Goal: Task Accomplishment & Management: Use online tool/utility

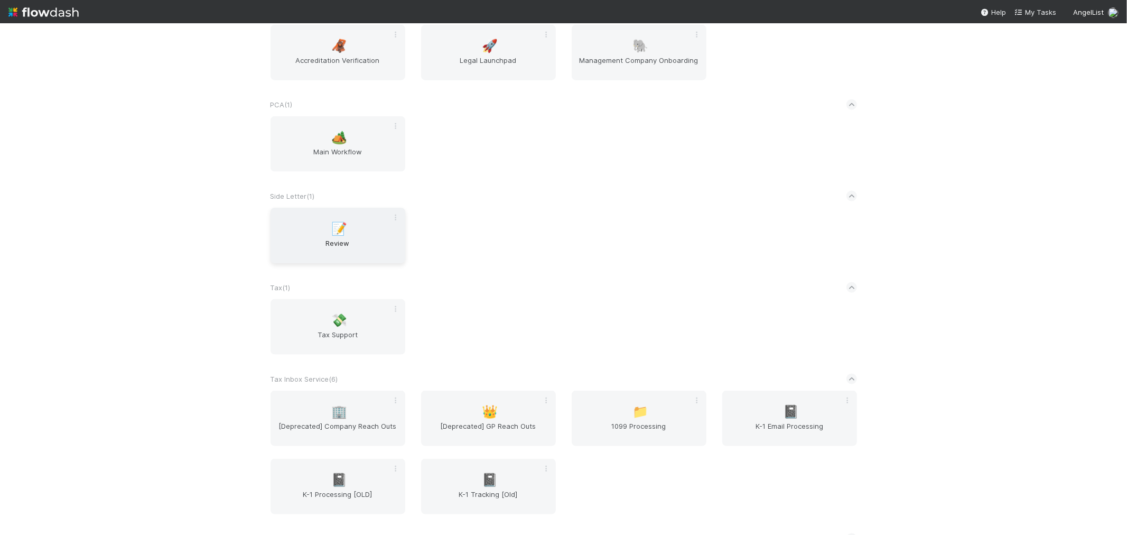
scroll to position [1174, 0]
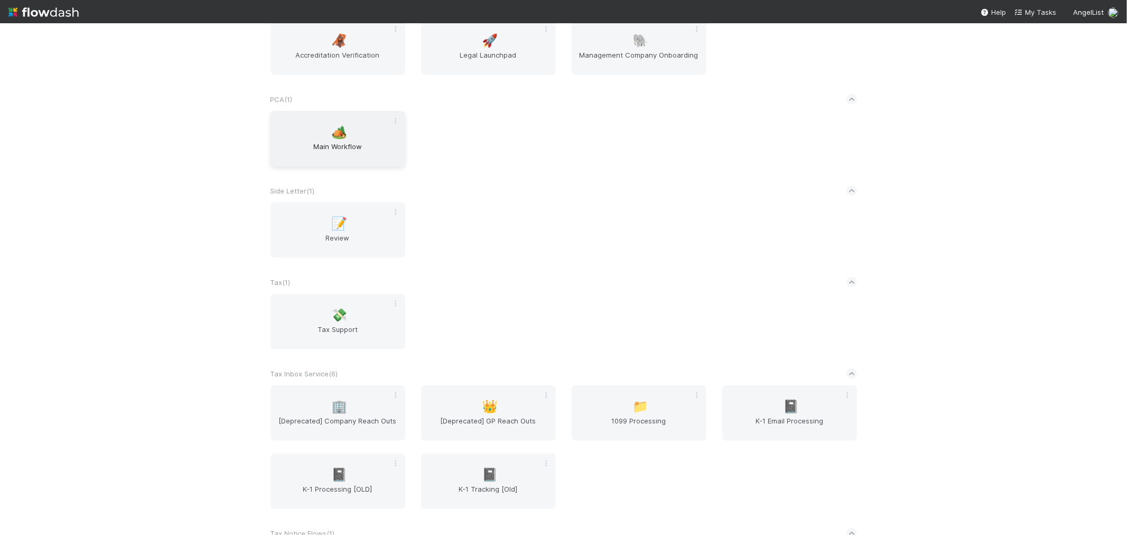
click at [316, 142] on span "Main Workflow" at bounding box center [338, 151] width 126 height 21
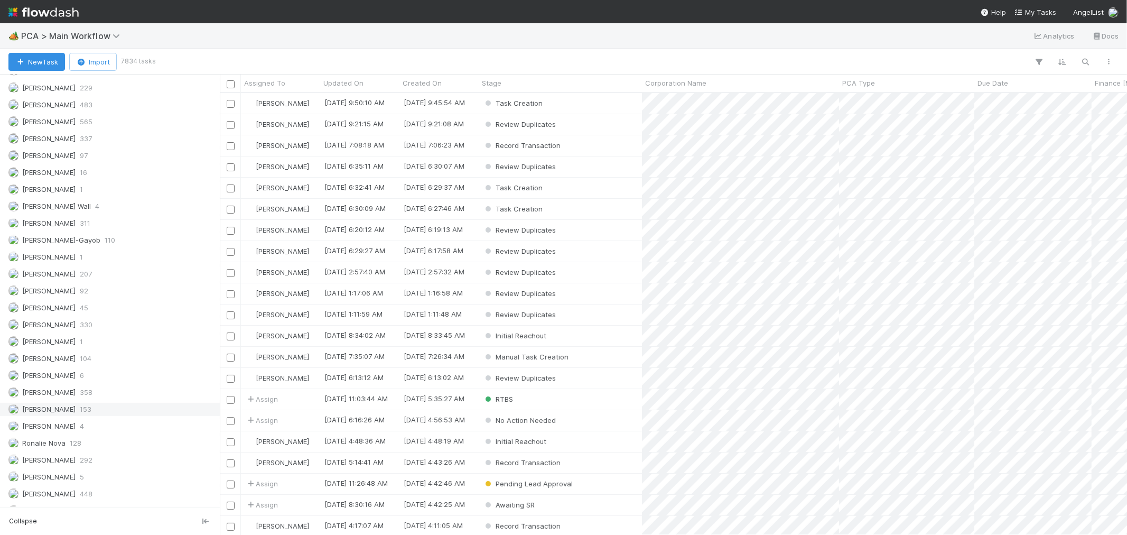
scroll to position [1463, 0]
click at [80, 407] on span "4" at bounding box center [82, 412] width 4 height 13
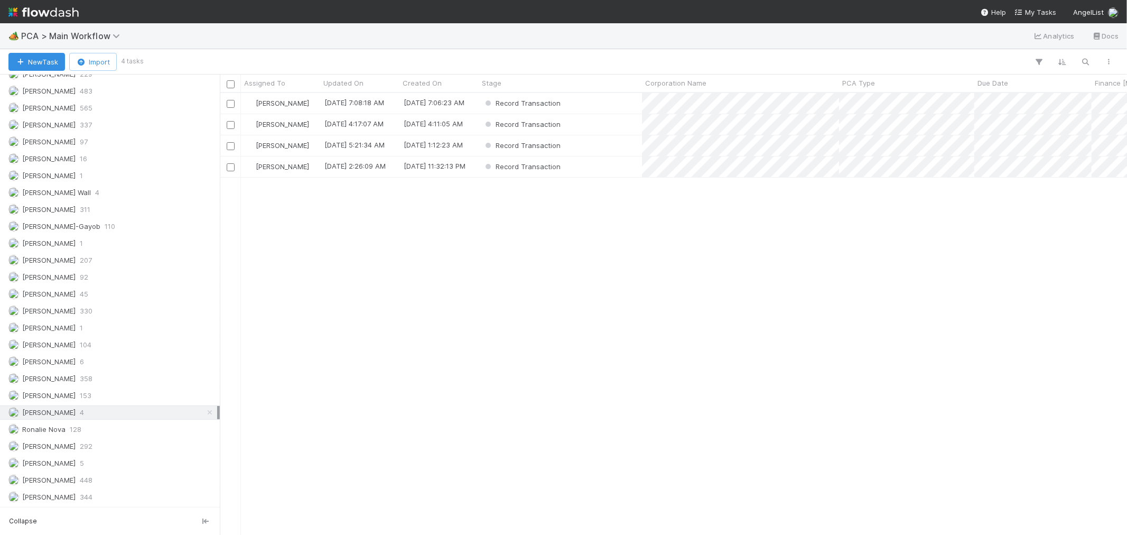
scroll to position [432, 898]
click at [870, 82] on span "PCA Type" at bounding box center [858, 83] width 33 height 11
click at [875, 99] on div "Sort A → Z" at bounding box center [903, 103] width 120 height 16
click at [590, 105] on div "Record Transaction" at bounding box center [560, 103] width 163 height 21
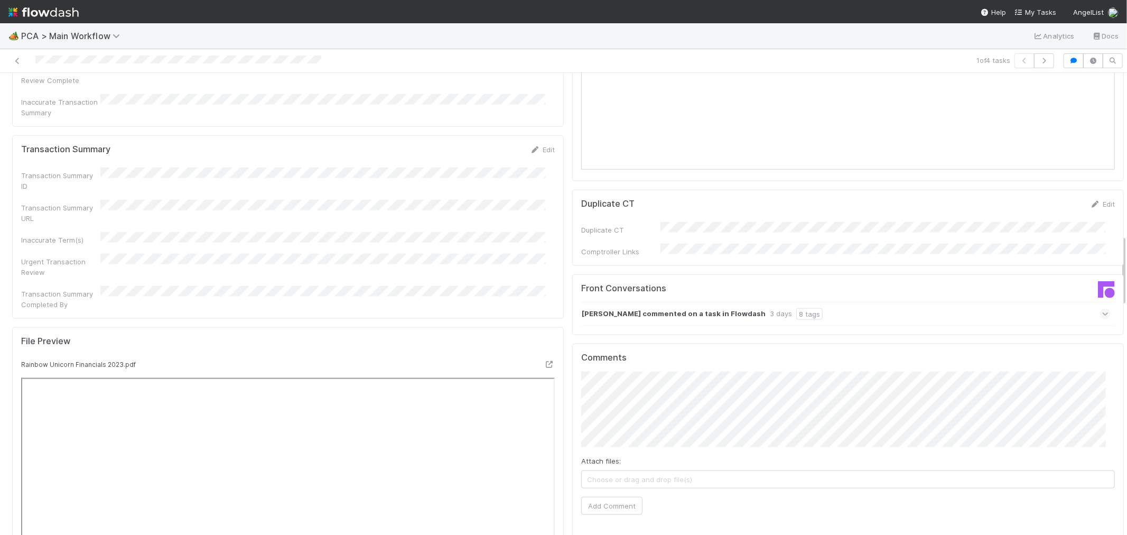
scroll to position [1115, 0]
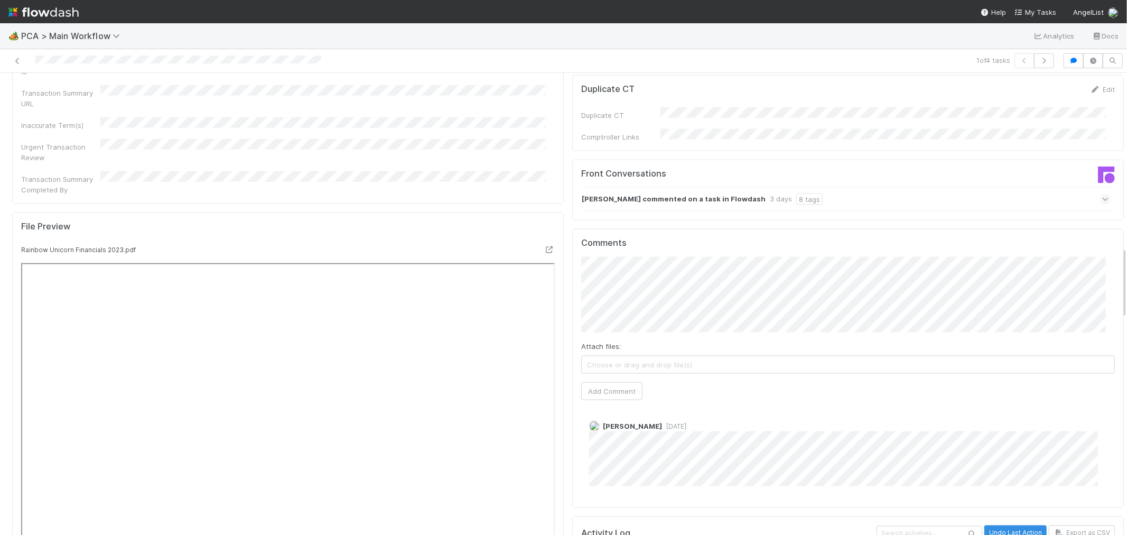
click at [1102, 194] on icon at bounding box center [1105, 199] width 7 height 11
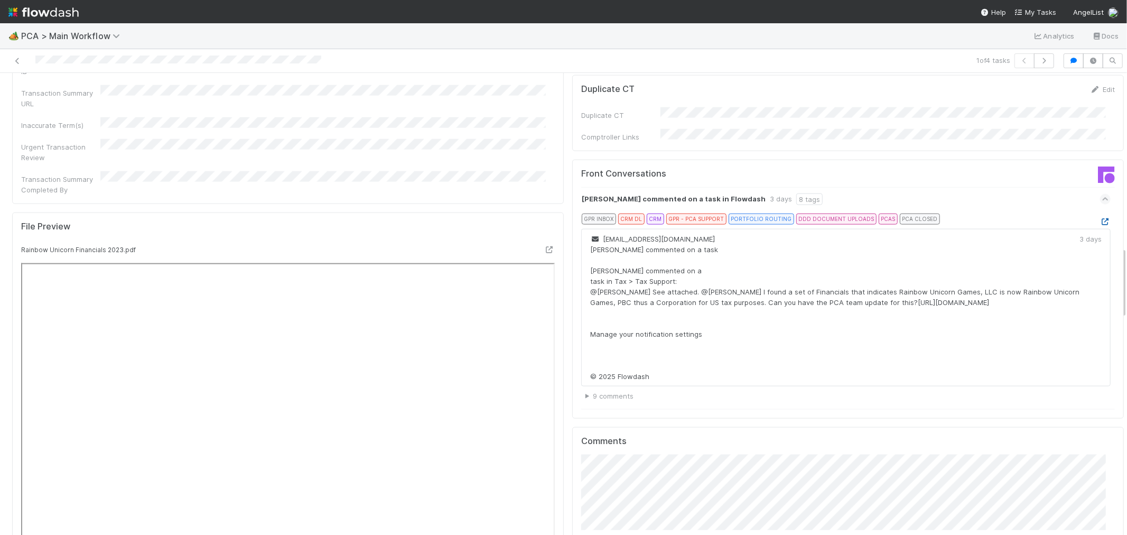
click at [1100, 218] on icon at bounding box center [1105, 221] width 11 height 7
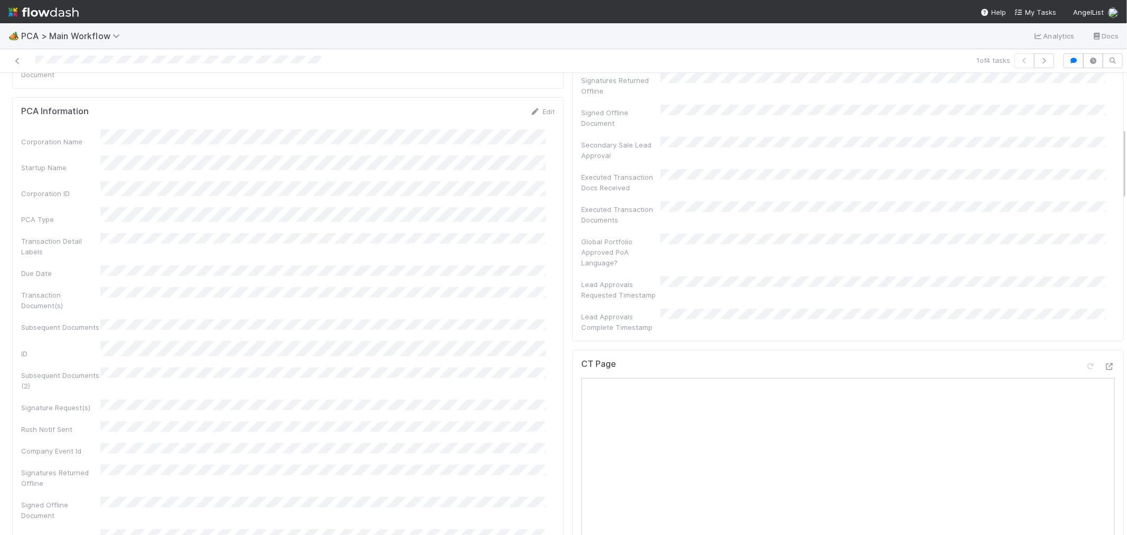
scroll to position [352, 0]
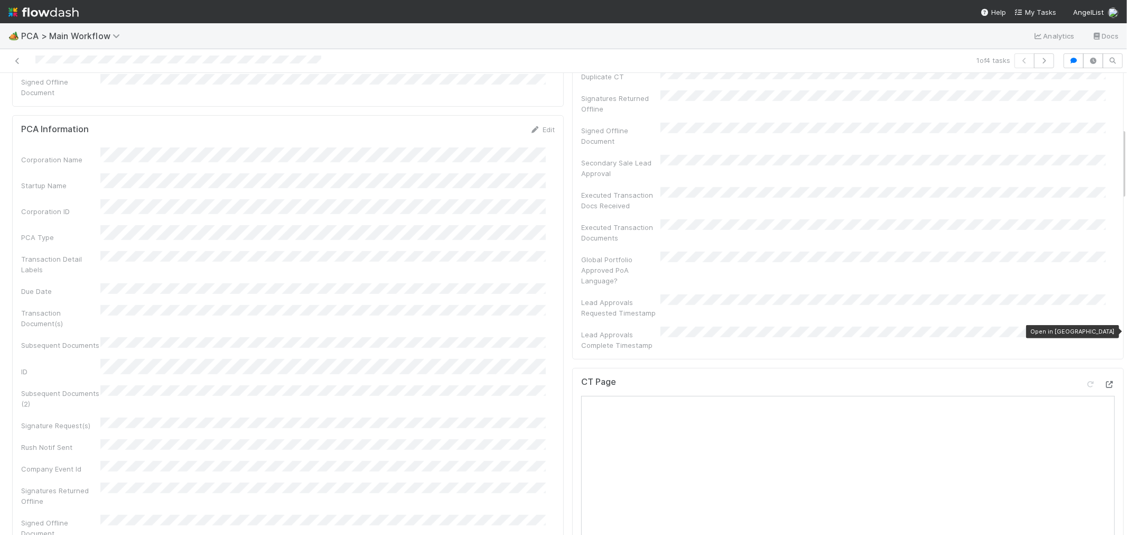
click at [1104, 381] on icon at bounding box center [1109, 384] width 11 height 7
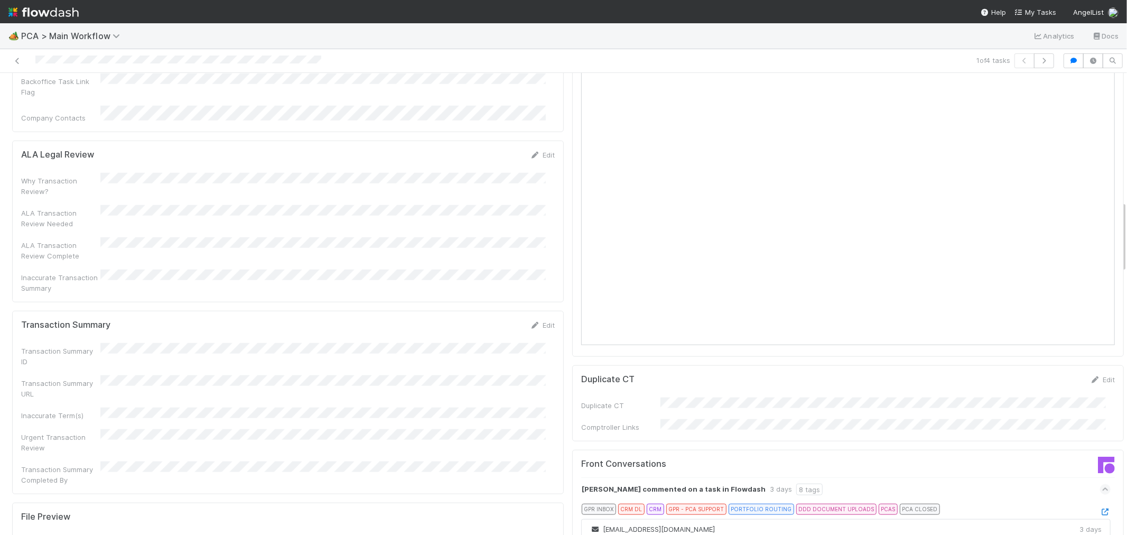
scroll to position [821, 0]
click at [543, 324] on link "Edit" at bounding box center [542, 328] width 25 height 8
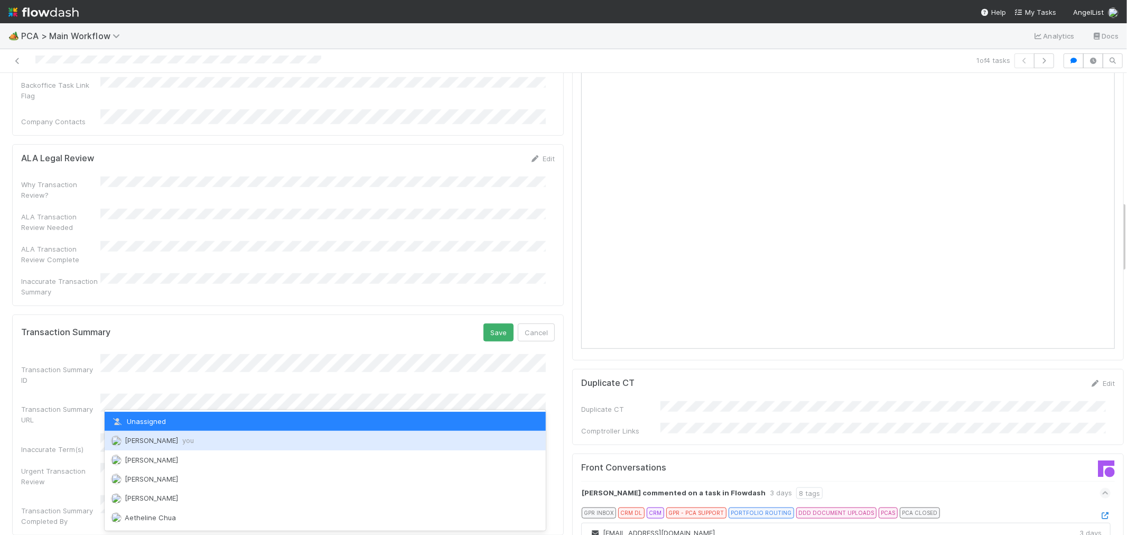
click at [173, 436] on span "Raven Jacinto you" at bounding box center [159, 440] width 69 height 8
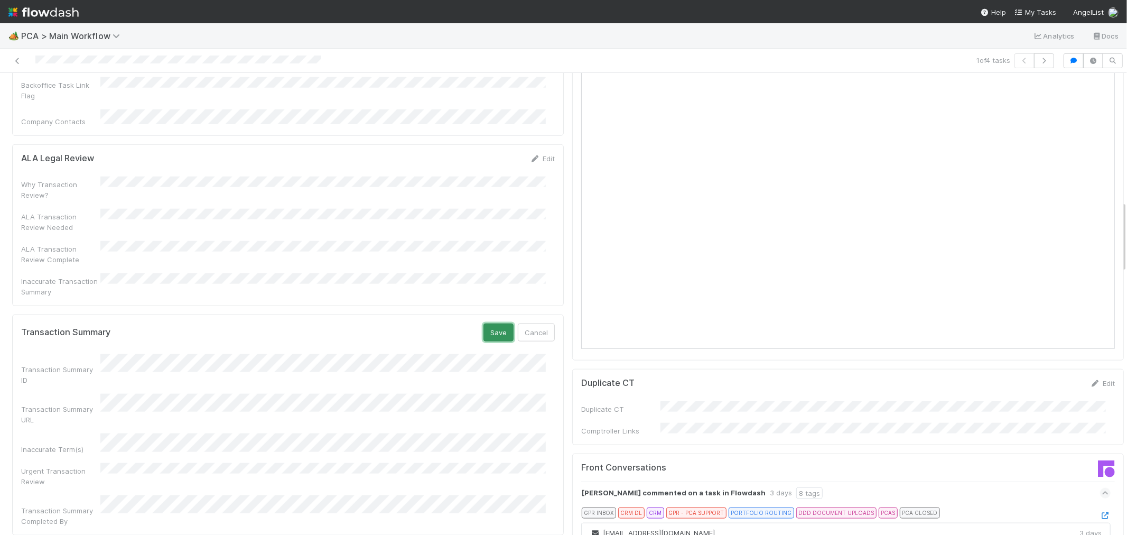
click at [489, 323] on button "Save" at bounding box center [498, 332] width 30 height 18
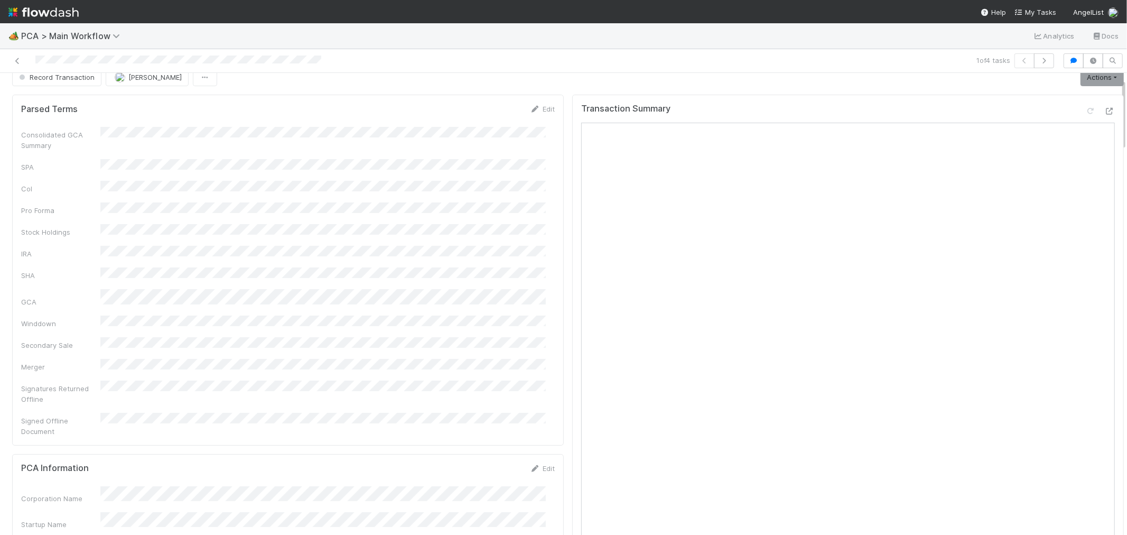
scroll to position [0, 0]
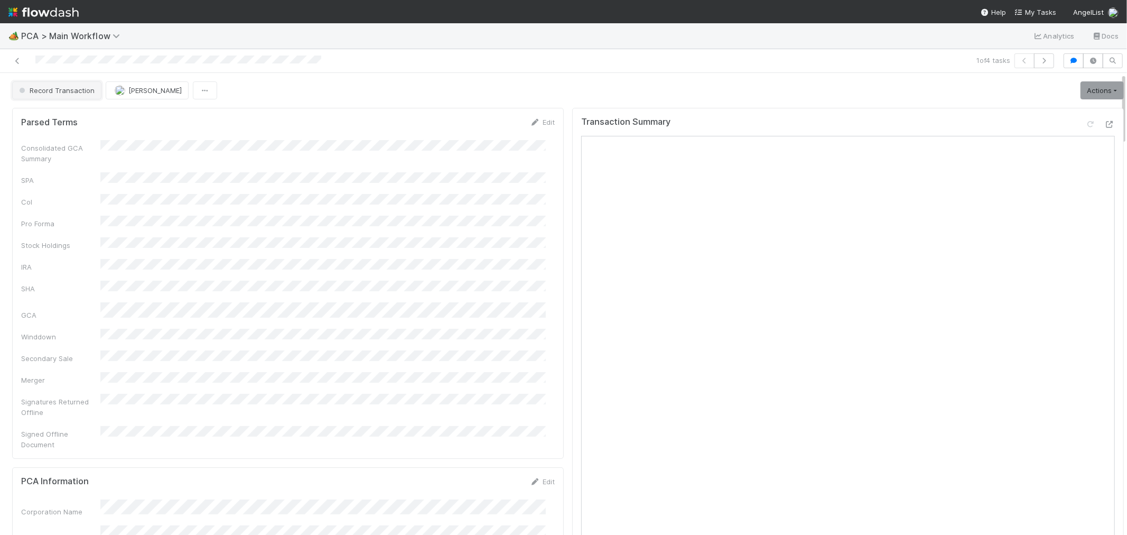
click at [57, 92] on span "Record Transaction" at bounding box center [56, 90] width 78 height 8
click at [109, 120] on div "ICU" at bounding box center [82, 117] width 149 height 19
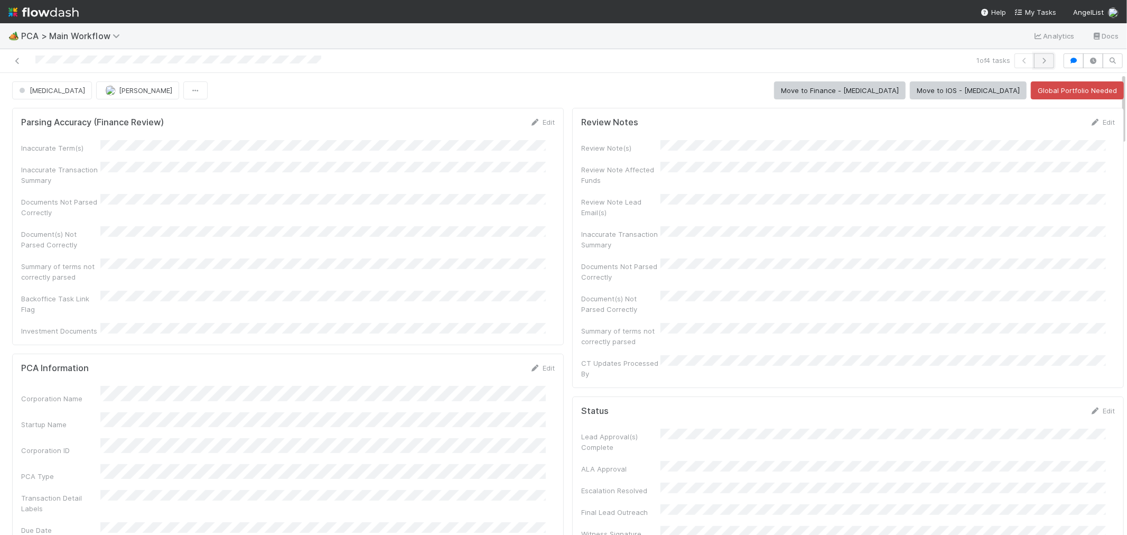
click at [1039, 58] on icon "button" at bounding box center [1044, 61] width 11 height 6
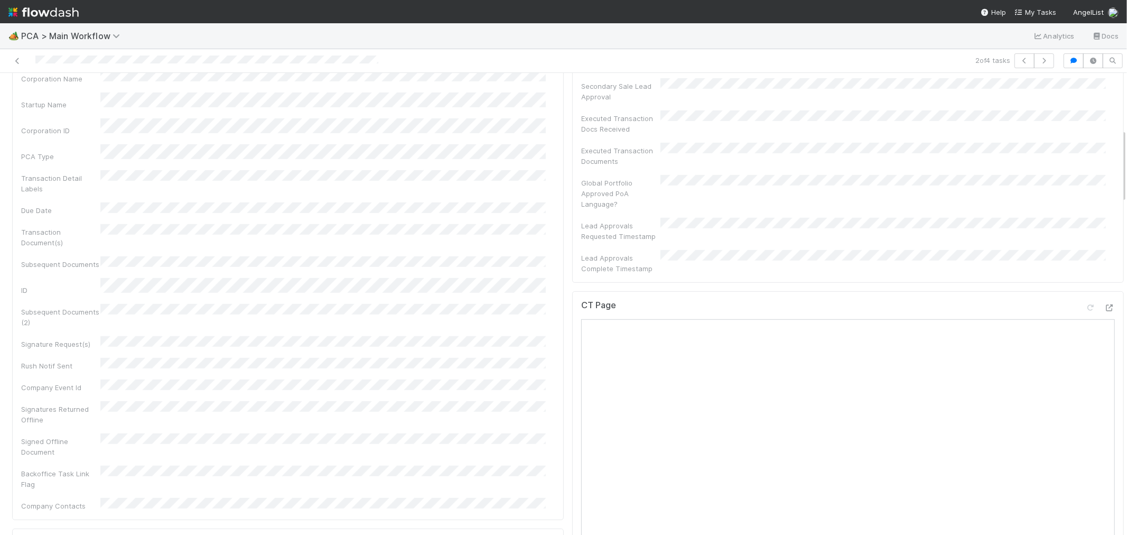
scroll to position [528, 0]
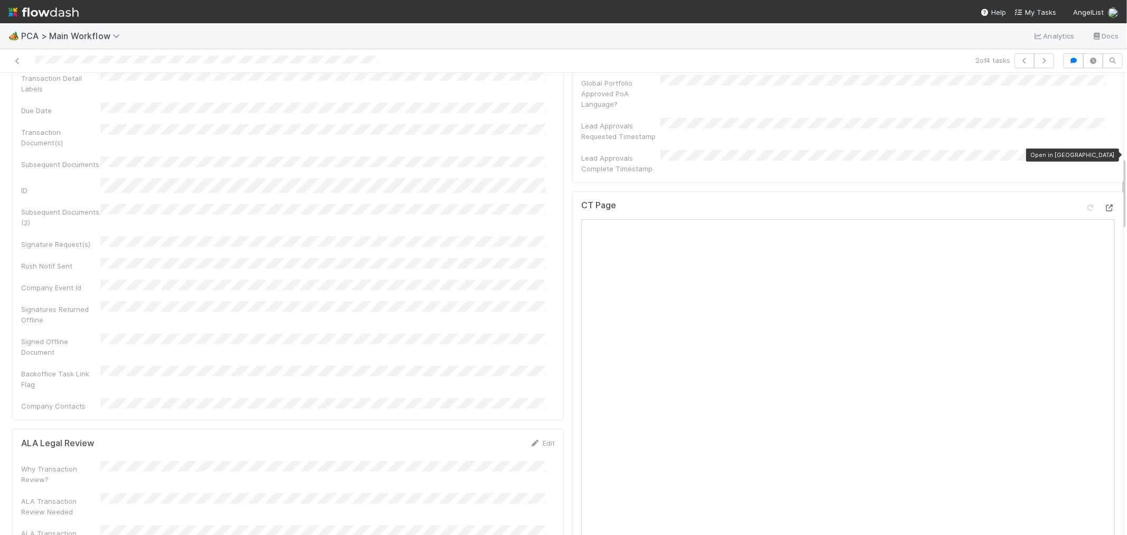
click at [1104, 204] on icon at bounding box center [1109, 207] width 11 height 7
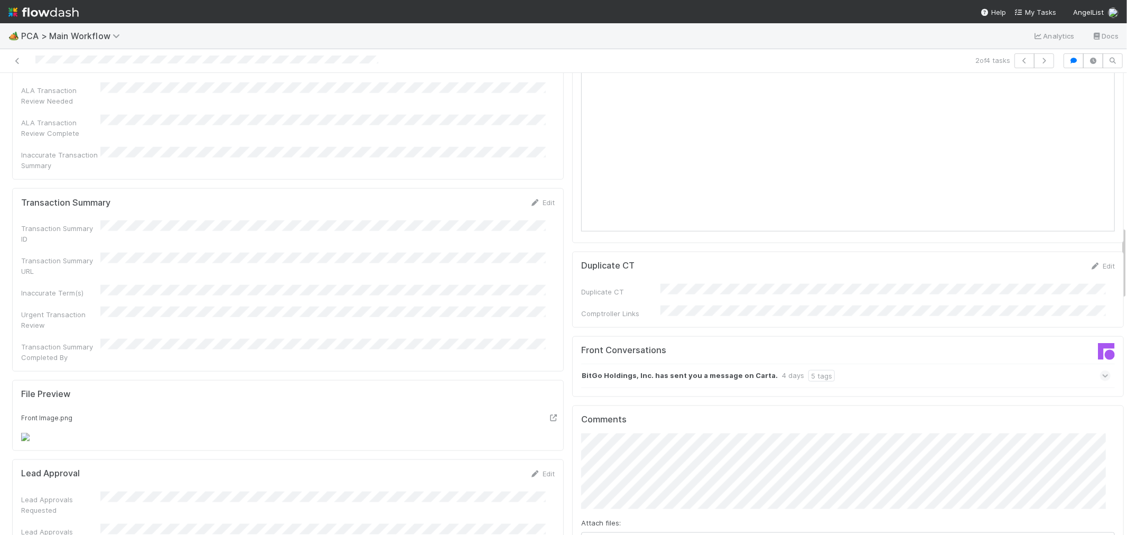
scroll to position [1057, 0]
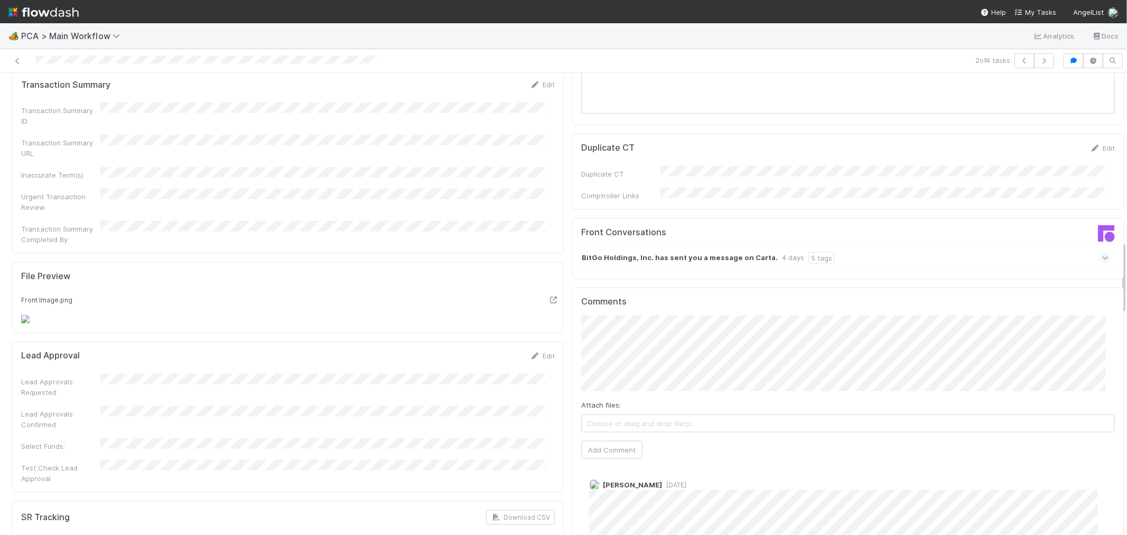
click at [969, 246] on div "BitGo Holdings, Inc. has sent you a message on Carta. 4 days 5 tags" at bounding box center [845, 258] width 529 height 24
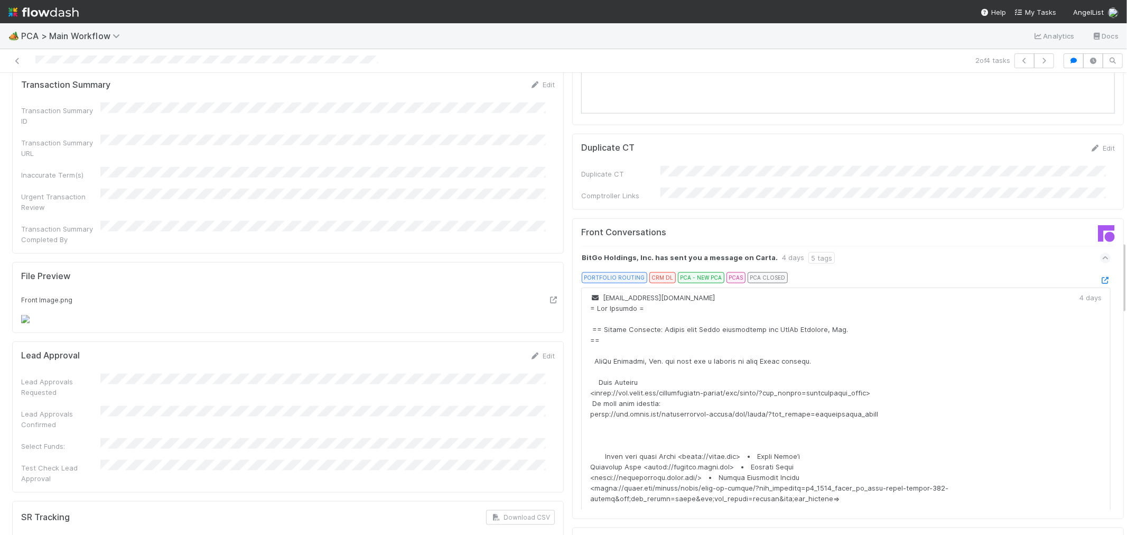
click at [1100, 275] on div at bounding box center [1105, 280] width 11 height 11
click at [1100, 277] on icon at bounding box center [1105, 280] width 11 height 7
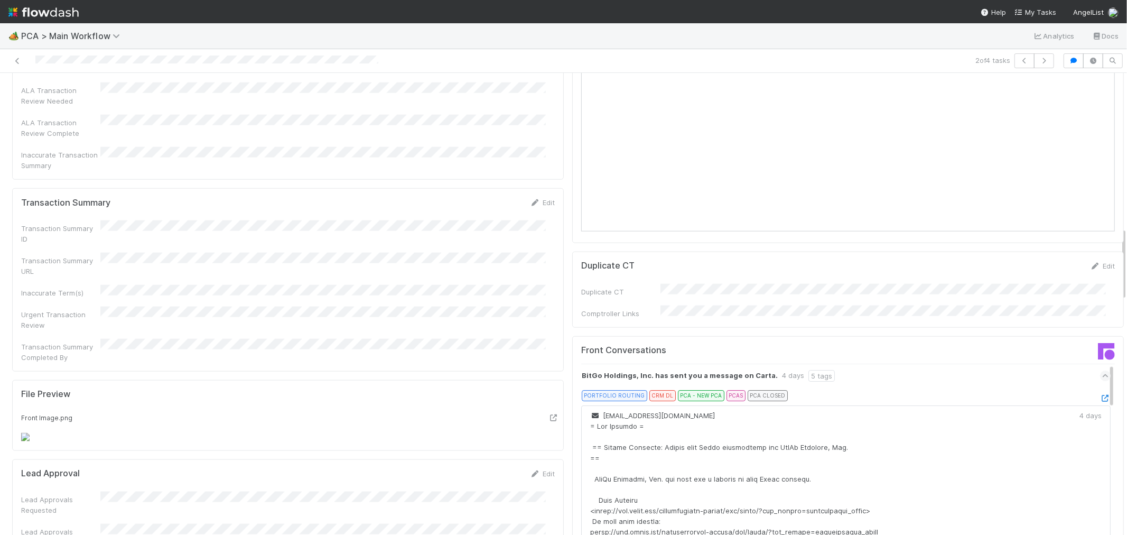
scroll to position [997, 0]
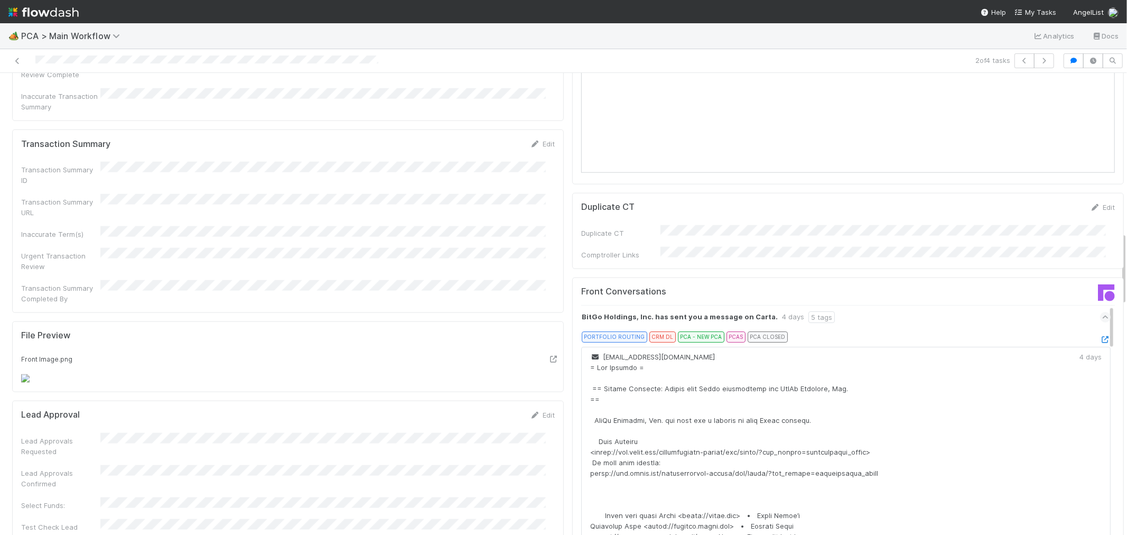
click at [1007, 331] on div "PORTFOLIO ROUTING CRM DL PCA - NEW PCA PCAS PCA CLOSED" at bounding box center [850, 338] width 521 height 15
click at [966, 305] on div "BitGo Holdings, Inc. has sent you a message on Carta. 4 days 5 tags" at bounding box center [845, 317] width 529 height 24
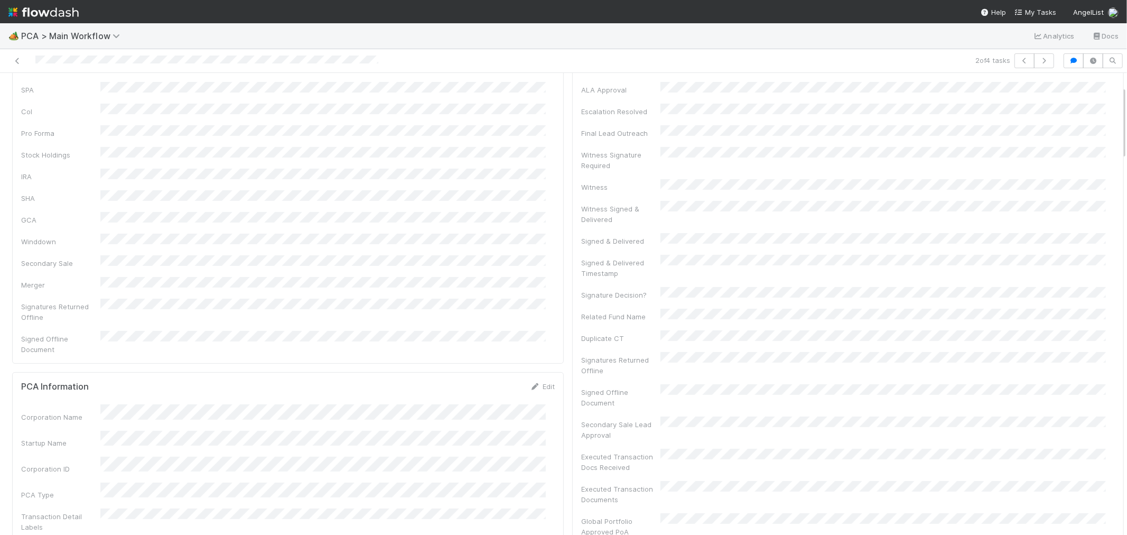
scroll to position [0, 0]
drag, startPoint x: 1095, startPoint y: 91, endPoint x: 609, endPoint y: 60, distance: 487.0
click at [609, 60] on div "2 of 4 tasks" at bounding box center [795, 60] width 525 height 15
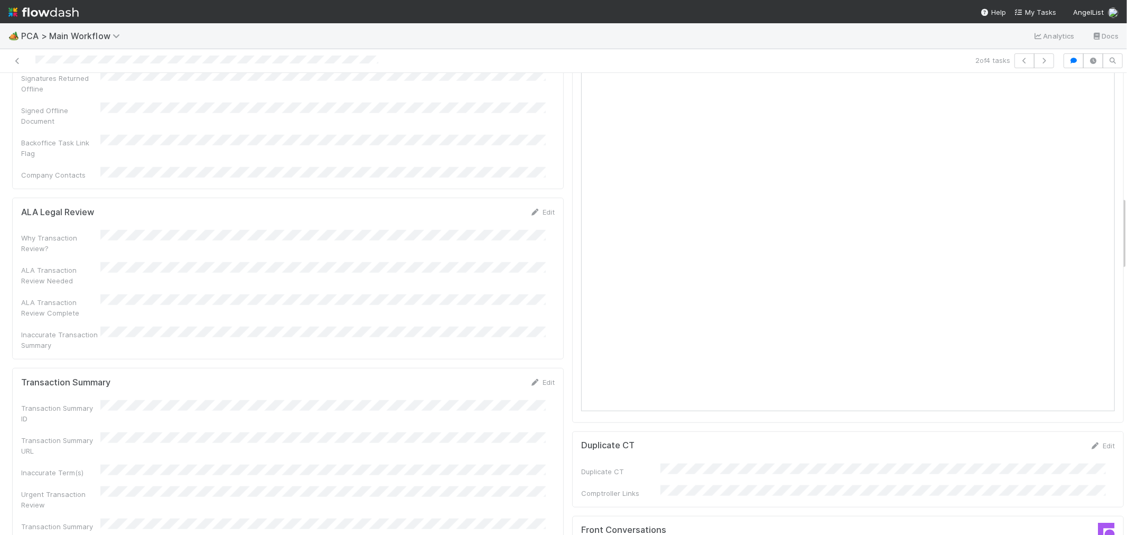
scroll to position [821, 0]
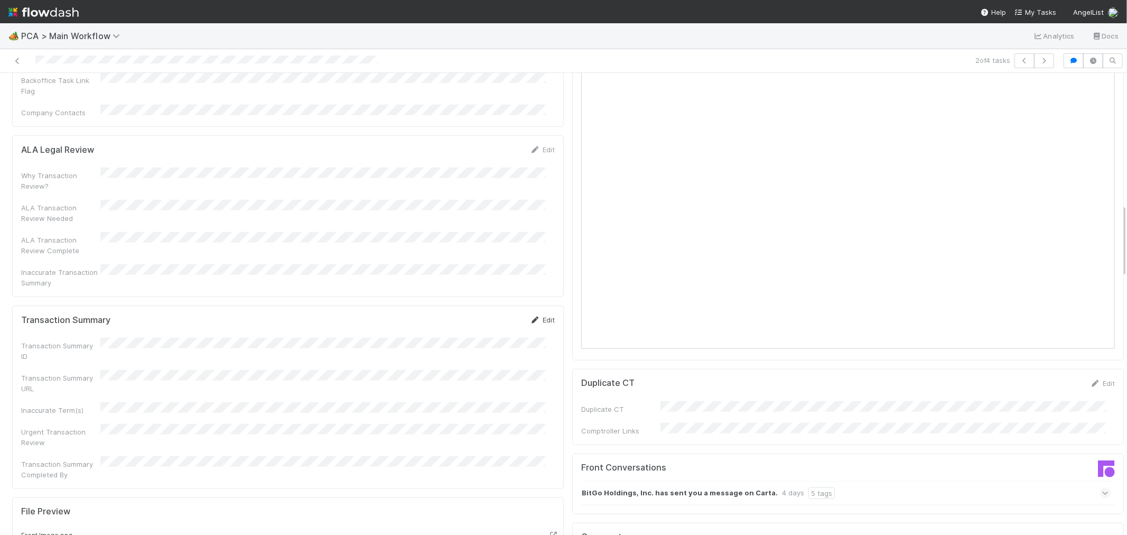
click at [541, 315] on link "Edit" at bounding box center [542, 319] width 25 height 8
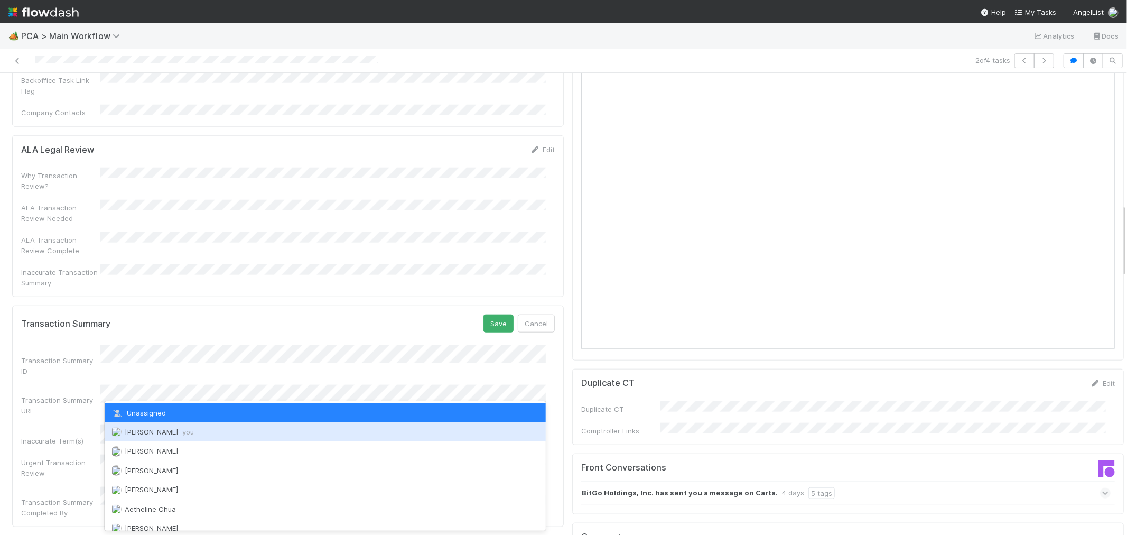
click at [172, 431] on span "Raven Jacinto you" at bounding box center [159, 431] width 69 height 8
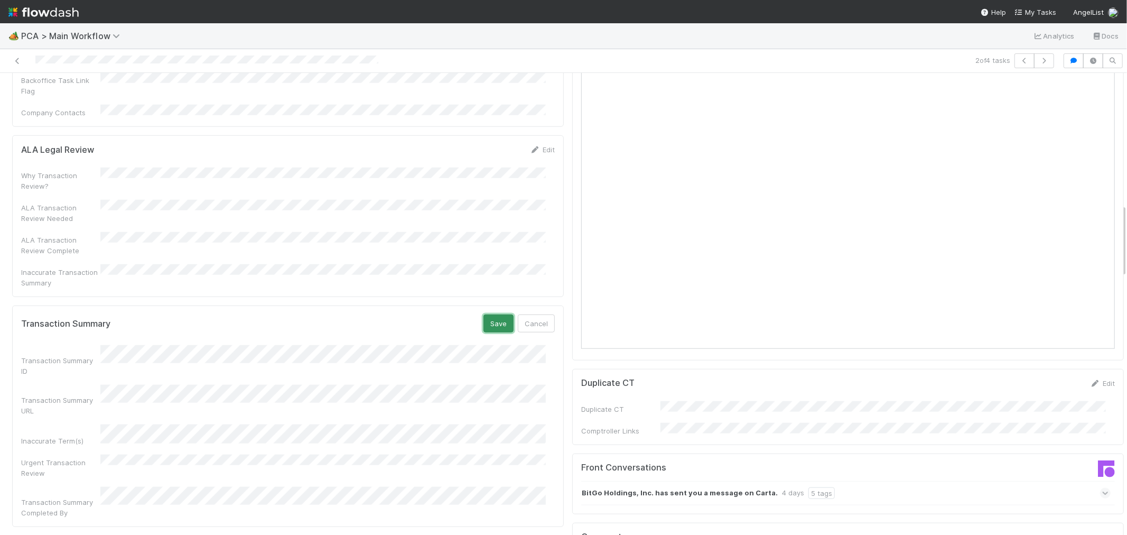
click at [491, 314] on button "Save" at bounding box center [498, 323] width 30 height 18
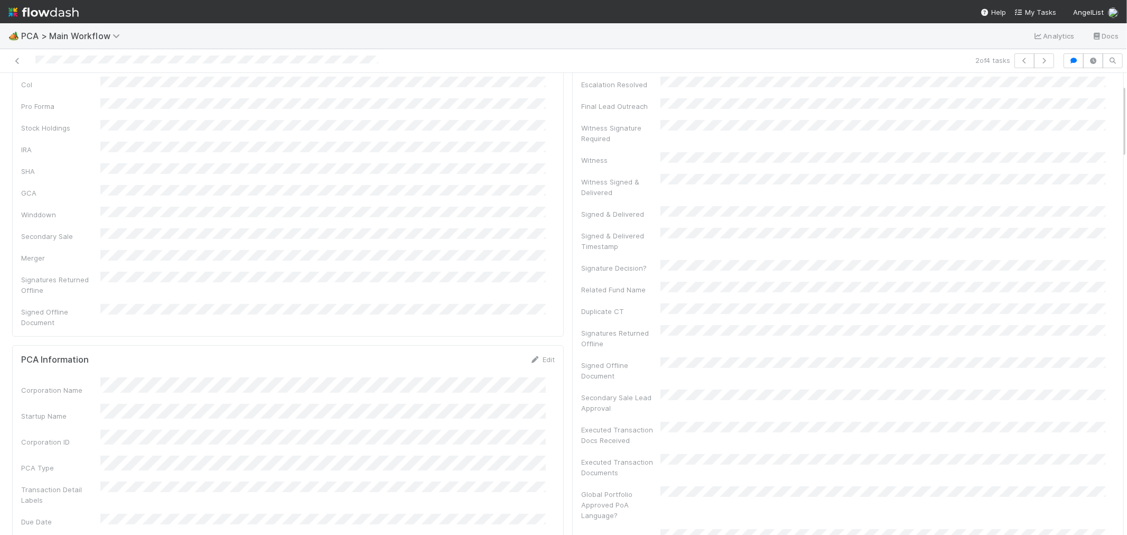
scroll to position [0, 0]
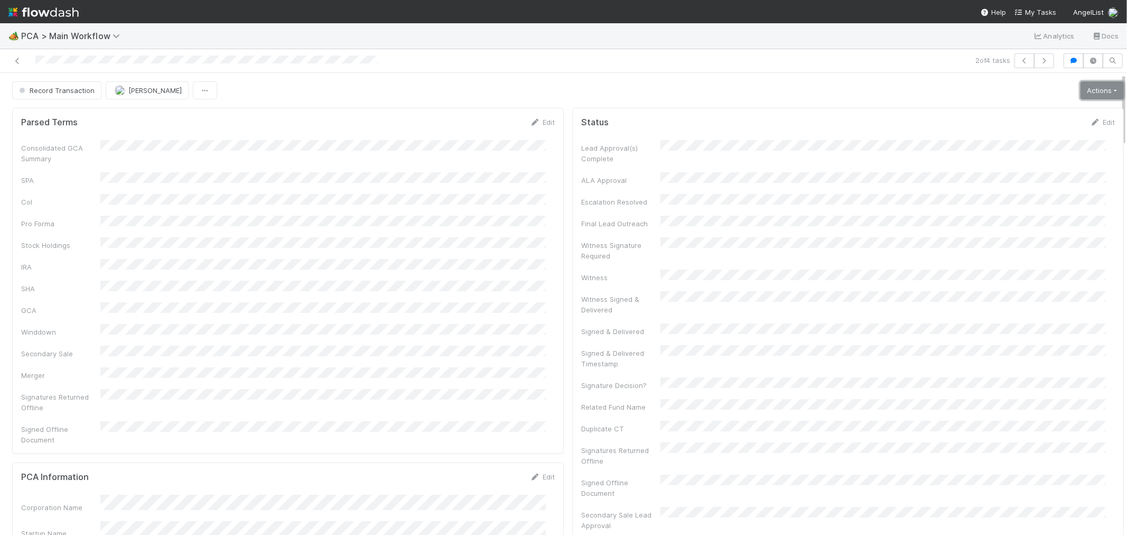
click at [1080, 92] on link "Actions" at bounding box center [1101, 90] width 43 height 18
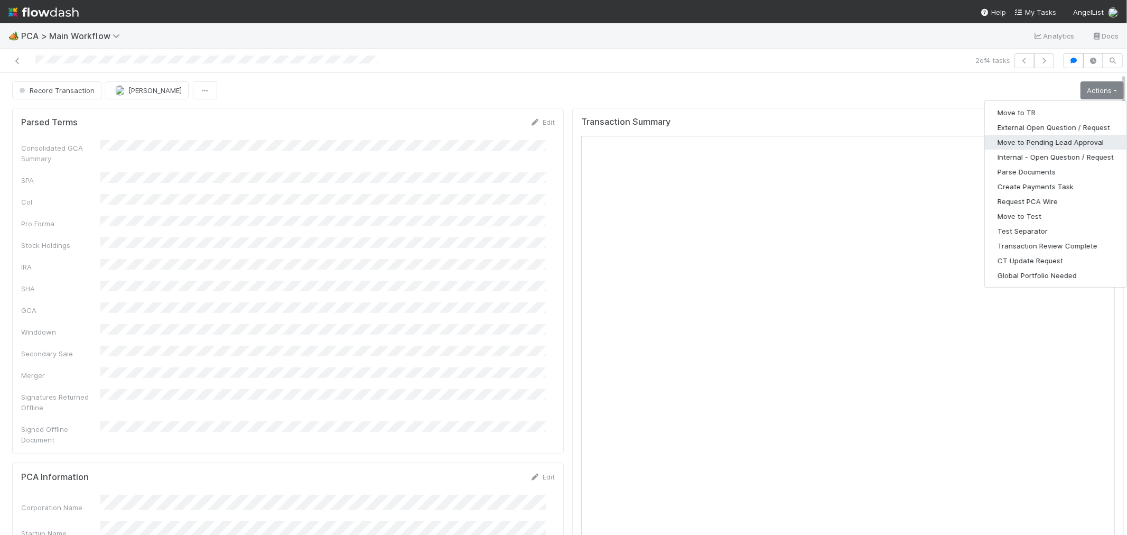
click at [1004, 143] on button "Move to Pending Lead Approval" at bounding box center [1056, 142] width 142 height 15
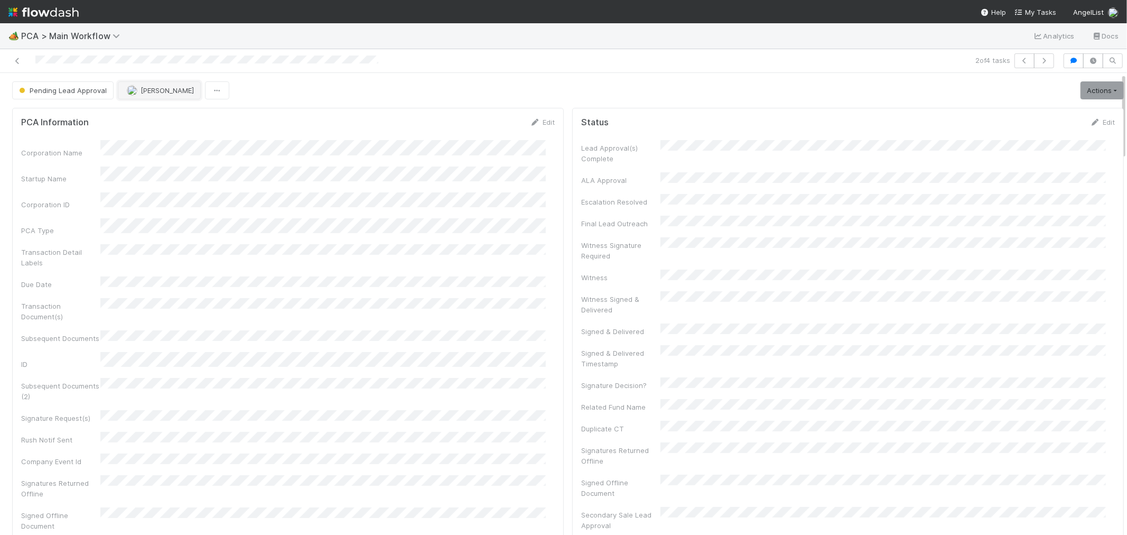
click at [162, 90] on span "[PERSON_NAME]" at bounding box center [167, 90] width 53 height 8
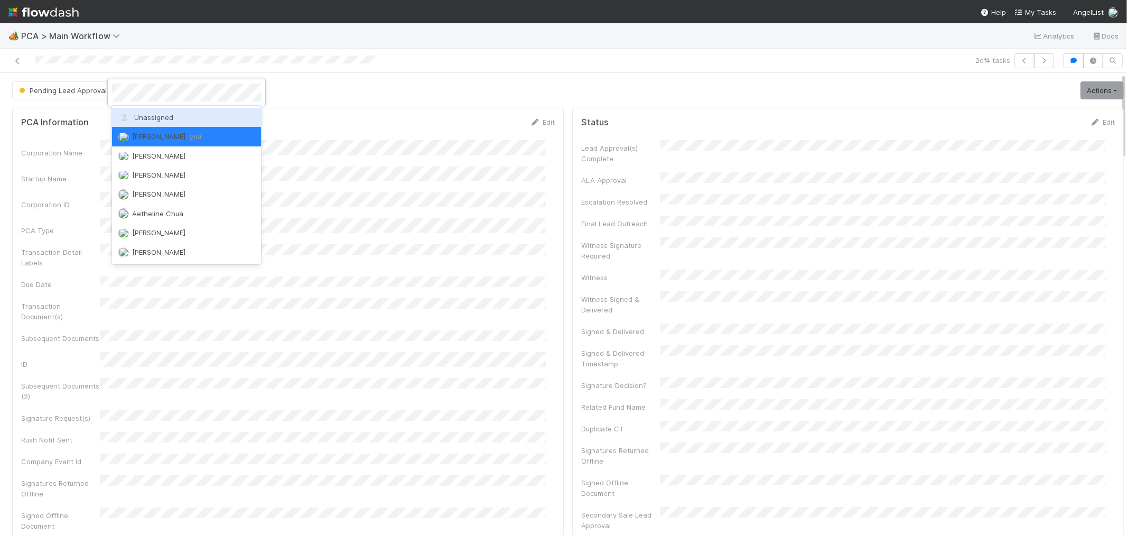
click at [163, 111] on div "Unassigned" at bounding box center [186, 117] width 149 height 19
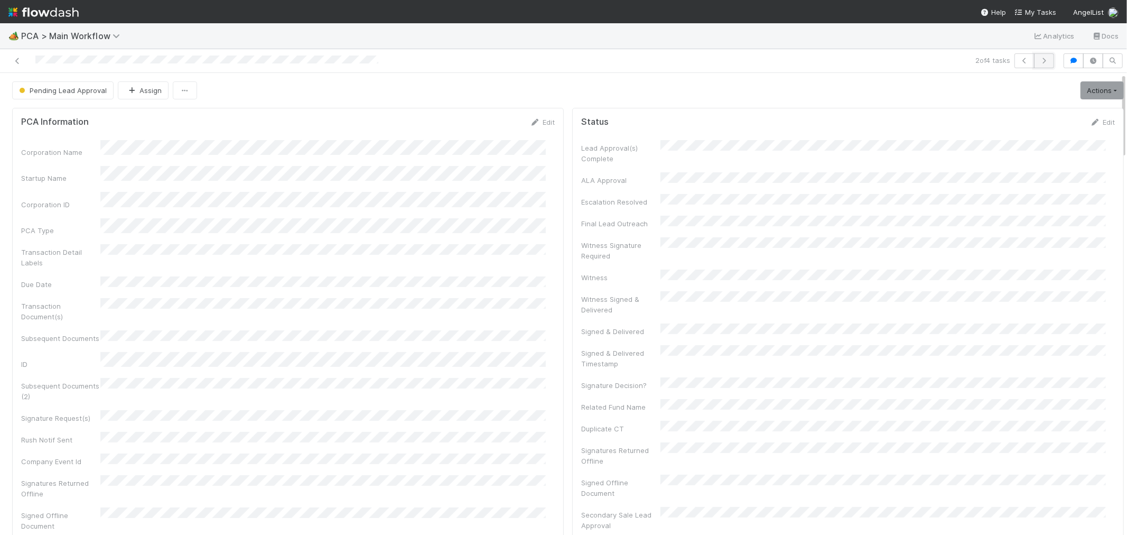
click at [1041, 60] on button "button" at bounding box center [1044, 60] width 20 height 15
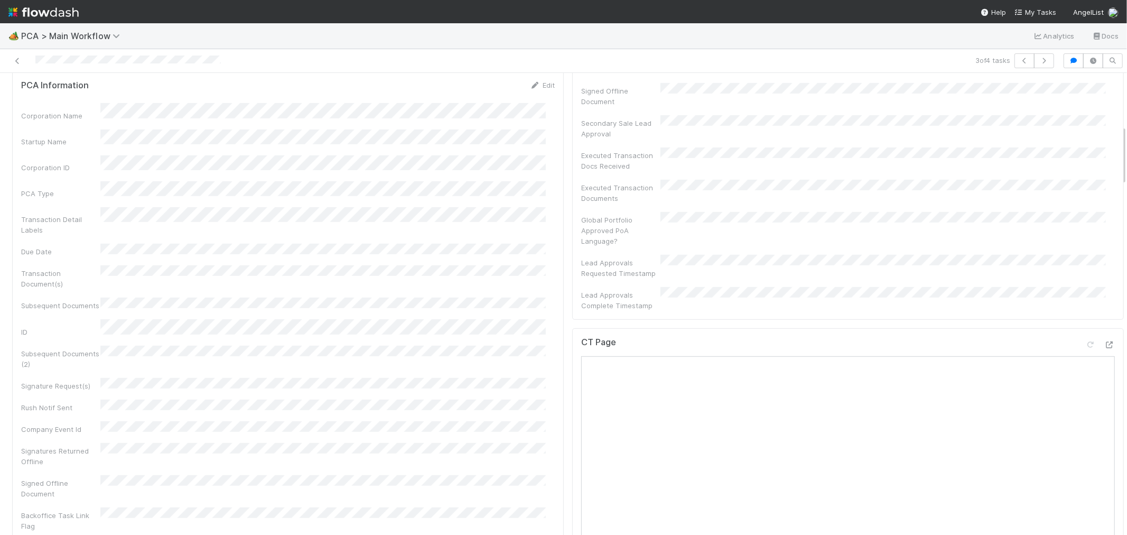
scroll to position [410, 0]
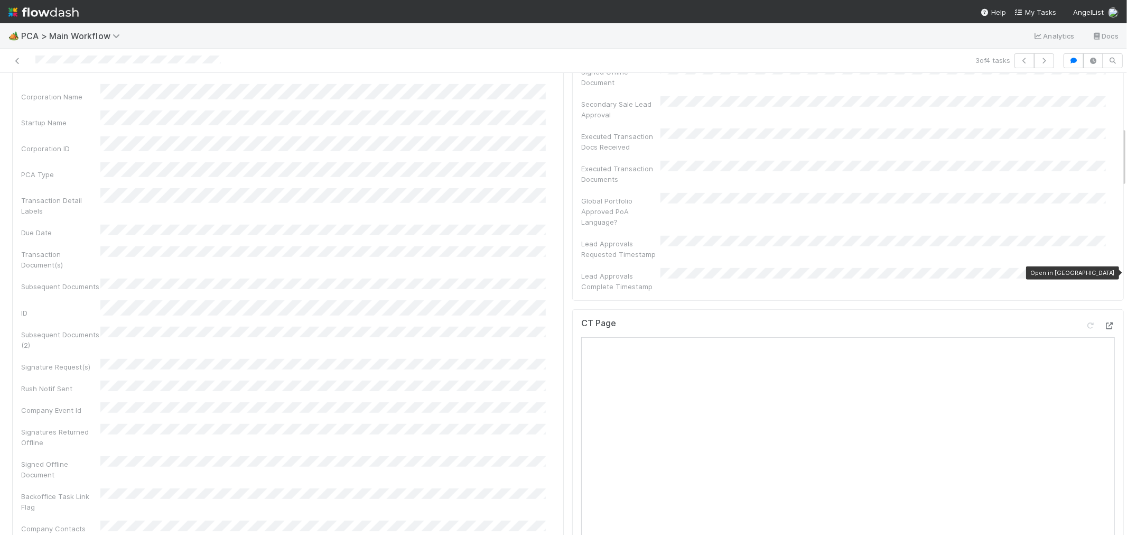
click at [1104, 322] on icon at bounding box center [1109, 325] width 11 height 7
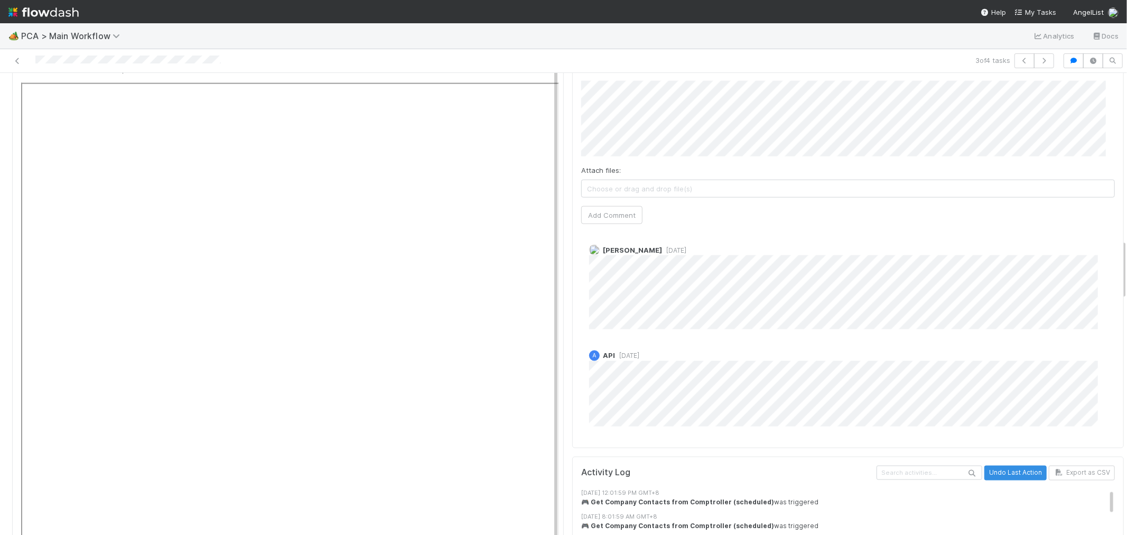
scroll to position [1115, 0]
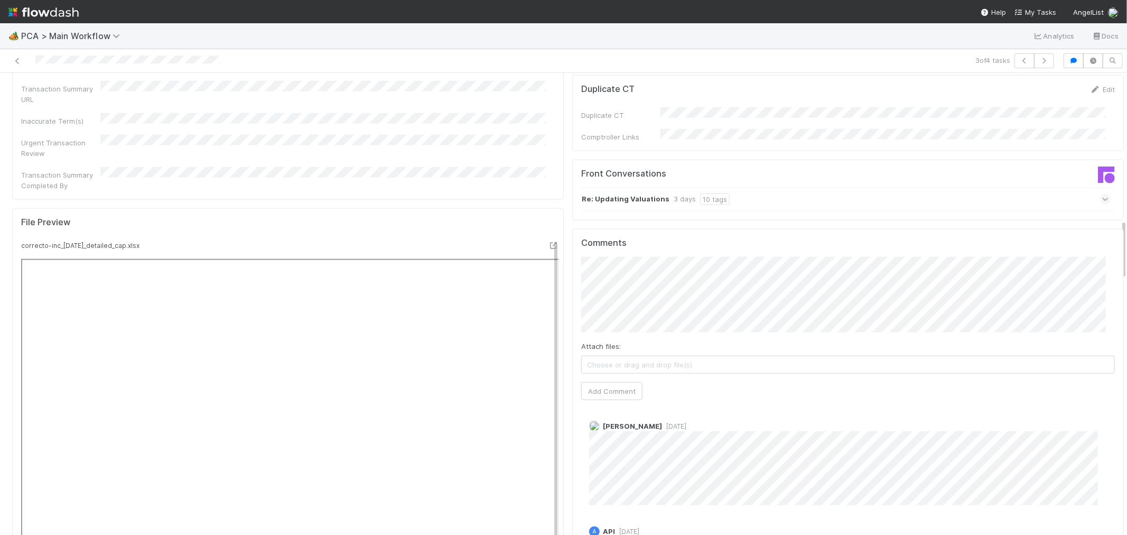
click at [773, 187] on div "Re: Updating Valuations 3 days 10 tags" at bounding box center [845, 199] width 529 height 24
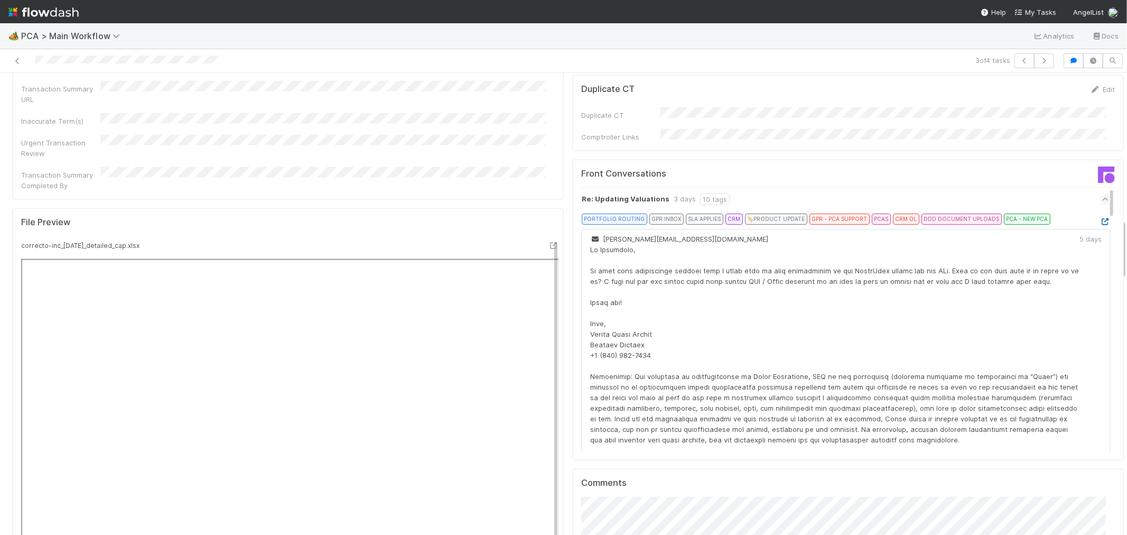
click at [1100, 218] on icon at bounding box center [1105, 221] width 11 height 7
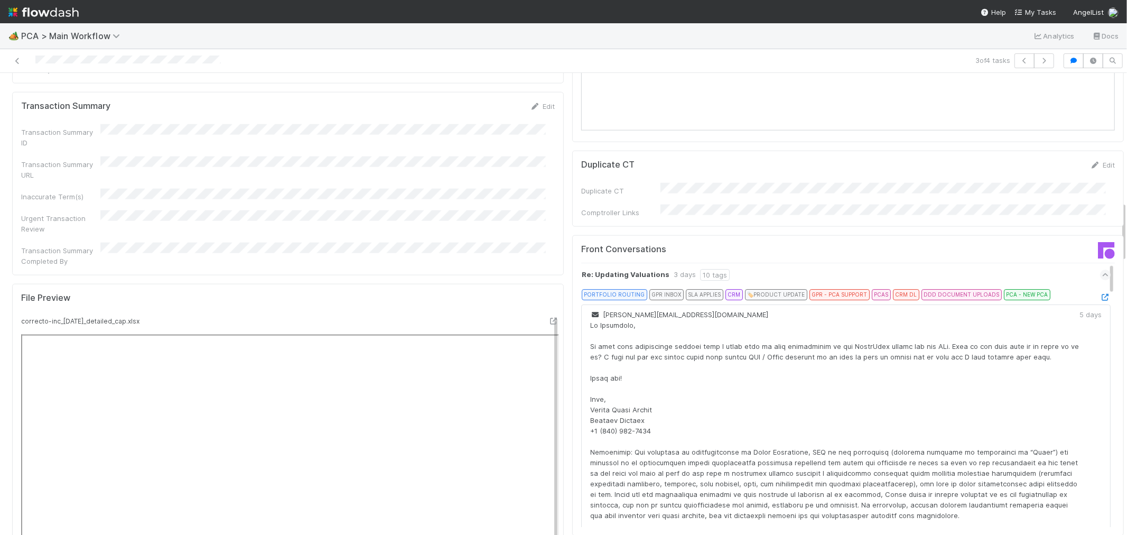
scroll to position [1057, 0]
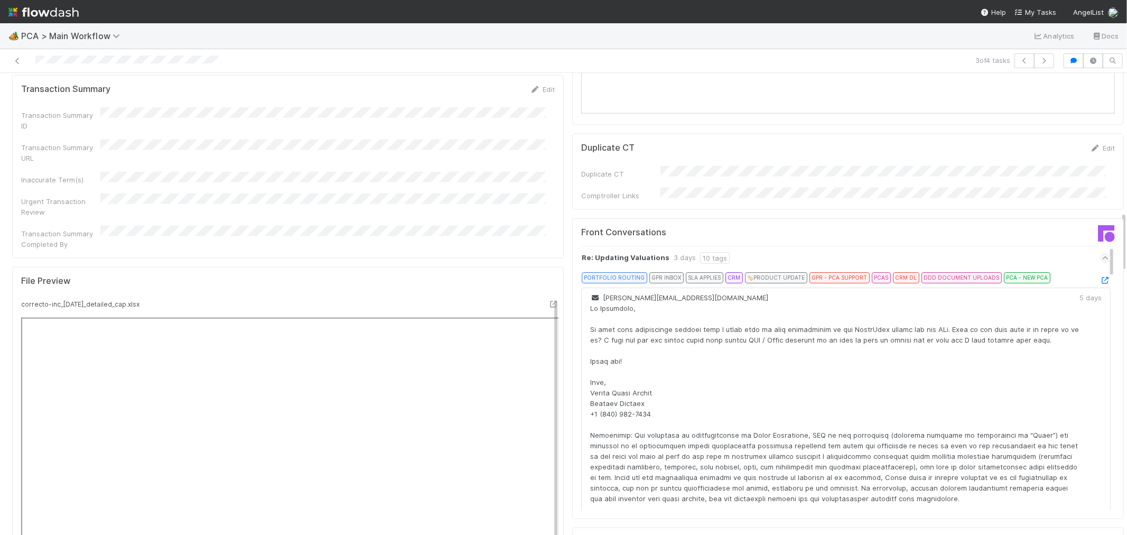
click at [1063, 246] on div "Re: Updating Valuations 3 days 10 tags" at bounding box center [845, 258] width 529 height 24
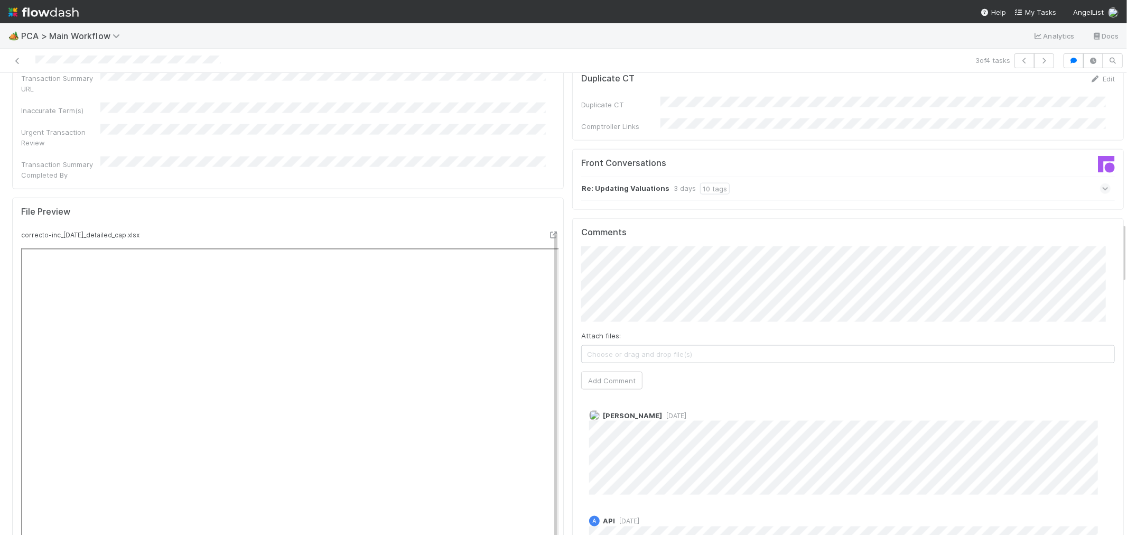
scroll to position [1174, 0]
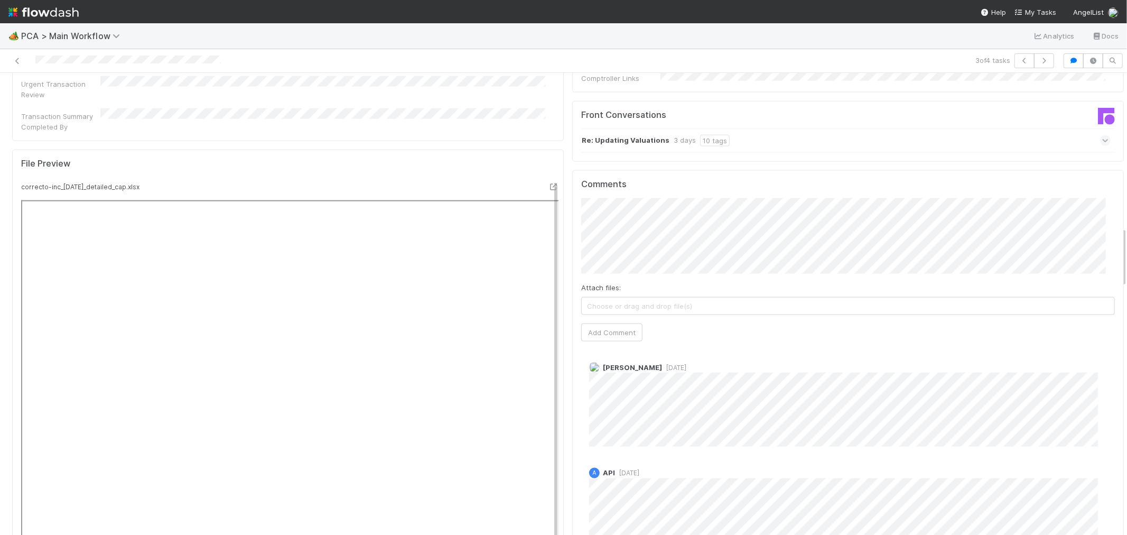
drag, startPoint x: 770, startPoint y: 173, endPoint x: 616, endPoint y: 173, distance: 154.3
click at [616, 173] on div "https://comptroller.internal.angellist.com/v/llcs/7a131138d03647a4946a06e32a5b6…" at bounding box center [563, 267] width 1127 height 535
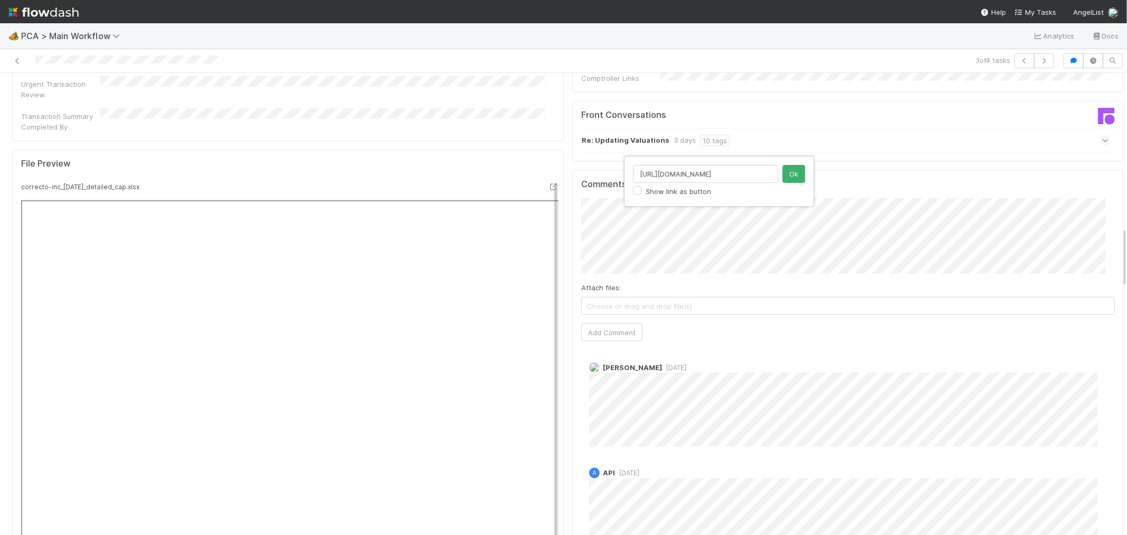
drag, startPoint x: 658, startPoint y: 172, endPoint x: 807, endPoint y: 172, distance: 149.0
click at [807, 172] on div "https://comptroller.internal.angellist.com/v/llcs/7a131138d03647a4946a06e32a5b6…" at bounding box center [719, 181] width 190 height 51
click at [787, 173] on button "Ok" at bounding box center [793, 174] width 23 height 18
drag, startPoint x: 769, startPoint y: 175, endPoint x: 634, endPoint y: 179, distance: 134.7
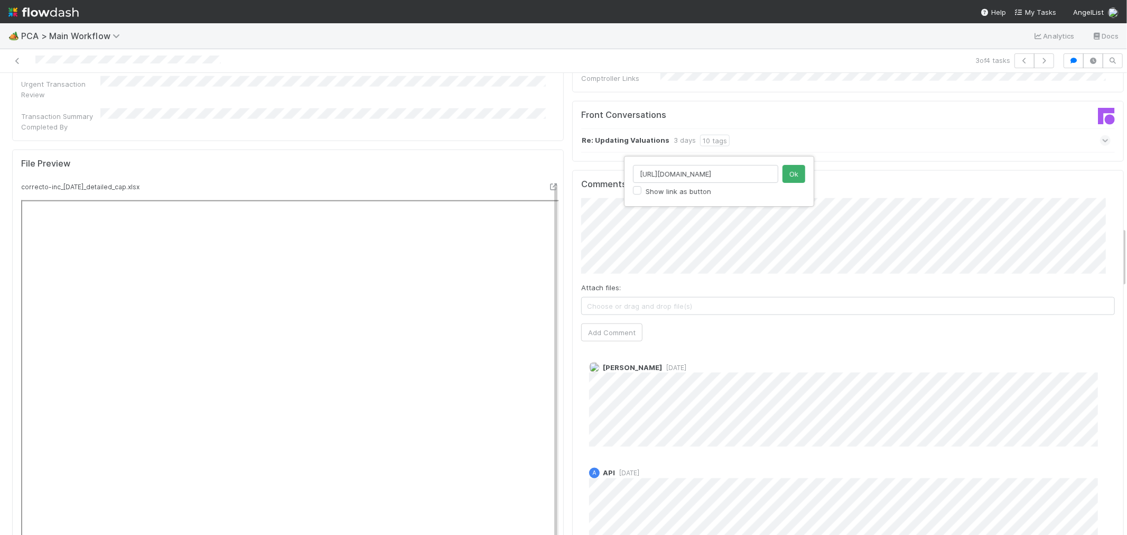
click at [634, 179] on input "https://comptroller.internal.angellist.com/v/llcs/3998137017484ee29470cffaf1b0f…" at bounding box center [705, 174] width 145 height 18
click at [788, 177] on button "Ok" at bounding box center [793, 174] width 23 height 18
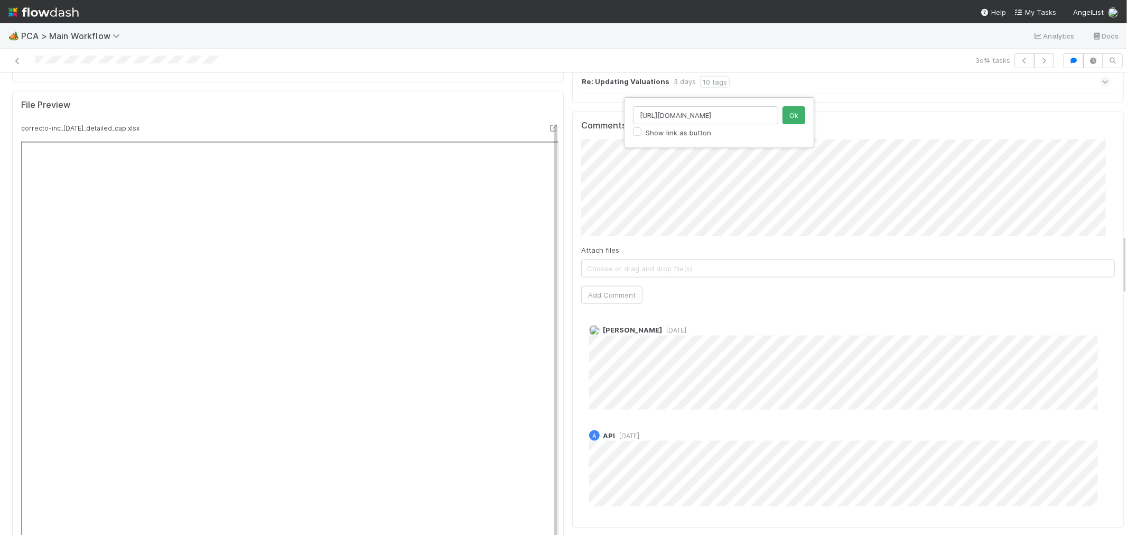
drag, startPoint x: 773, startPoint y: 115, endPoint x: 635, endPoint y: 120, distance: 137.4
click at [635, 120] on input "https://comptroller.internal.angellist.com/v/llcs/35f0e94b11214d11ba4e21ae5c1fd…" at bounding box center [705, 115] width 145 height 18
click at [794, 113] on button "Ok" at bounding box center [793, 115] width 23 height 18
drag, startPoint x: 771, startPoint y: 117, endPoint x: 640, endPoint y: 124, distance: 131.2
click at [640, 124] on div "https://comptroller.internal.angellist.com/v/llcs/622e8562d1f34d038eaad72a1df5f…" at bounding box center [705, 122] width 145 height 33
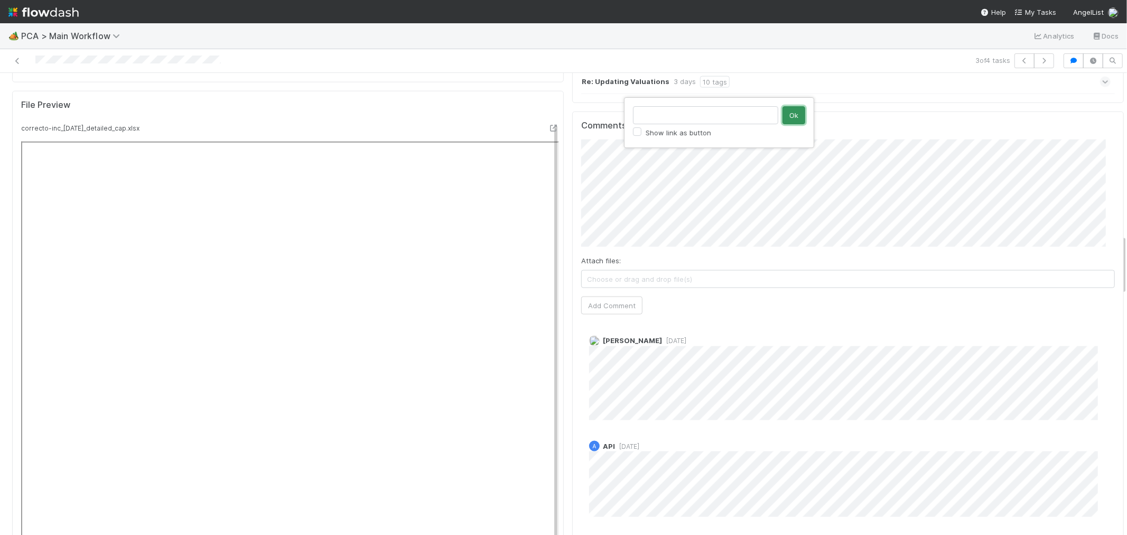
click at [796, 110] on button "Ok" at bounding box center [793, 115] width 23 height 18
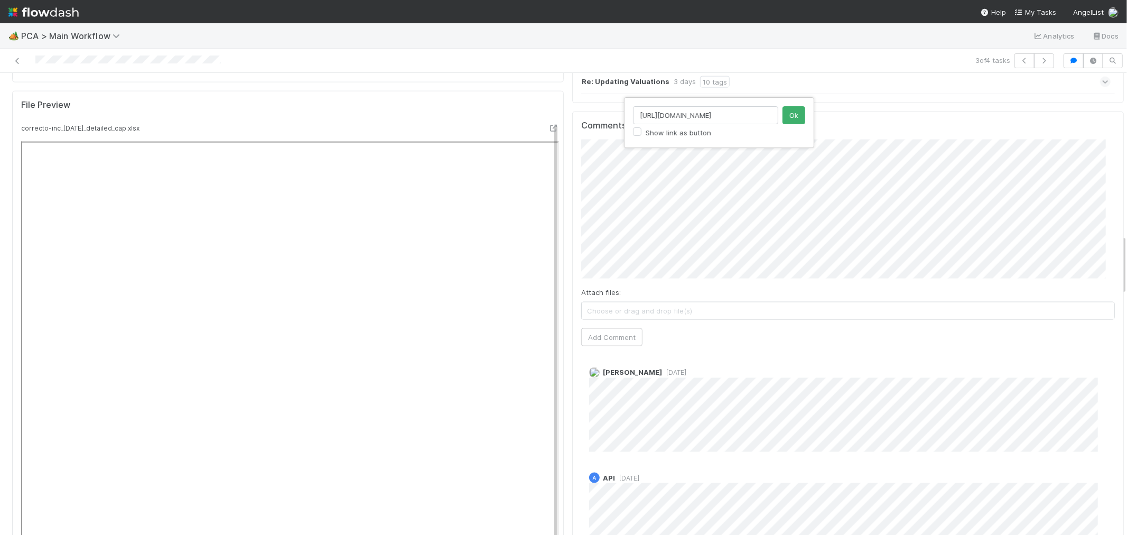
drag, startPoint x: 772, startPoint y: 118, endPoint x: 617, endPoint y: 121, distance: 154.8
click at [617, 121] on div "https://comptroller.internal.angellist.com/v/llcs/70f9274a81d44805a6bd888a03968…" at bounding box center [563, 267] width 1127 height 535
type input "https://comptroller.internal.angellist.com/v/llcs/70f9274a81d44805a6bd888a03968…"
drag, startPoint x: 772, startPoint y: 116, endPoint x: 635, endPoint y: 117, distance: 136.3
click at [635, 117] on input "https://comptroller.internal.angellist.com/v/llcs/70f9274a81d44805a6bd888a03968…" at bounding box center [705, 115] width 145 height 18
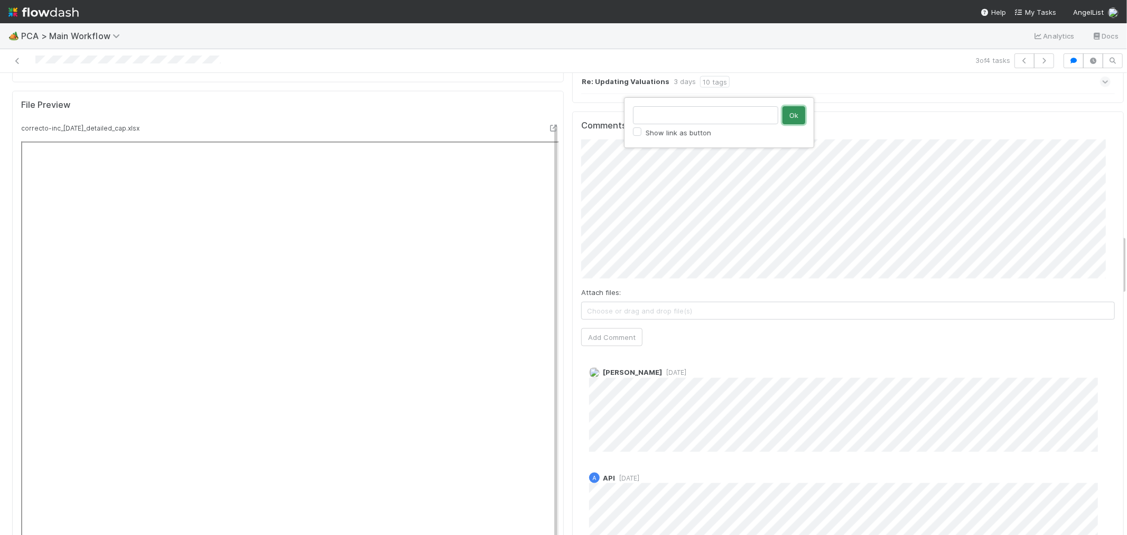
click at [791, 113] on button "Ok" at bounding box center [793, 115] width 23 height 18
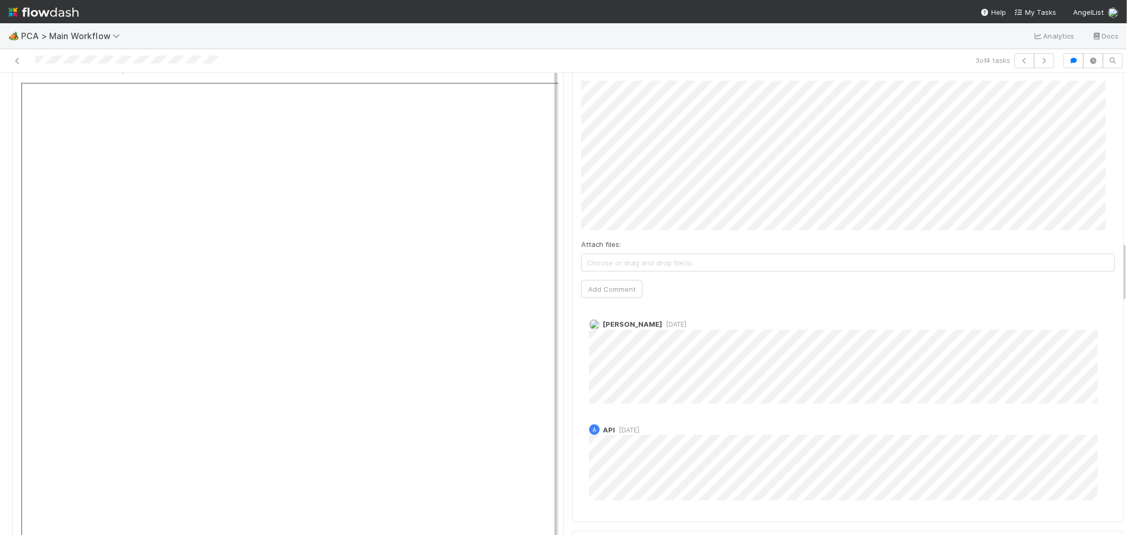
scroll to position [1232, 0]
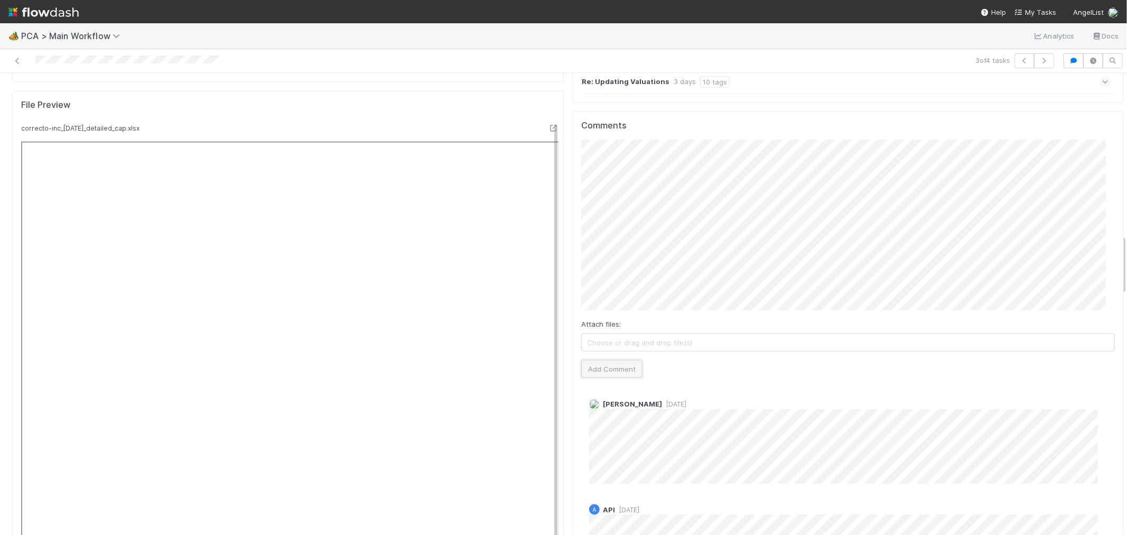
click at [603, 360] on button "Add Comment" at bounding box center [611, 369] width 61 height 18
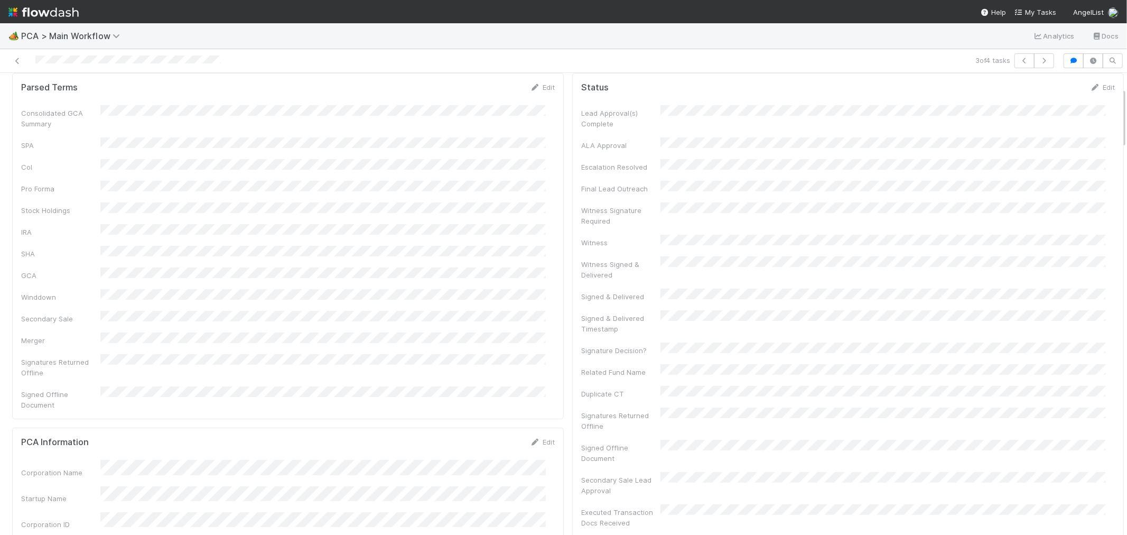
scroll to position [0, 0]
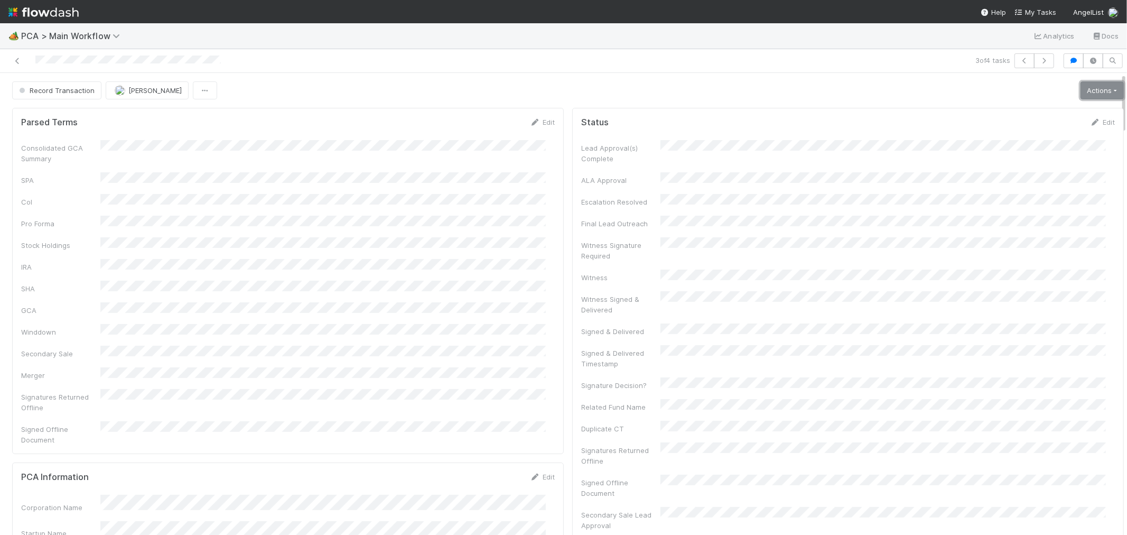
click at [1080, 92] on link "Actions" at bounding box center [1101, 90] width 43 height 18
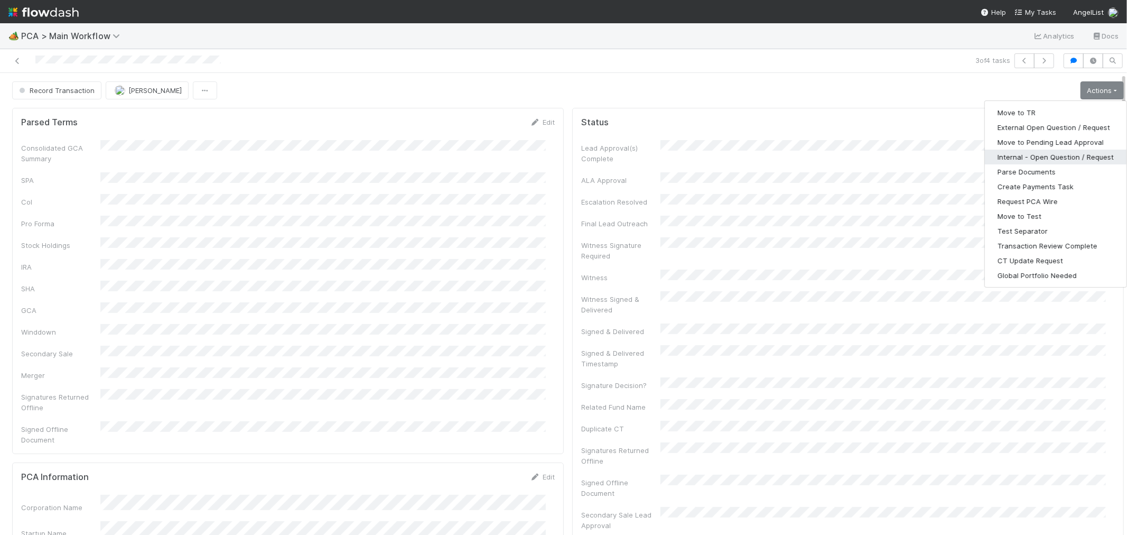
click at [1017, 154] on button "Internal - Open Question / Request" at bounding box center [1056, 156] width 142 height 15
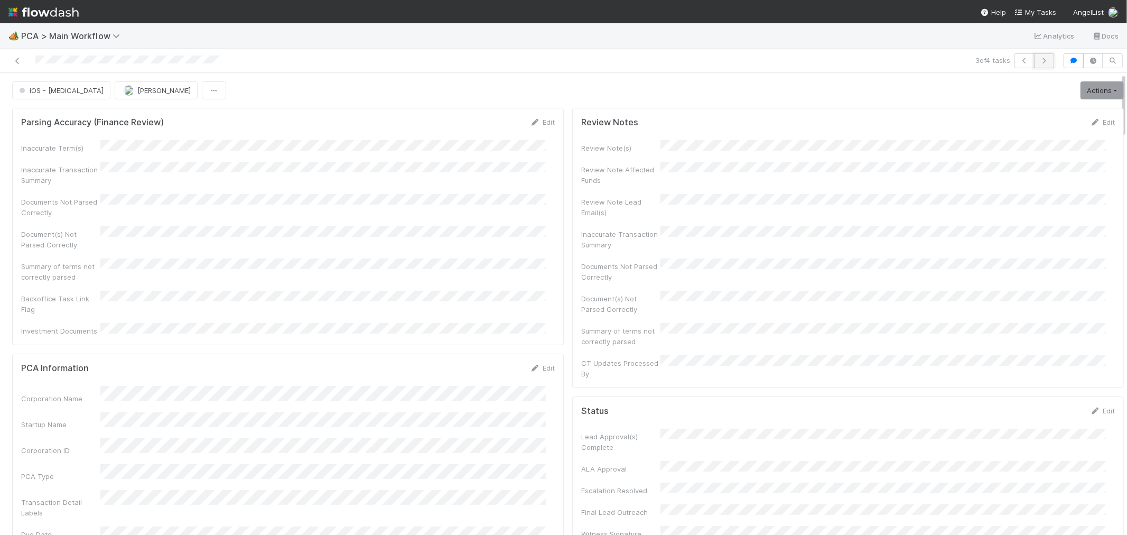
click at [1039, 63] on icon "button" at bounding box center [1044, 61] width 11 height 6
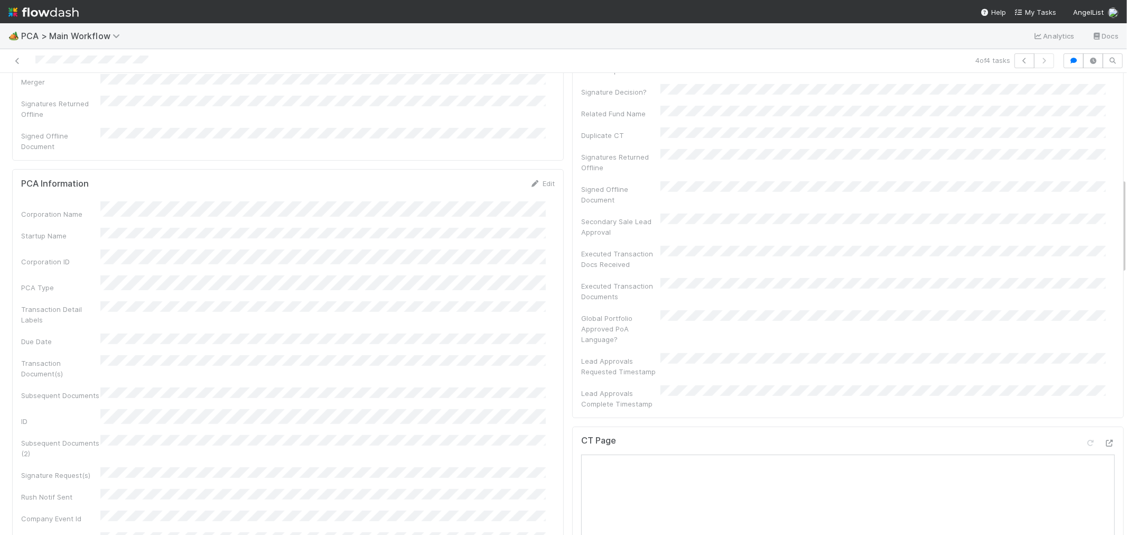
scroll to position [528, 0]
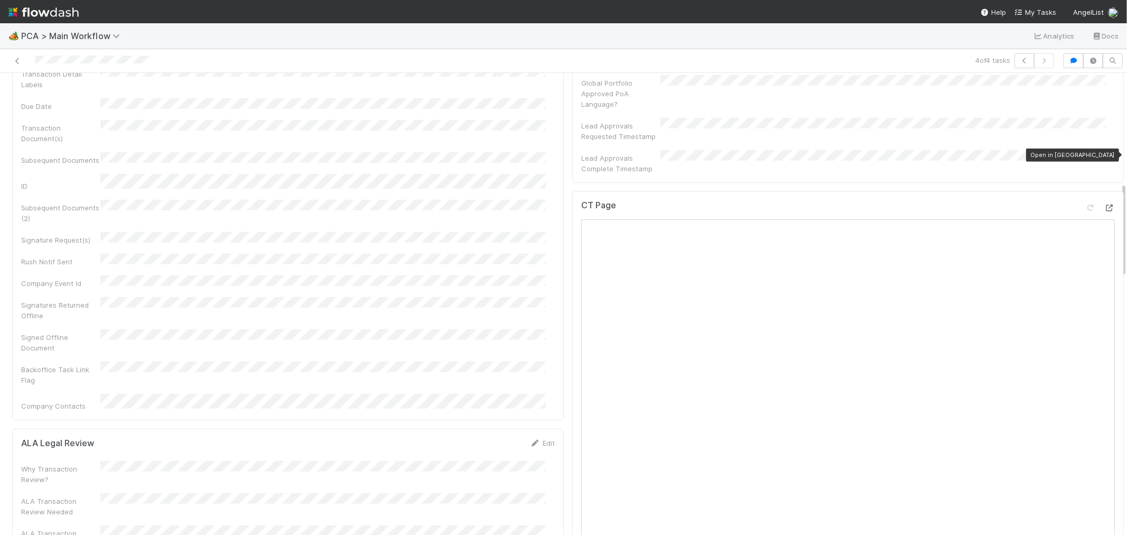
click at [1104, 204] on icon at bounding box center [1109, 207] width 11 height 7
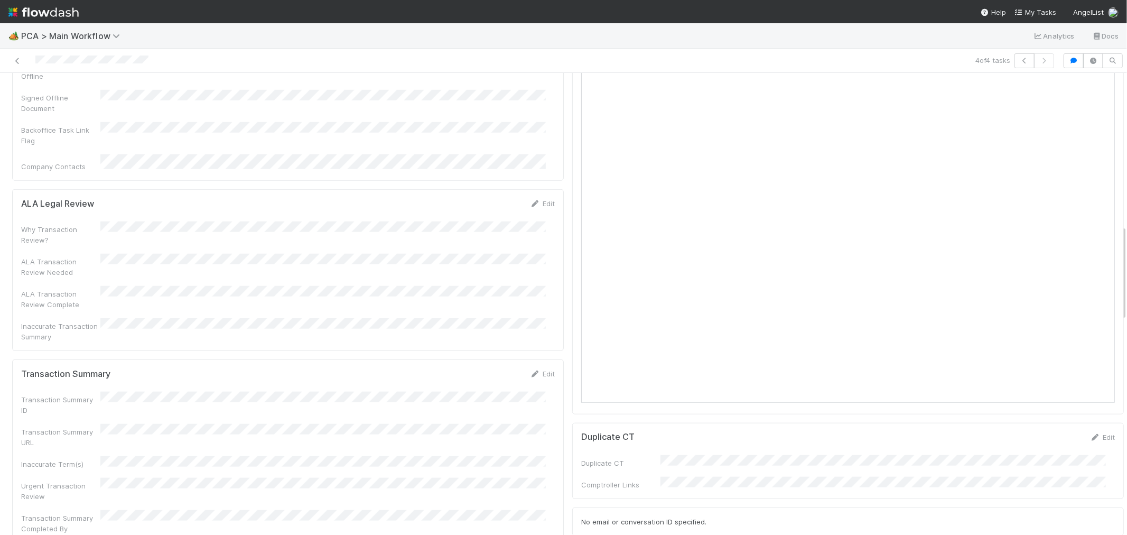
scroll to position [821, 0]
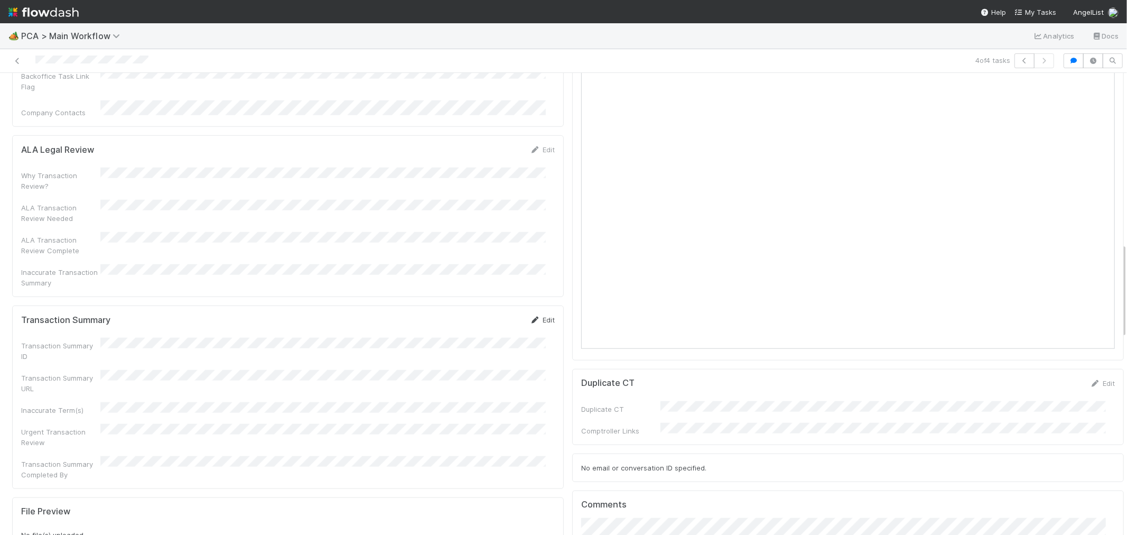
click at [536, 315] on link "Edit" at bounding box center [542, 319] width 25 height 8
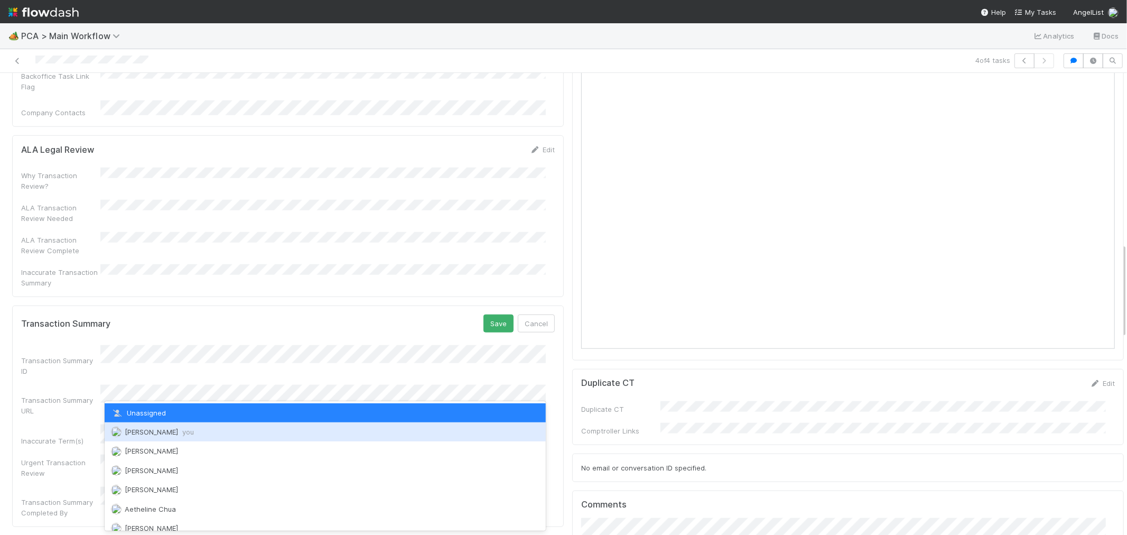
click at [180, 425] on div "Raven Jacinto you" at bounding box center [325, 431] width 441 height 19
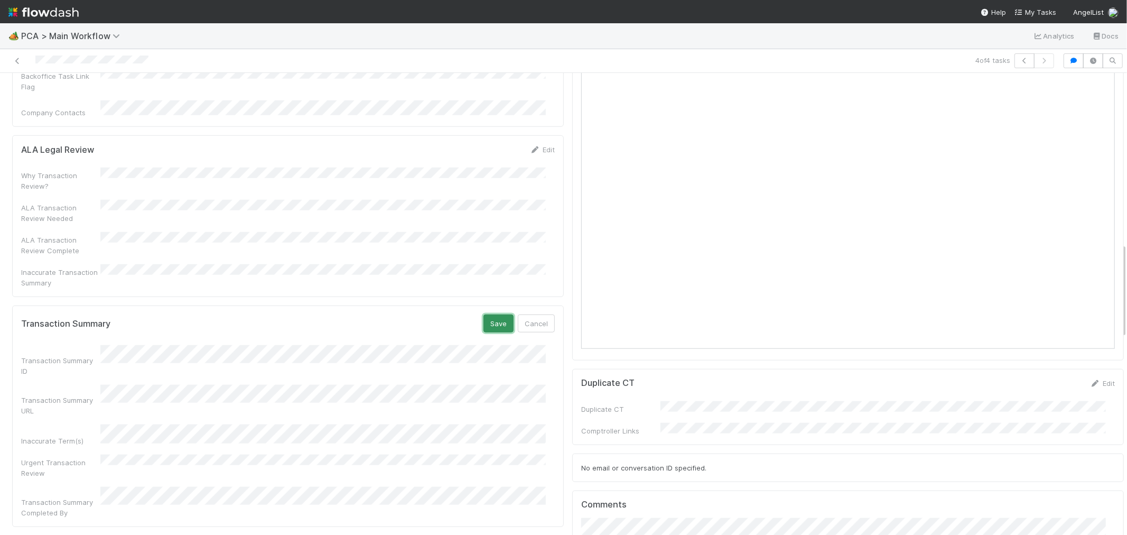
click at [483, 314] on button "Save" at bounding box center [498, 323] width 30 height 18
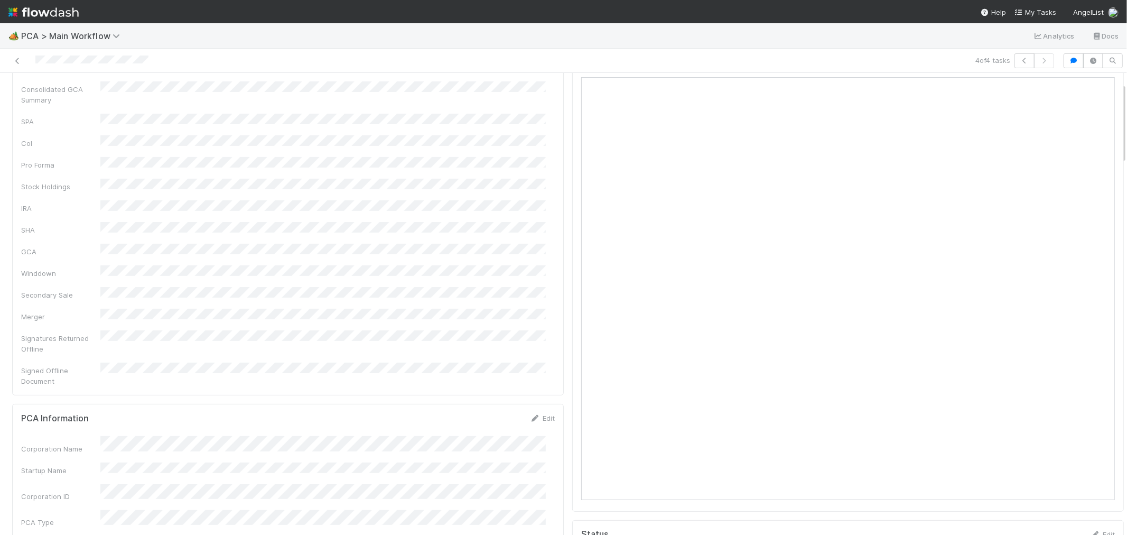
scroll to position [0, 0]
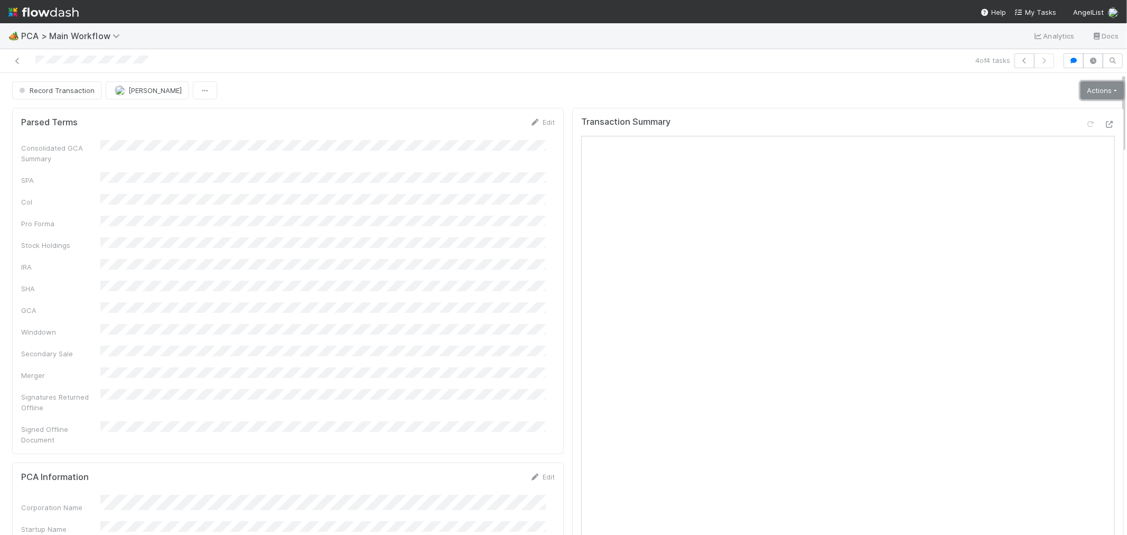
click at [1093, 90] on link "Actions" at bounding box center [1101, 90] width 43 height 18
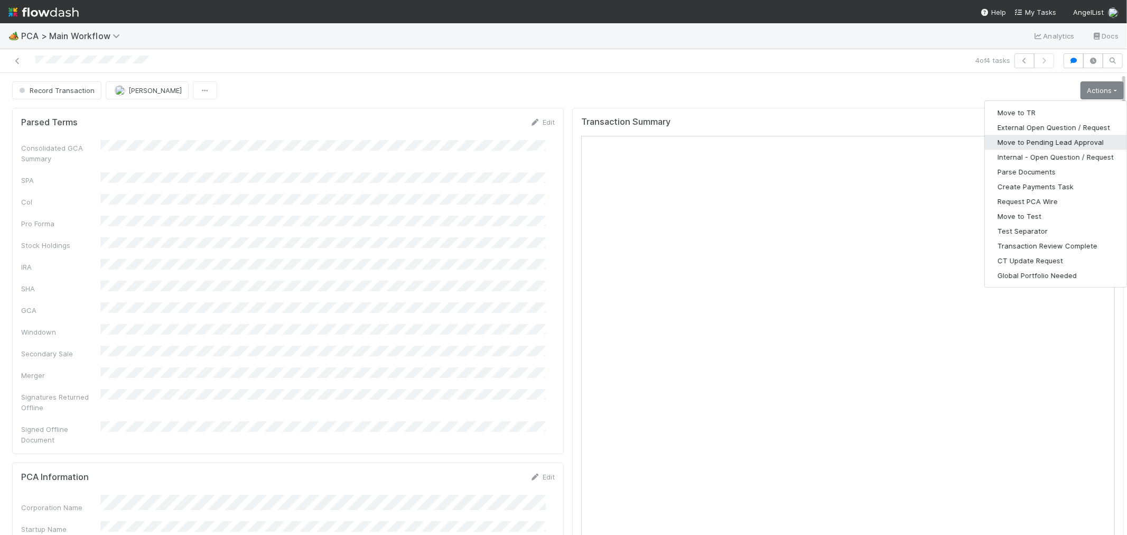
click at [1037, 144] on button "Move to Pending Lead Approval" at bounding box center [1056, 142] width 142 height 15
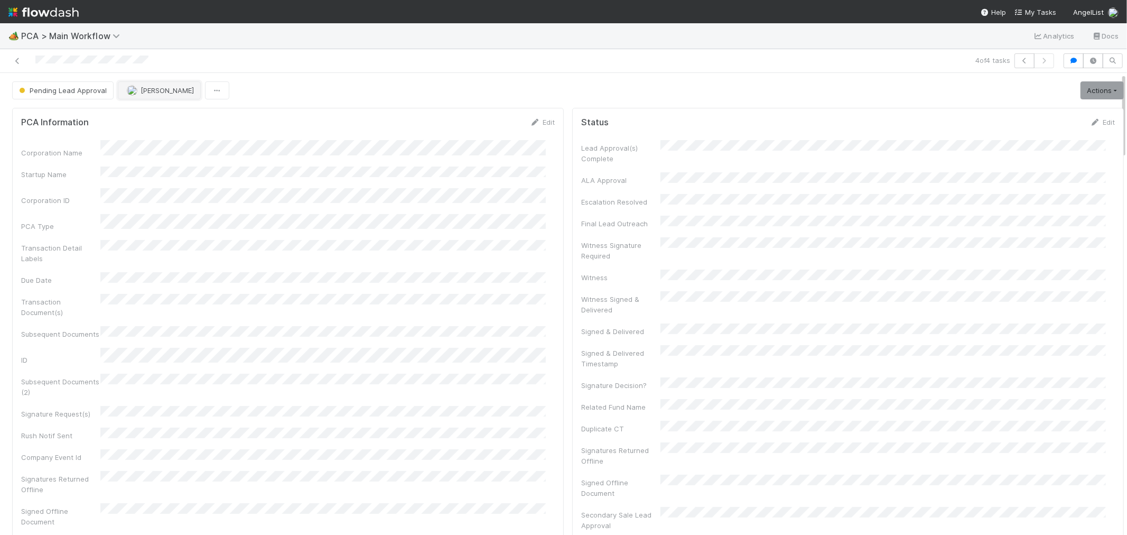
click at [175, 87] on span "[PERSON_NAME]" at bounding box center [167, 90] width 53 height 8
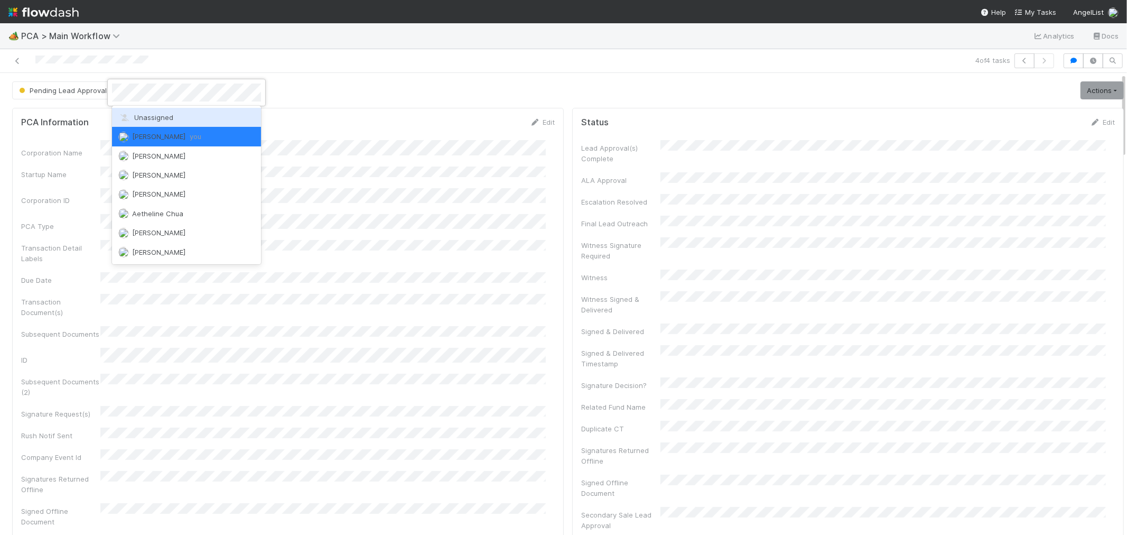
click at [161, 120] on span "Unassigned" at bounding box center [145, 117] width 55 height 8
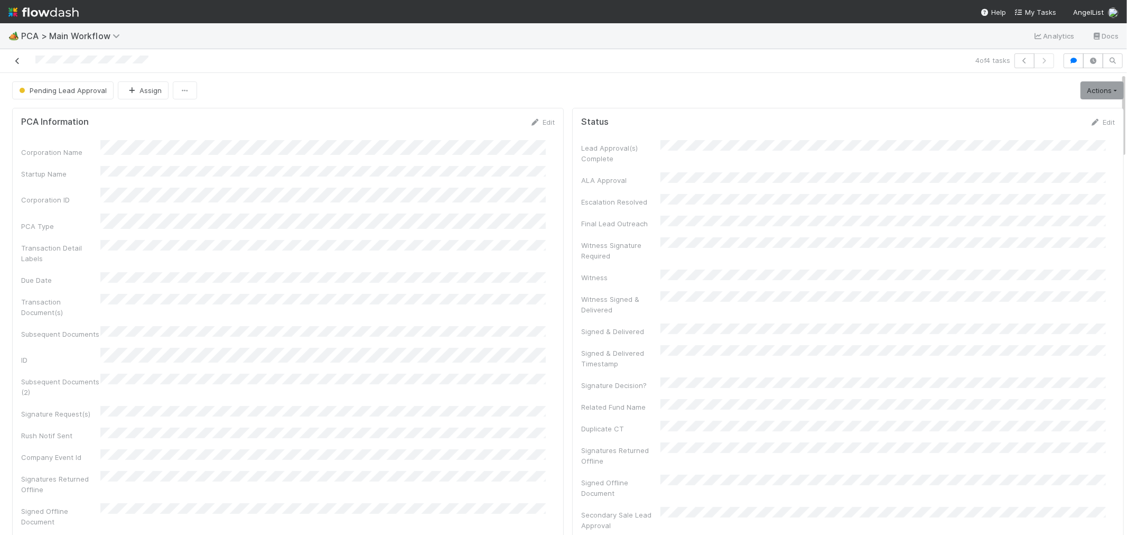
click at [17, 64] on icon at bounding box center [17, 61] width 11 height 7
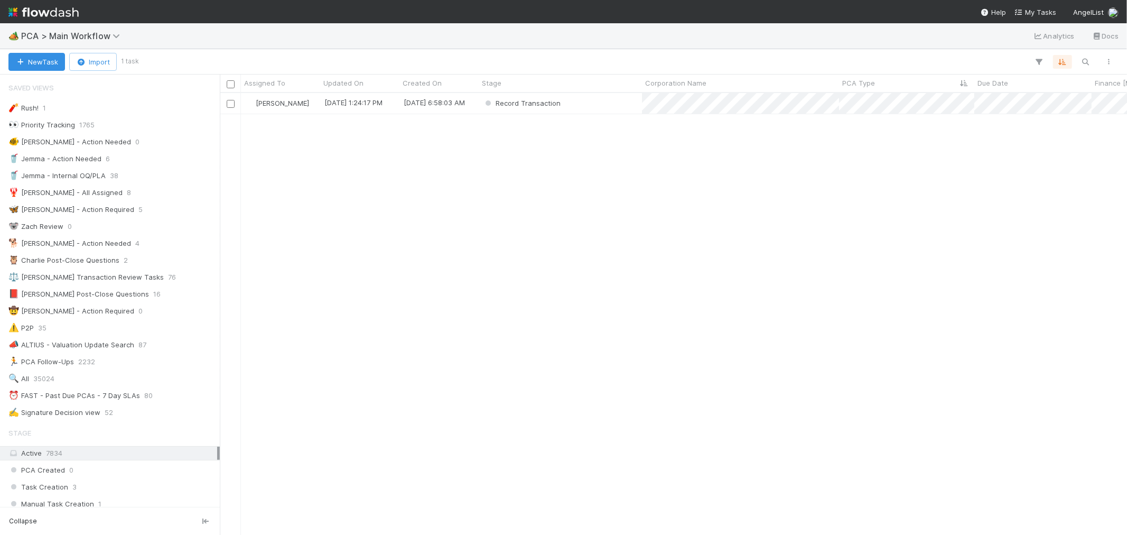
scroll to position [8, 8]
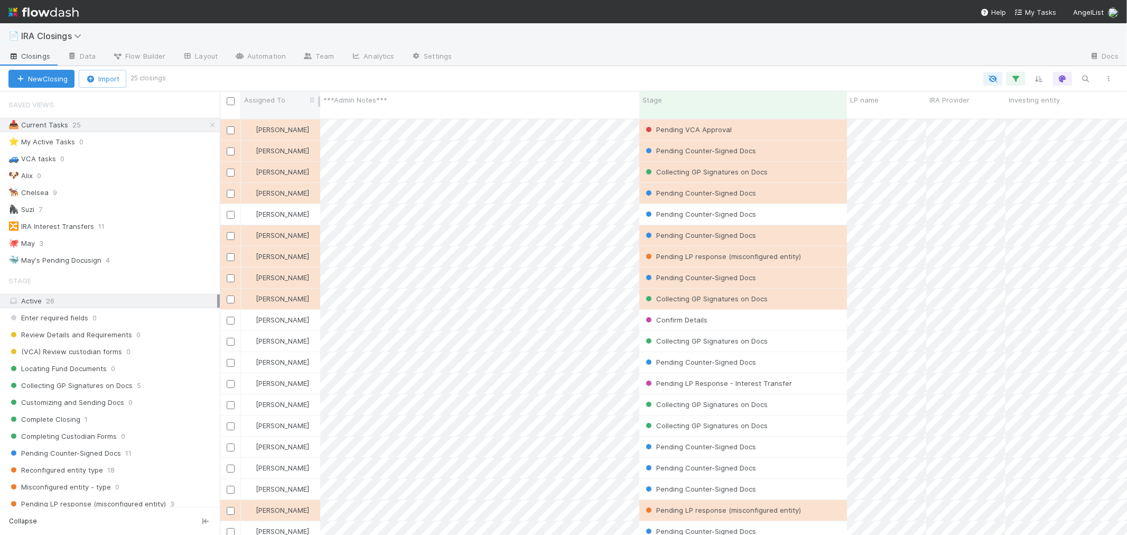
scroll to position [9, 8]
click at [101, 80] on button "Import" at bounding box center [103, 79] width 48 height 18
click at [100, 99] on div "Import from CSV" at bounding box center [87, 103] width 88 height 16
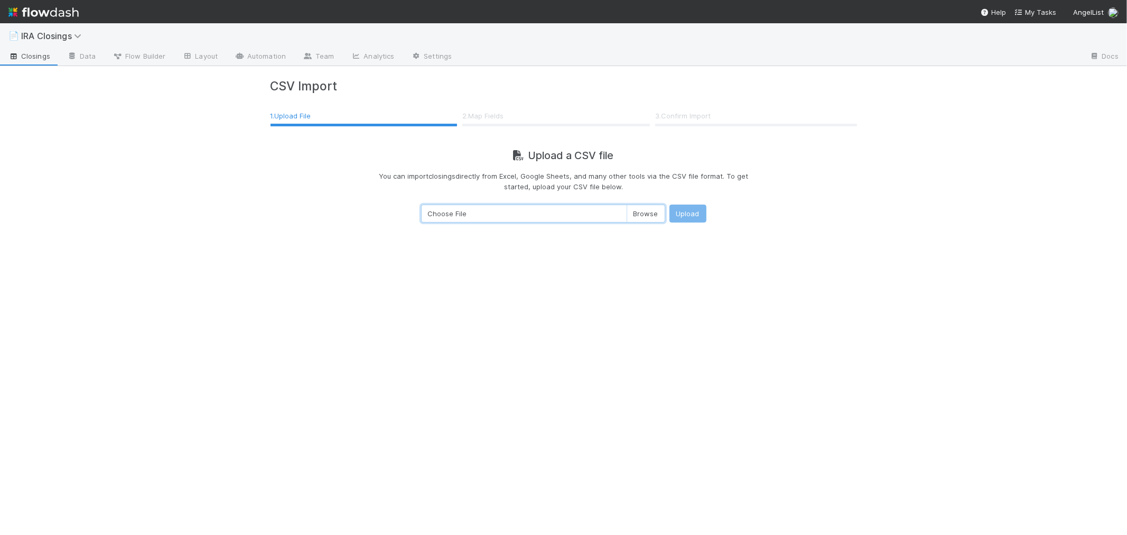
click at [647, 212] on input "Choose File" at bounding box center [543, 213] width 244 height 18
type input "C:\fakepath\IRA Closings - Daily Feed - Export.csv"
click at [698, 214] on button "Upload" at bounding box center [687, 213] width 37 height 18
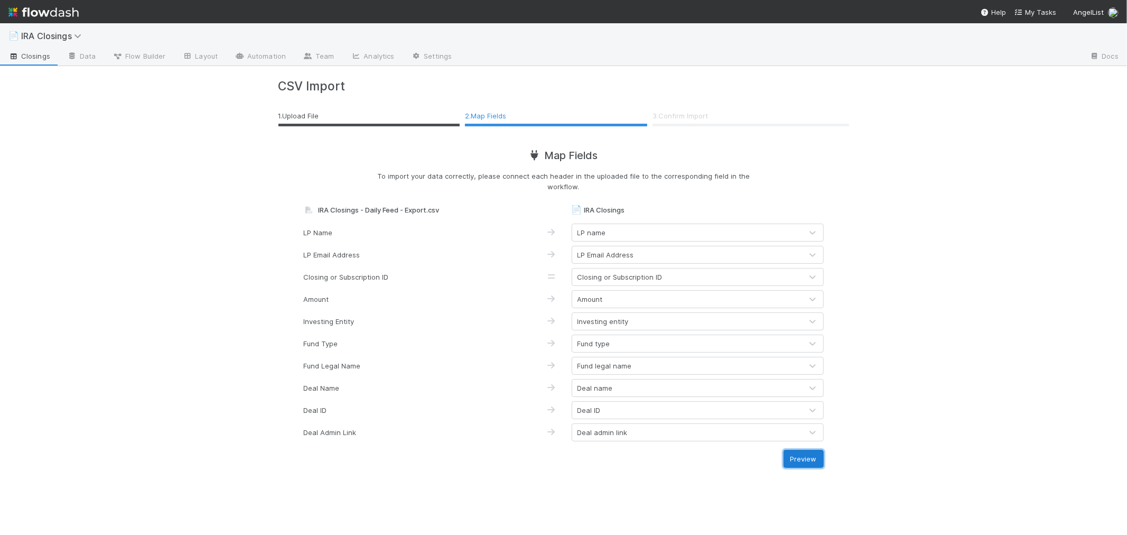
click at [806, 460] on button "Preview" at bounding box center [803, 459] width 40 height 18
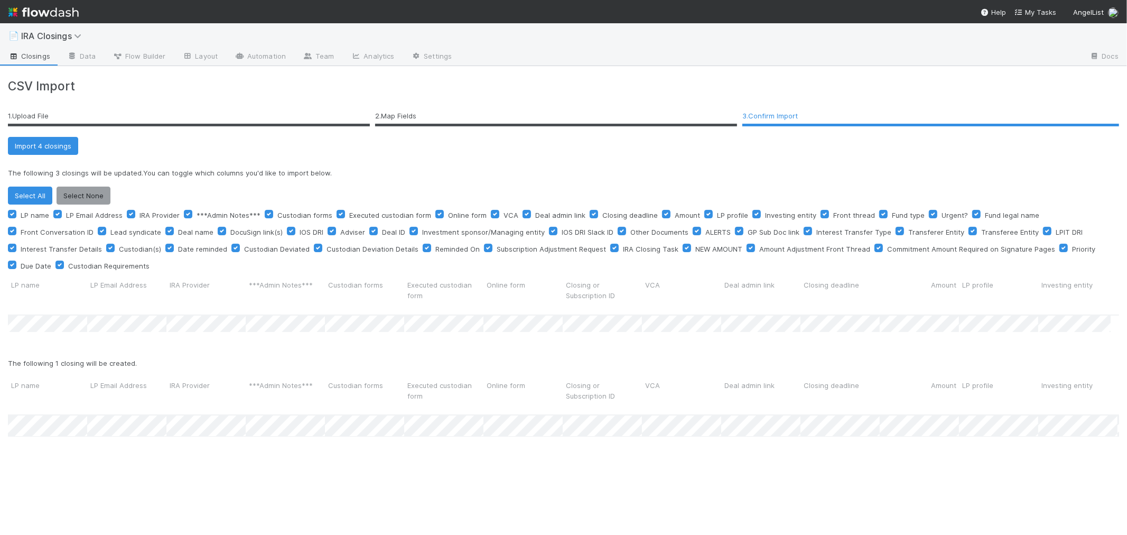
scroll to position [136, 1102]
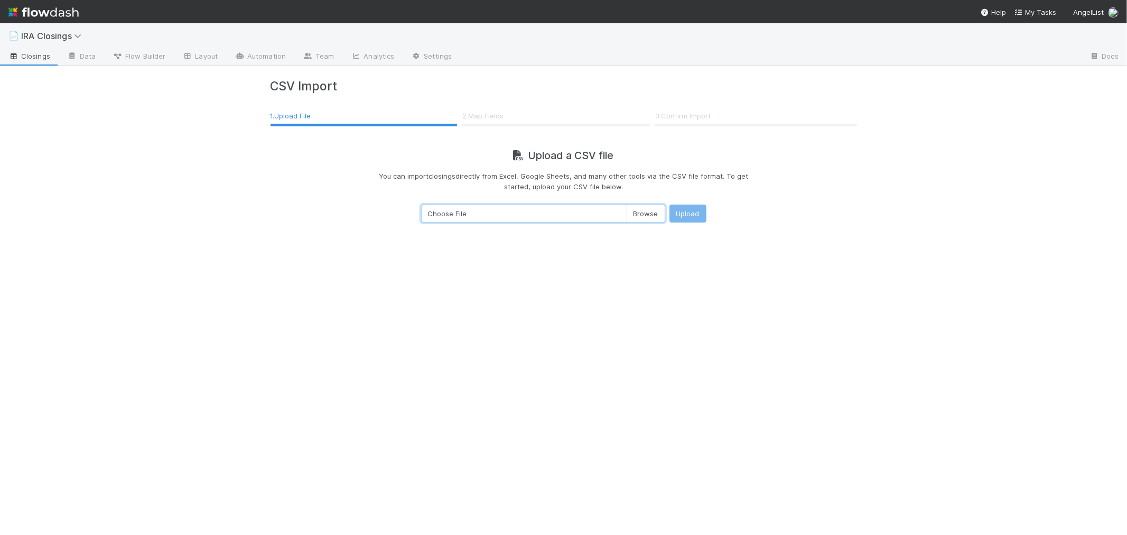
click at [648, 218] on input "Choose File" at bounding box center [543, 213] width 244 height 18
type input "C:\fakepath\IRA Closings - Daily Feed - Export.csv"
click at [698, 215] on button "Upload" at bounding box center [687, 213] width 37 height 18
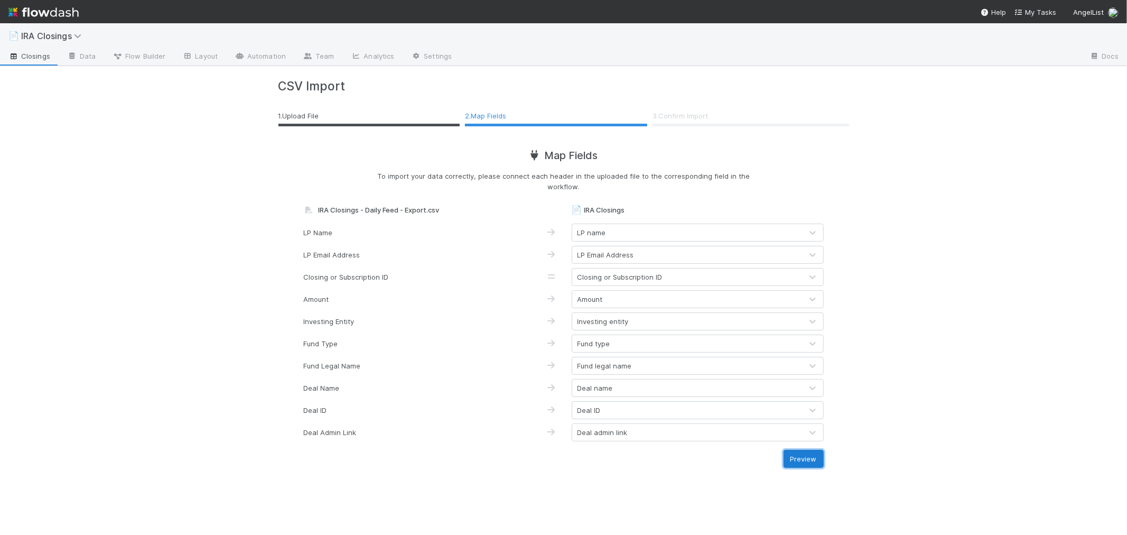
click at [805, 463] on button "Preview" at bounding box center [803, 459] width 40 height 18
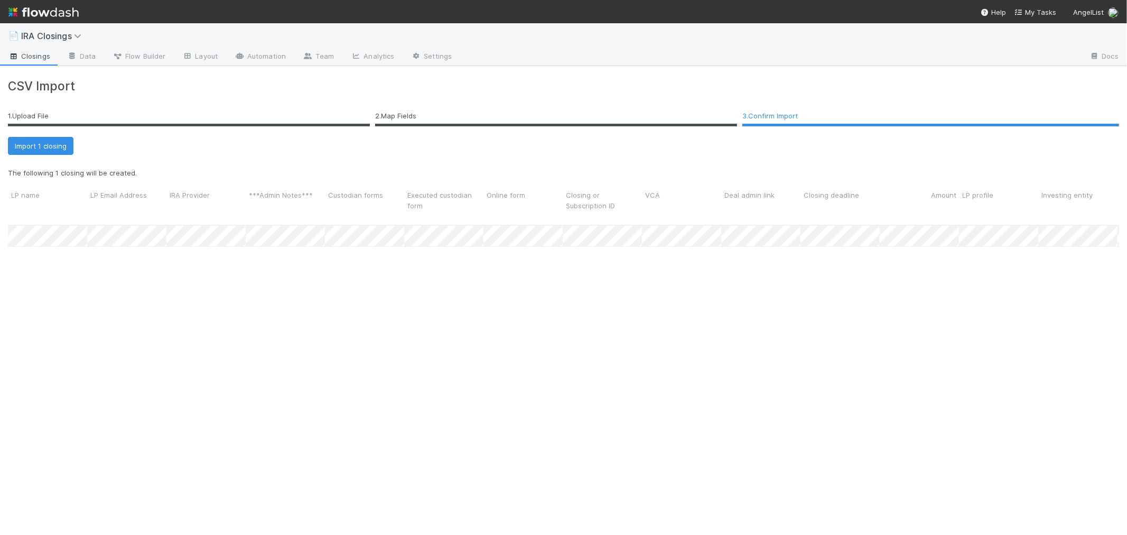
scroll to position [326, 1102]
click at [51, 150] on button "Import 1 closing" at bounding box center [41, 146] width 66 height 18
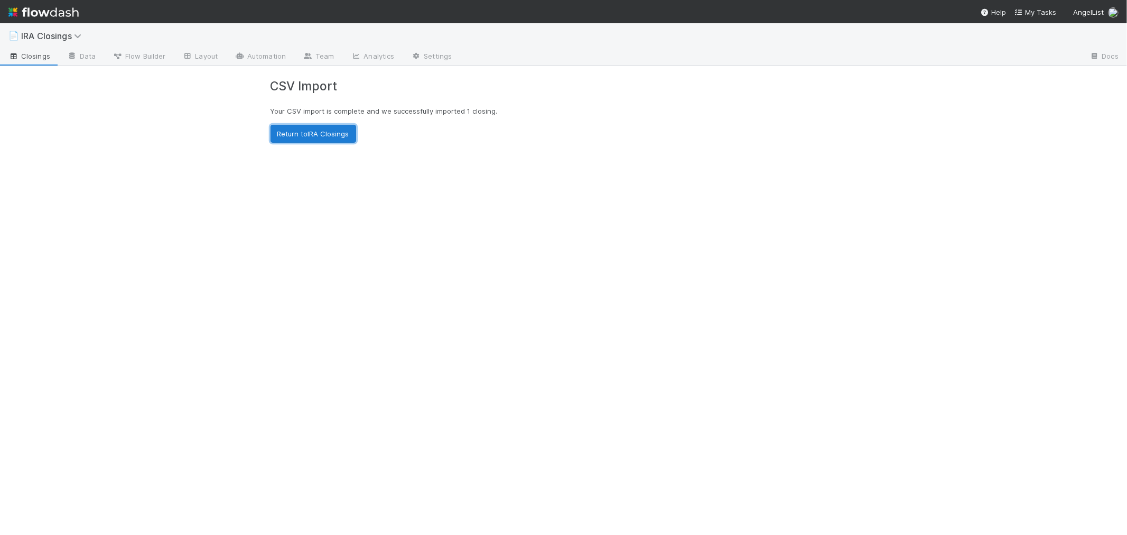
click at [329, 136] on link "Return to IRA Closings" at bounding box center [313, 134] width 86 height 18
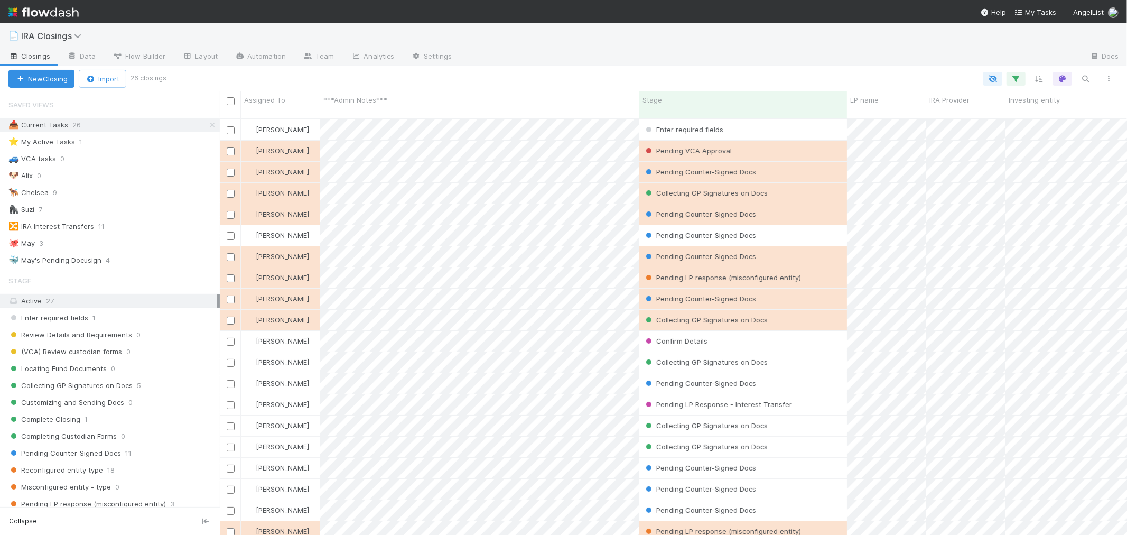
scroll to position [416, 898]
click at [67, 324] on span "Enter required fields" at bounding box center [48, 317] width 80 height 13
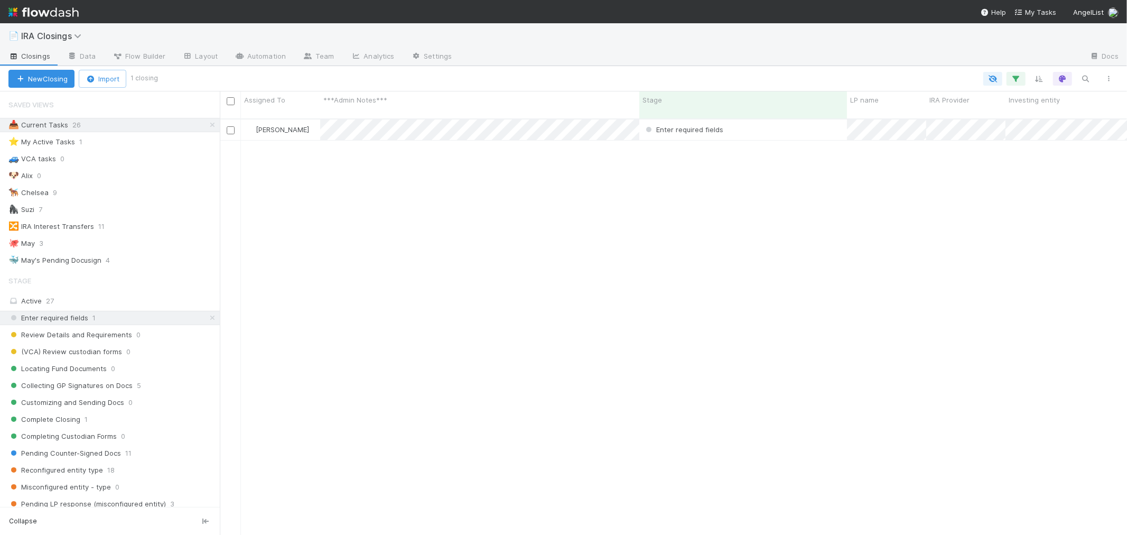
scroll to position [416, 898]
click at [305, 123] on div "[PERSON_NAME]" at bounding box center [280, 129] width 79 height 21
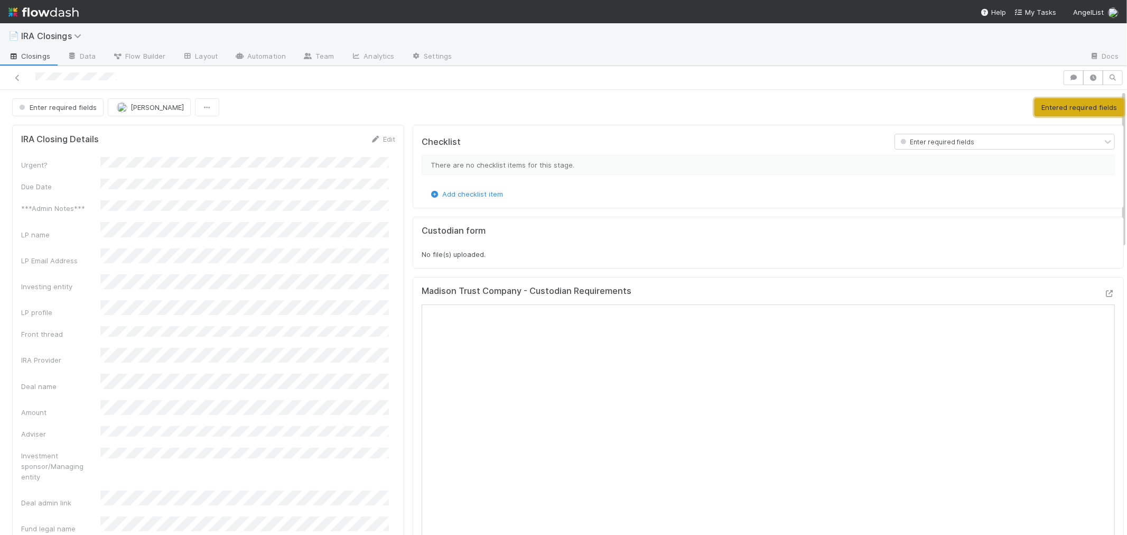
click at [1068, 109] on button "Entered required fields" at bounding box center [1078, 107] width 89 height 18
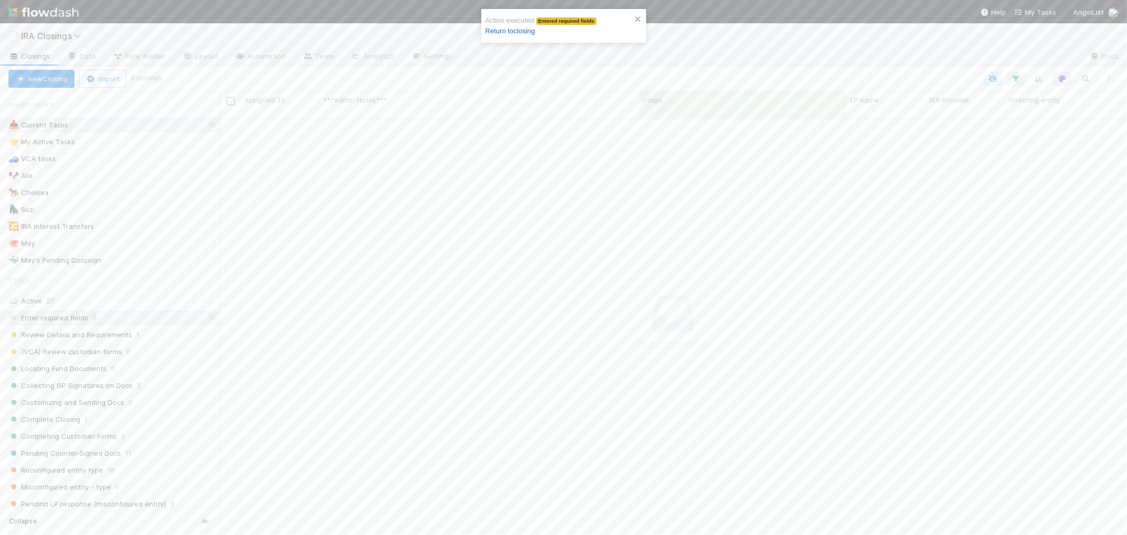
scroll to position [407, 889]
click at [504, 30] on link "Return to closing" at bounding box center [510, 31] width 50 height 8
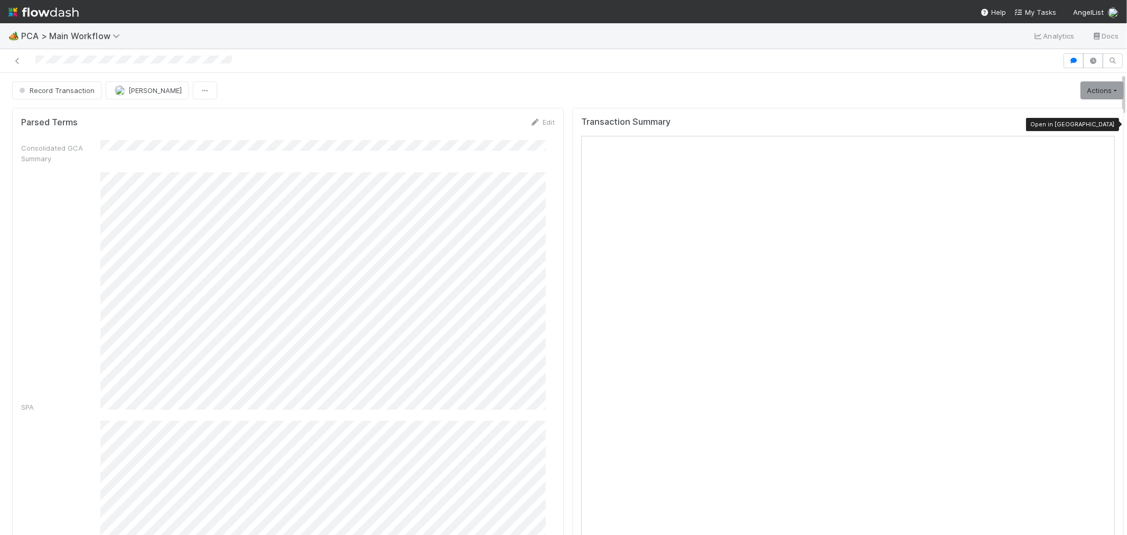
click at [1104, 124] on icon at bounding box center [1109, 124] width 11 height 7
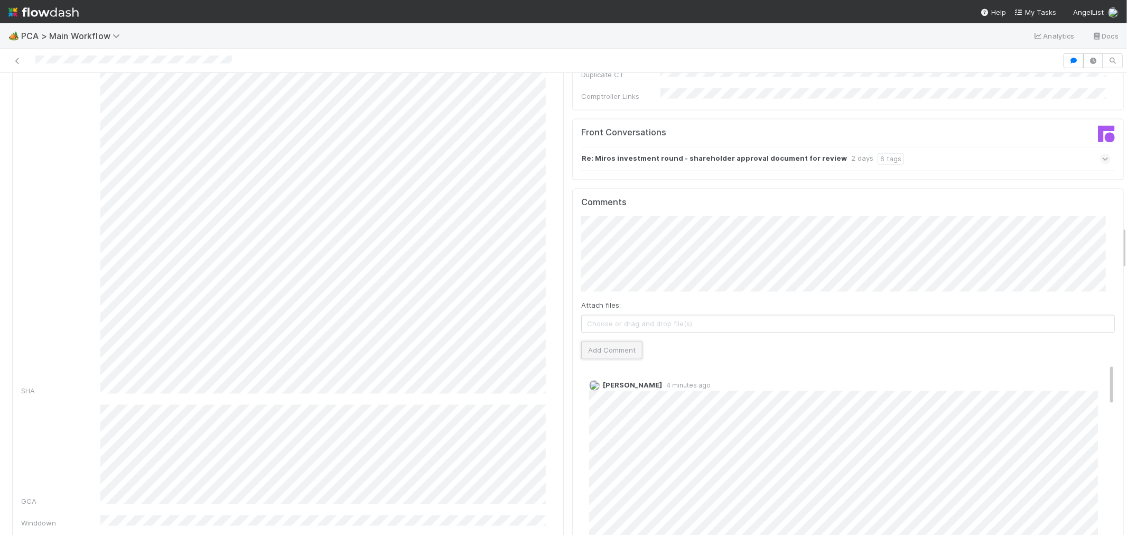
click at [604, 341] on button "Add Comment" at bounding box center [611, 350] width 61 height 18
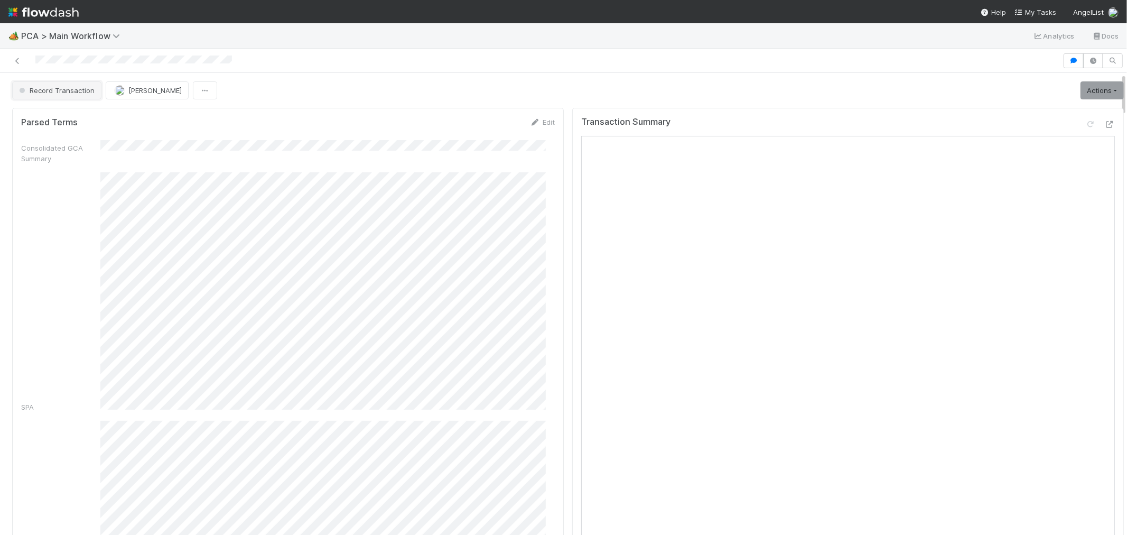
click at [55, 95] on button "Record Transaction" at bounding box center [56, 90] width 89 height 18
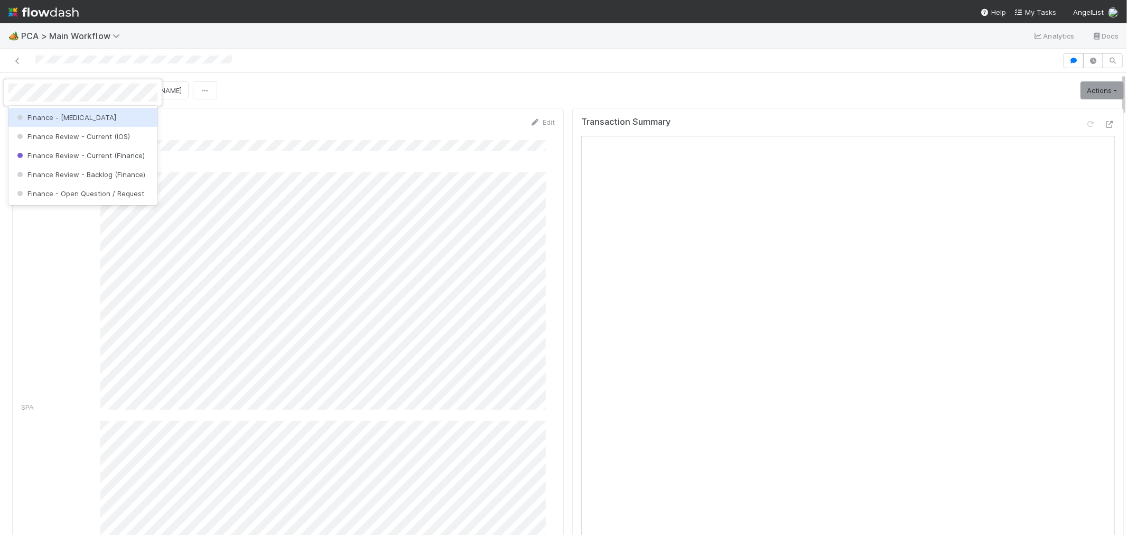
click at [56, 117] on span "Finance - [MEDICAL_DATA]" at bounding box center [65, 117] width 101 height 8
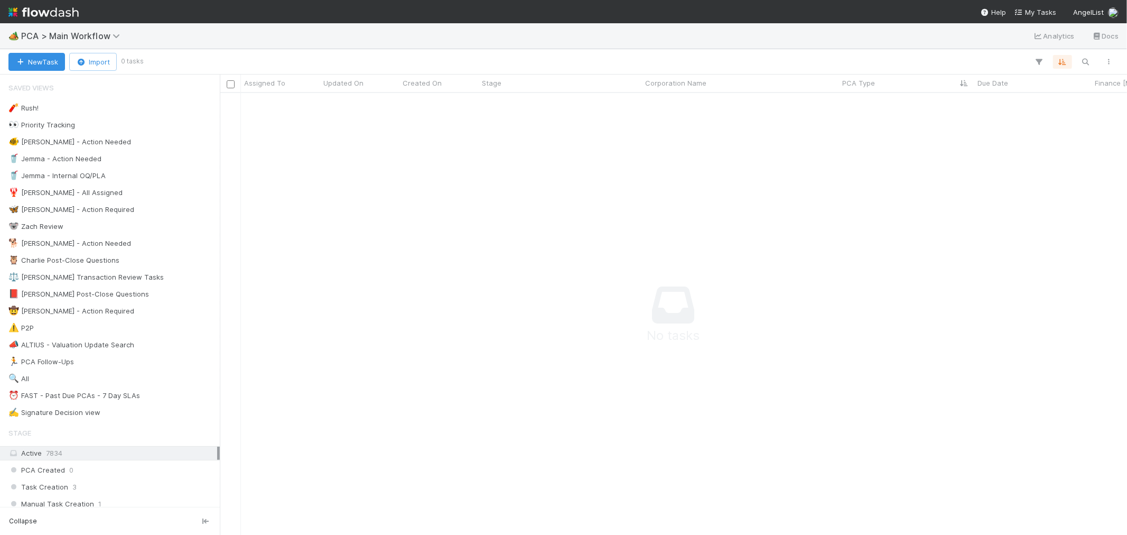
scroll to position [9, 9]
click at [53, 8] on img at bounding box center [43, 12] width 70 height 18
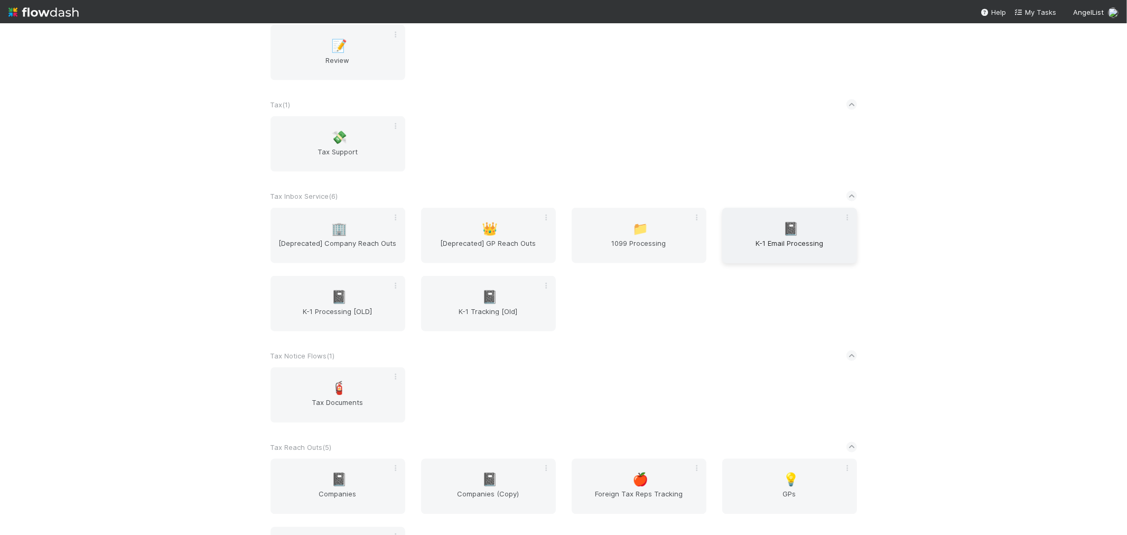
scroll to position [1251, 0]
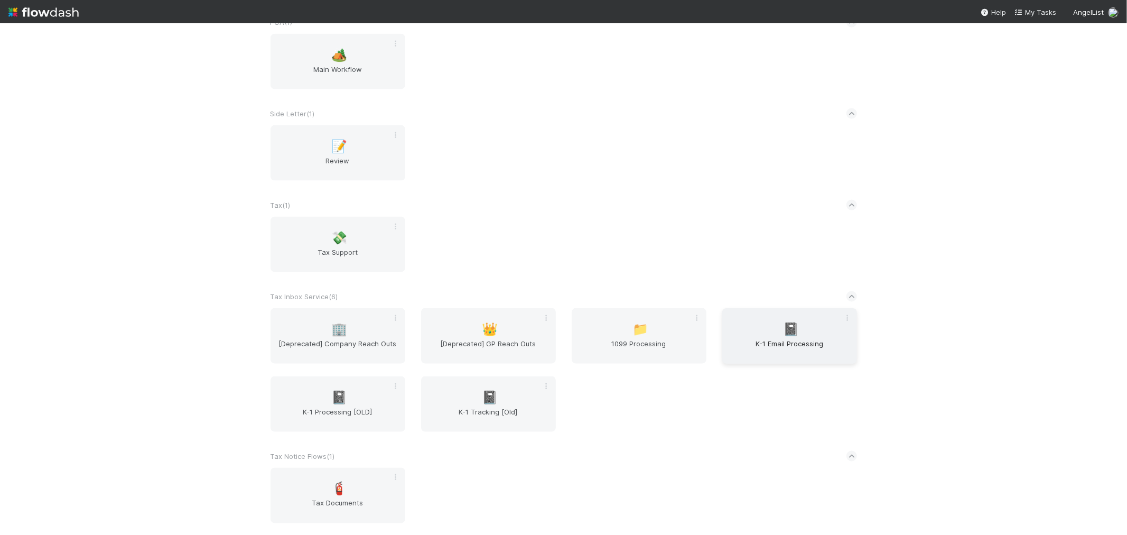
click at [798, 347] on span "K-1 Email Processing" at bounding box center [789, 348] width 126 height 21
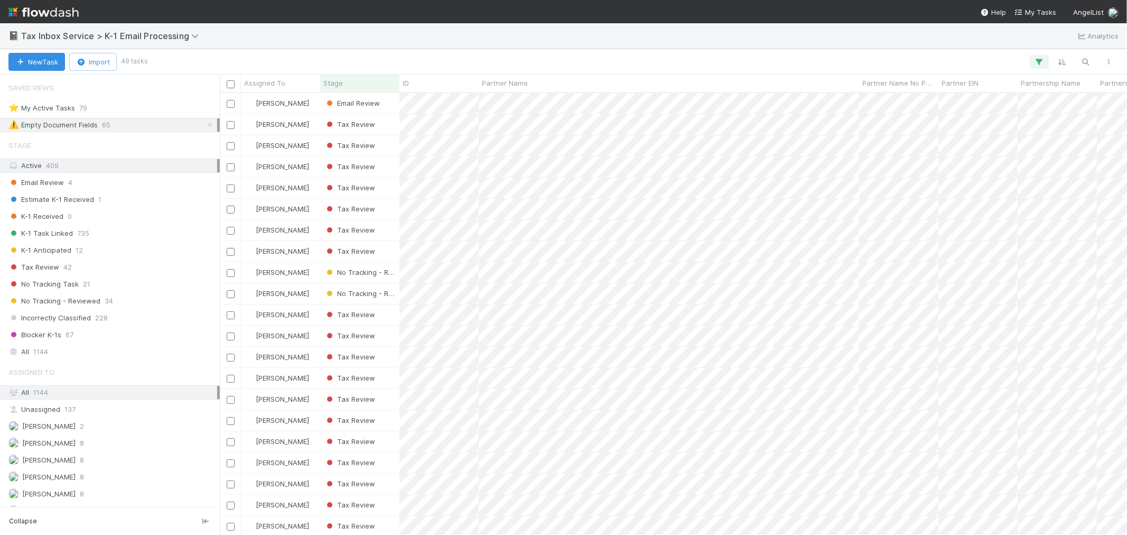
scroll to position [432, 898]
click at [83, 180] on div "Email Review 4" at bounding box center [112, 182] width 209 height 13
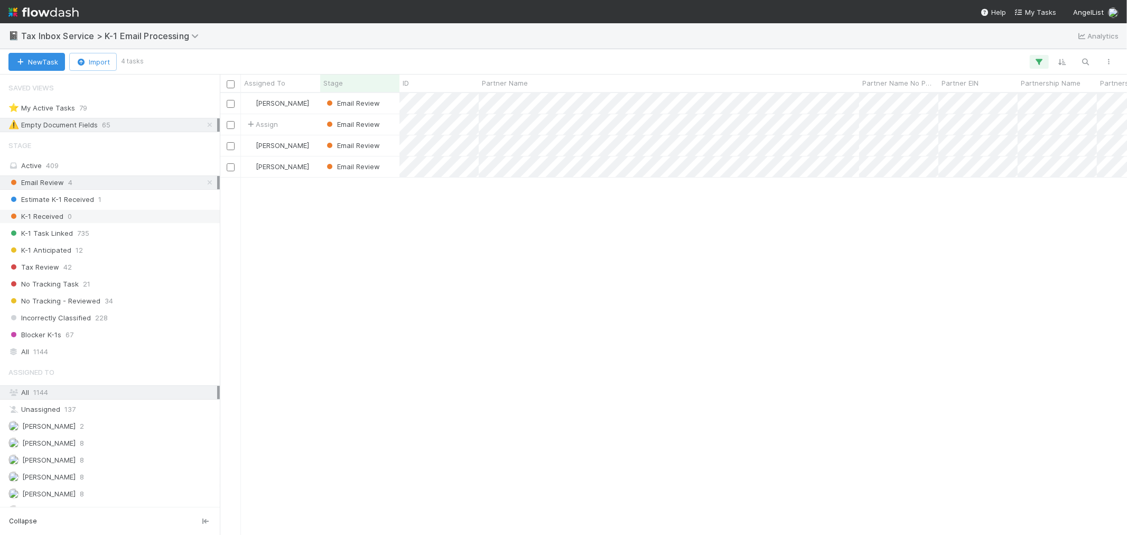
scroll to position [432, 898]
click at [105, 96] on div "Saved Views" at bounding box center [110, 87] width 220 height 21
click at [101, 108] on div "⭐ My Active Tasks 79" at bounding box center [112, 107] width 209 height 13
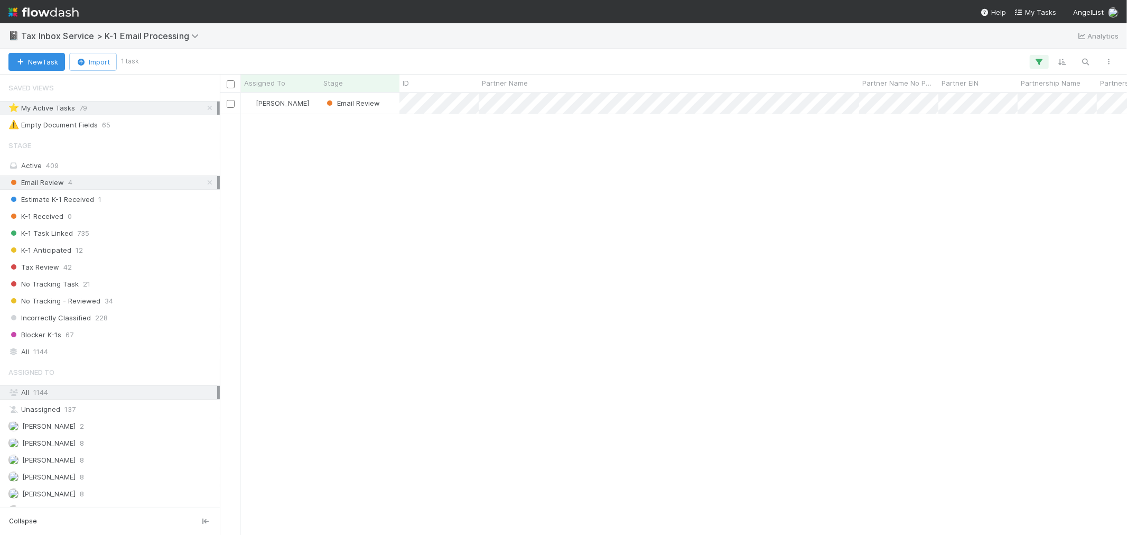
scroll to position [432, 898]
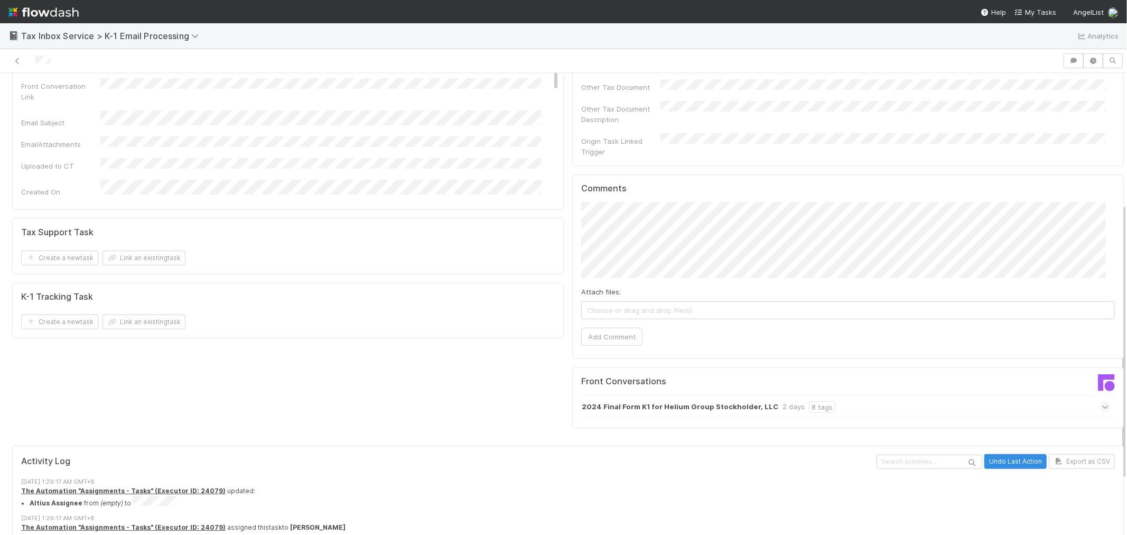
scroll to position [309, 0]
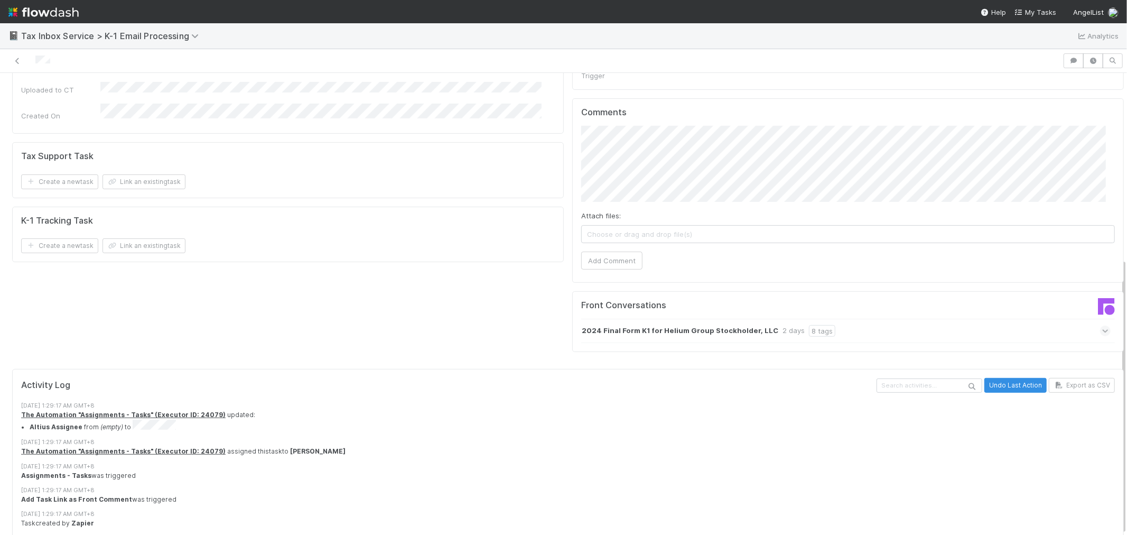
click at [900, 319] on div "2024 Final Form K1 for Helium Group Stockholder, LLC 2 days 8 tags" at bounding box center [845, 331] width 529 height 24
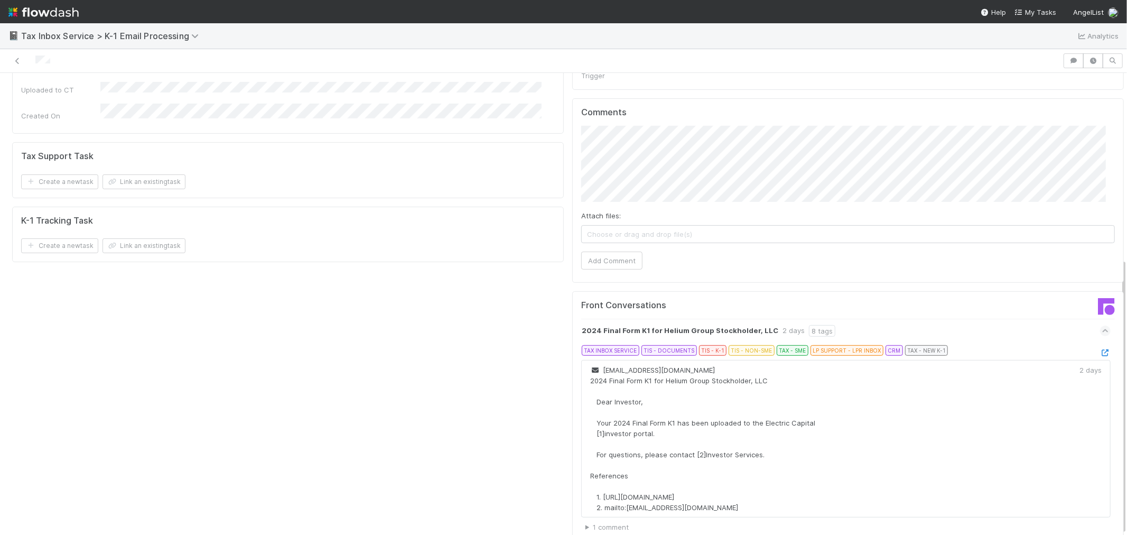
click at [1100, 347] on div at bounding box center [1105, 352] width 11 height 11
click at [1100, 349] on icon at bounding box center [1105, 352] width 11 height 7
click at [615, 251] on button "Add Comment" at bounding box center [611, 260] width 61 height 18
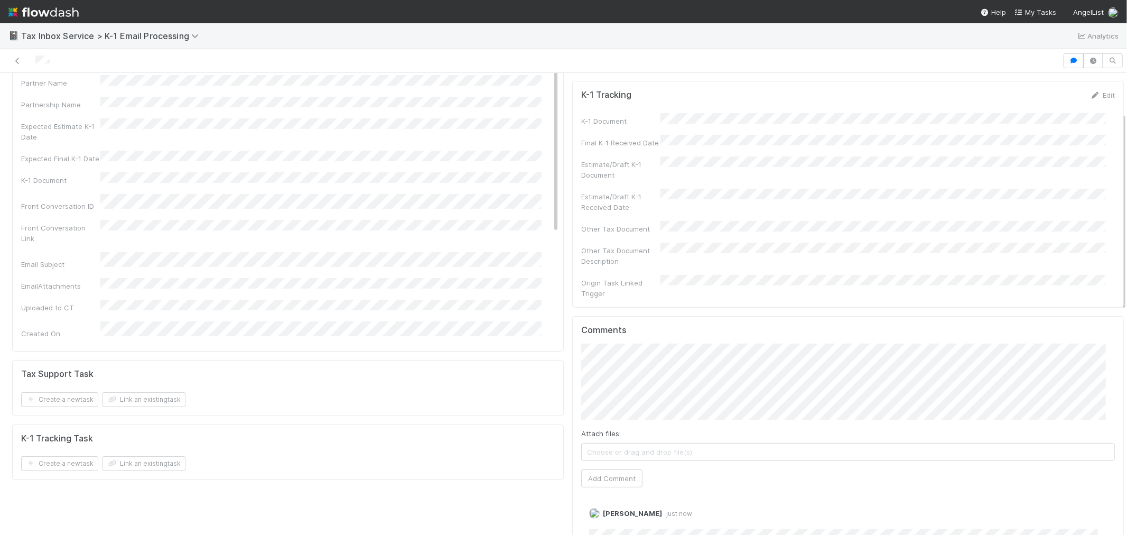
scroll to position [0, 0]
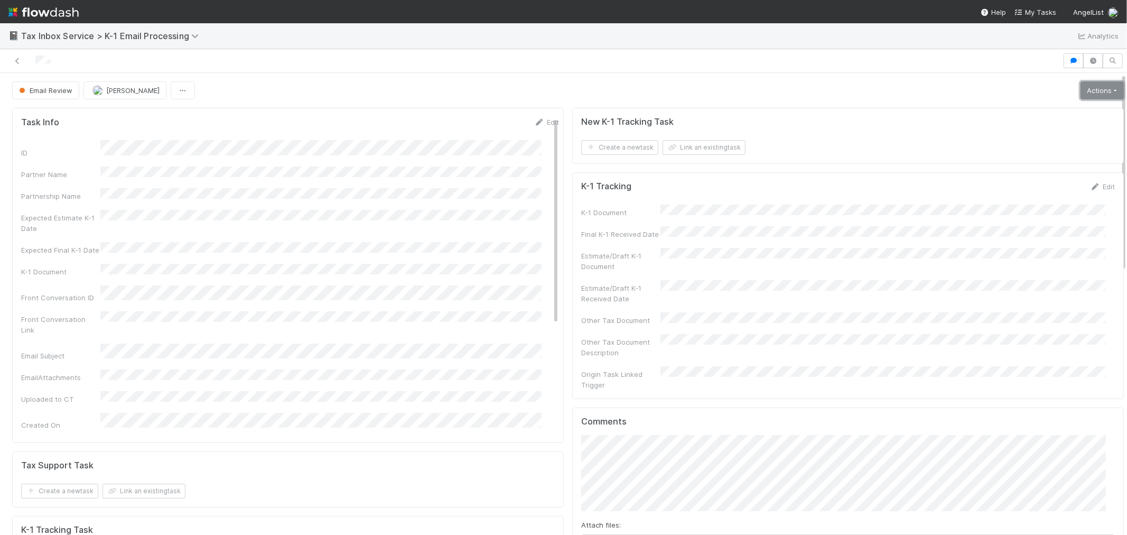
click at [1082, 94] on link "Actions" at bounding box center [1101, 90] width 43 height 18
click at [1040, 189] on button "Archive" at bounding box center [1072, 186] width 105 height 15
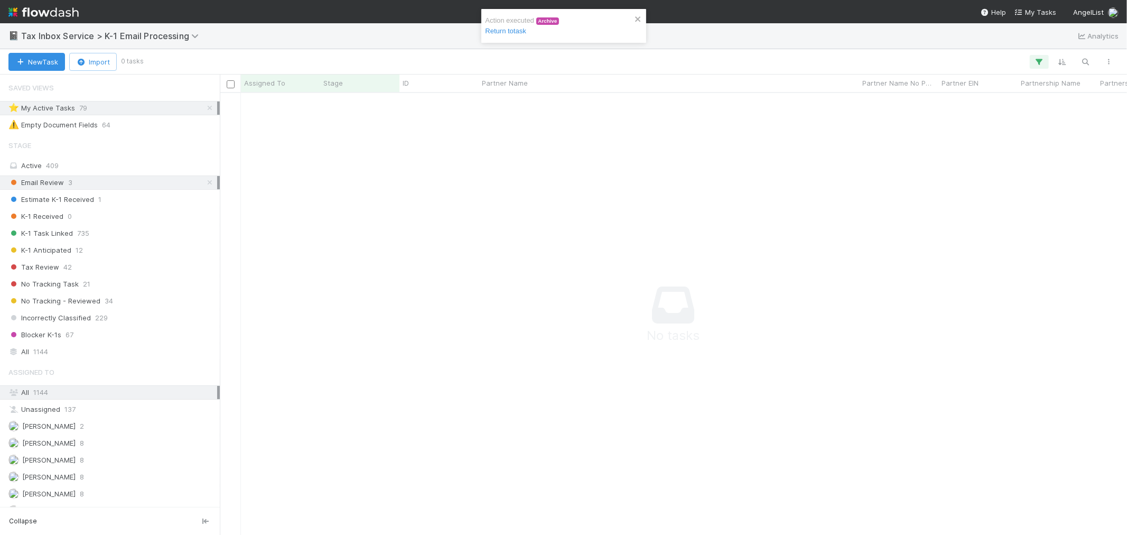
scroll to position [9, 9]
click at [634, 17] on icon "close" at bounding box center [637, 19] width 7 height 8
click at [44, 345] on div "Stage Active 409 Email Review 3 Estimate K-1 Received 1 K-1 Received 0 K-1 Task…" at bounding box center [110, 247] width 220 height 224
click at [44, 352] on span "1144" at bounding box center [40, 351] width 15 height 13
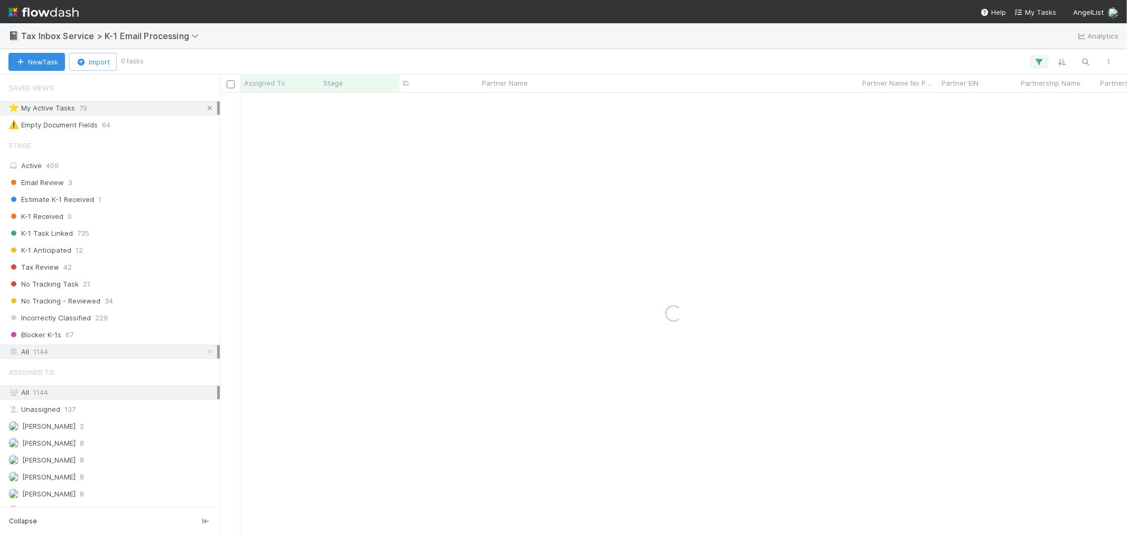
click at [204, 110] on icon at bounding box center [209, 108] width 11 height 7
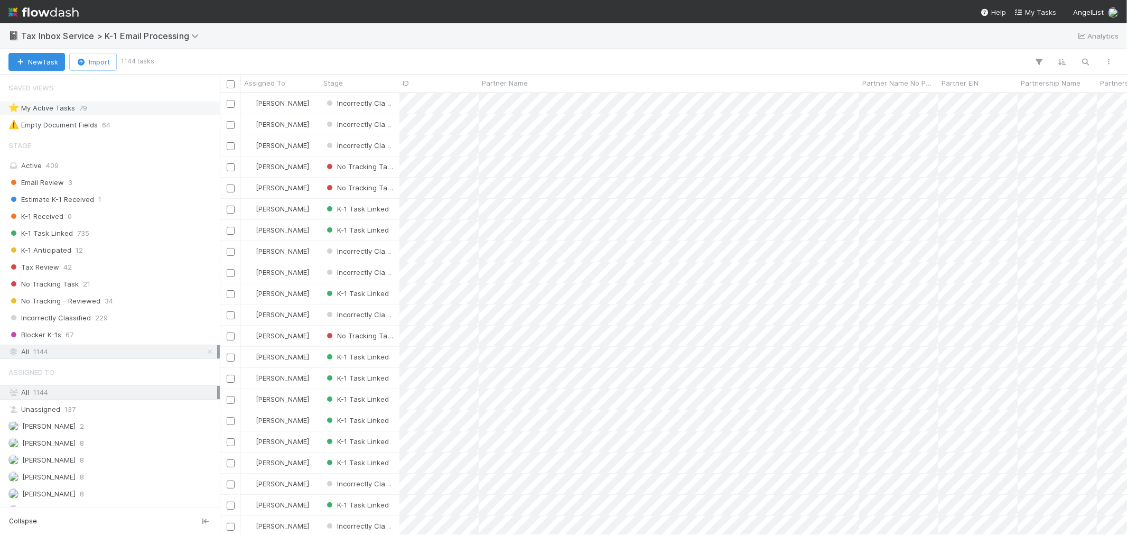
scroll to position [432, 898]
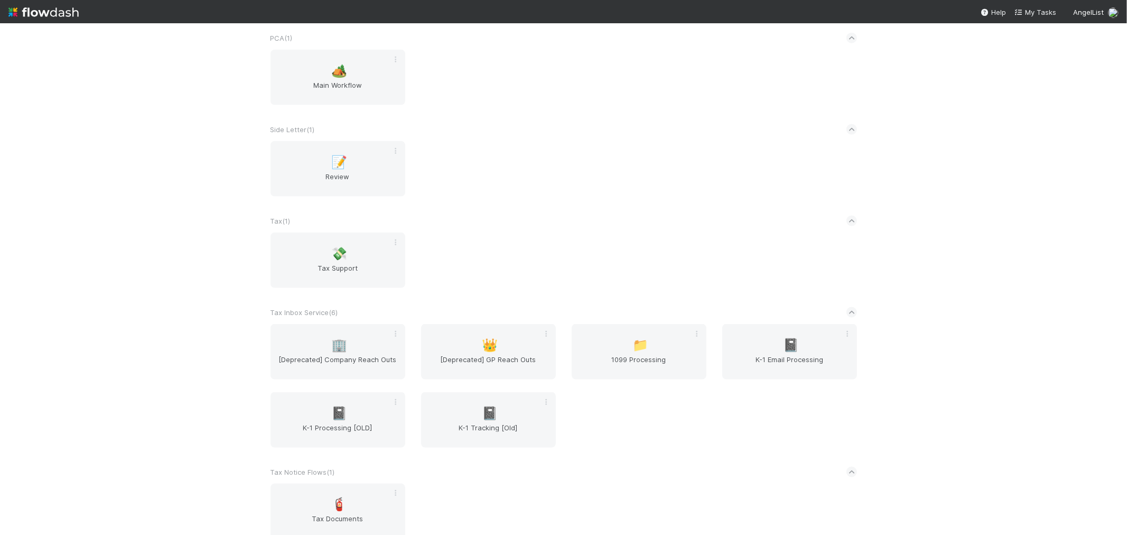
scroll to position [1291, 0]
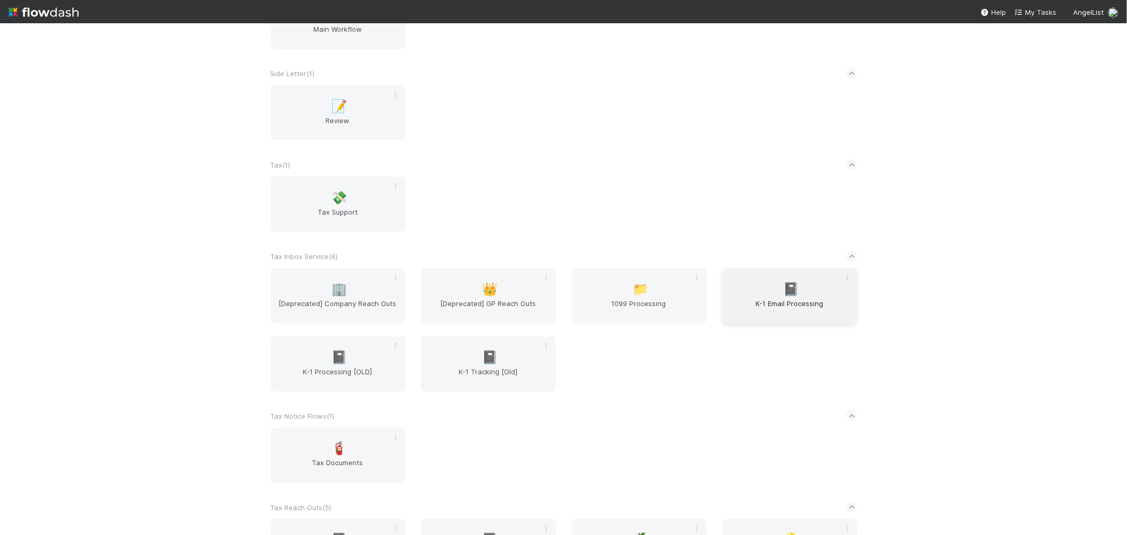
click at [800, 308] on span "K-1 Email Processing" at bounding box center [789, 308] width 126 height 21
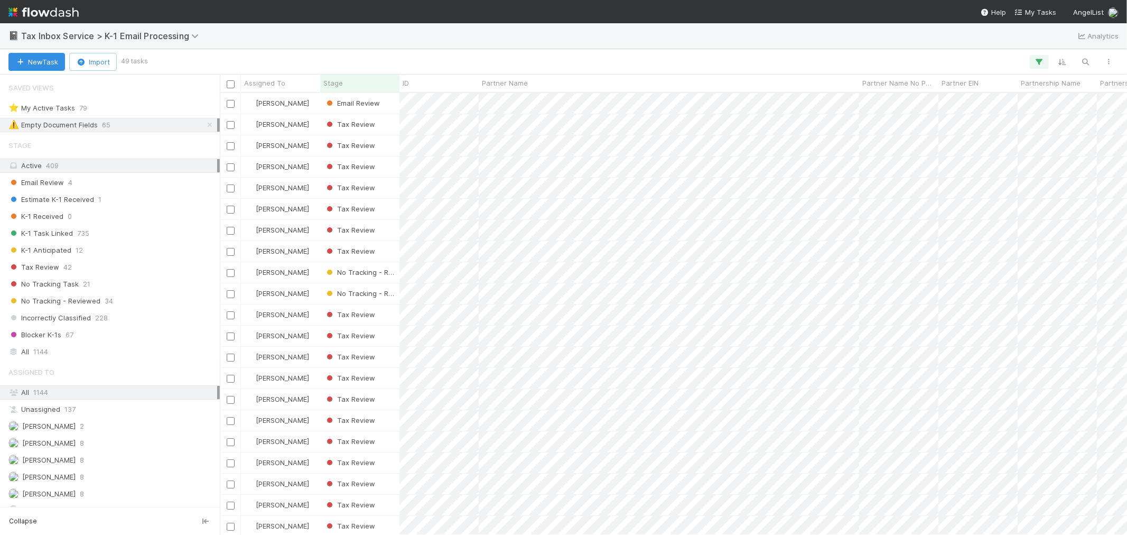
scroll to position [432, 898]
click at [33, 3] on img at bounding box center [43, 12] width 70 height 18
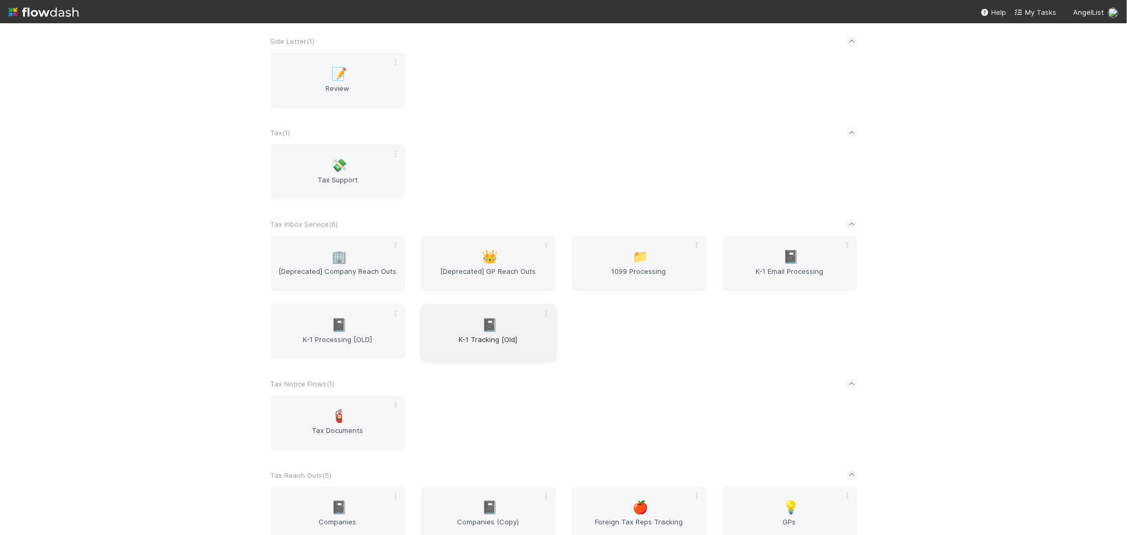
scroll to position [1408, 0]
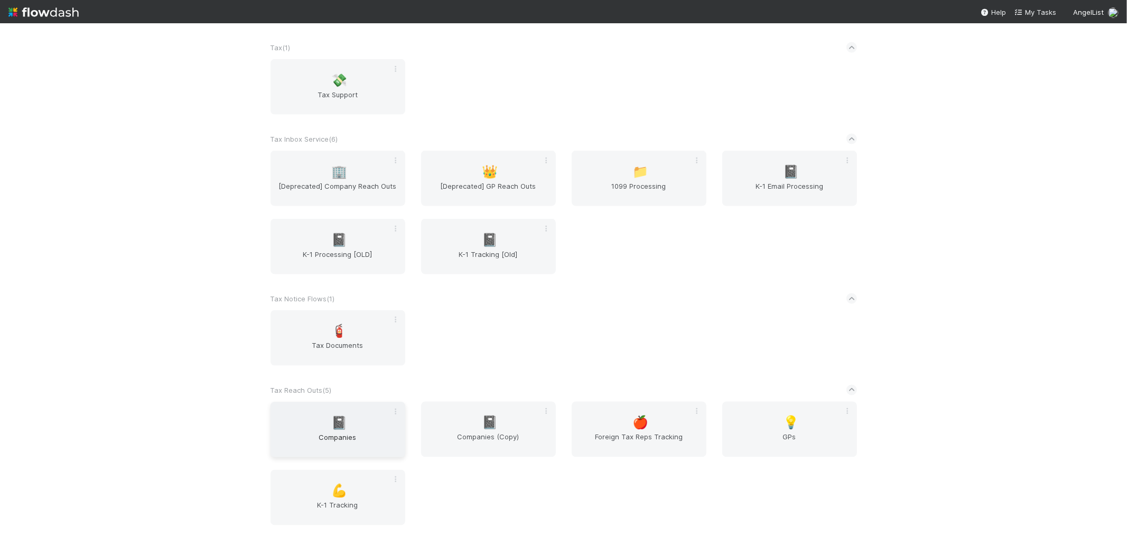
click at [324, 420] on div "📓 Companies" at bounding box center [337, 428] width 135 height 55
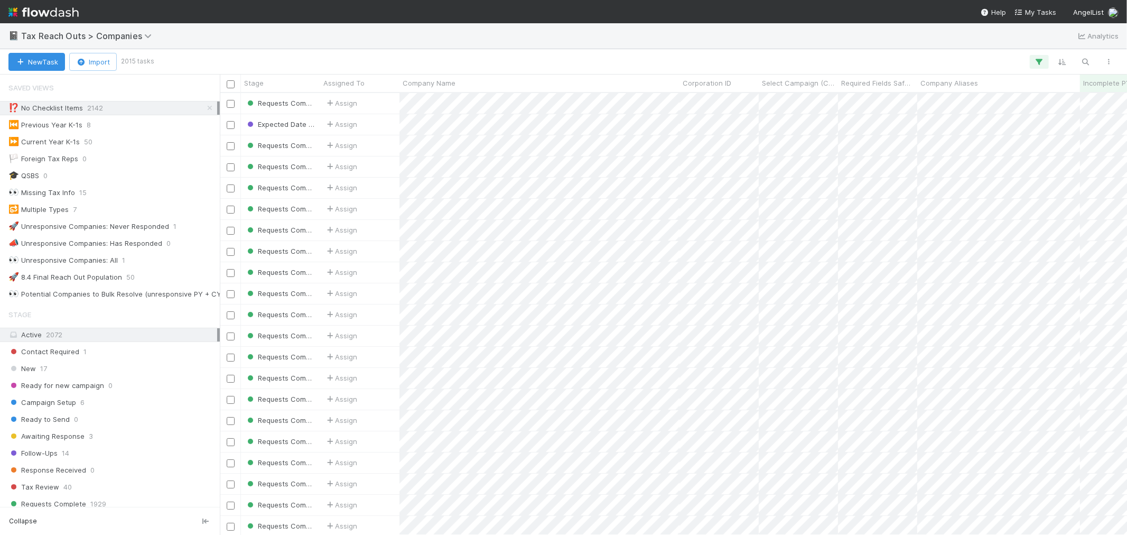
scroll to position [432, 898]
click at [204, 109] on icon at bounding box center [209, 108] width 11 height 7
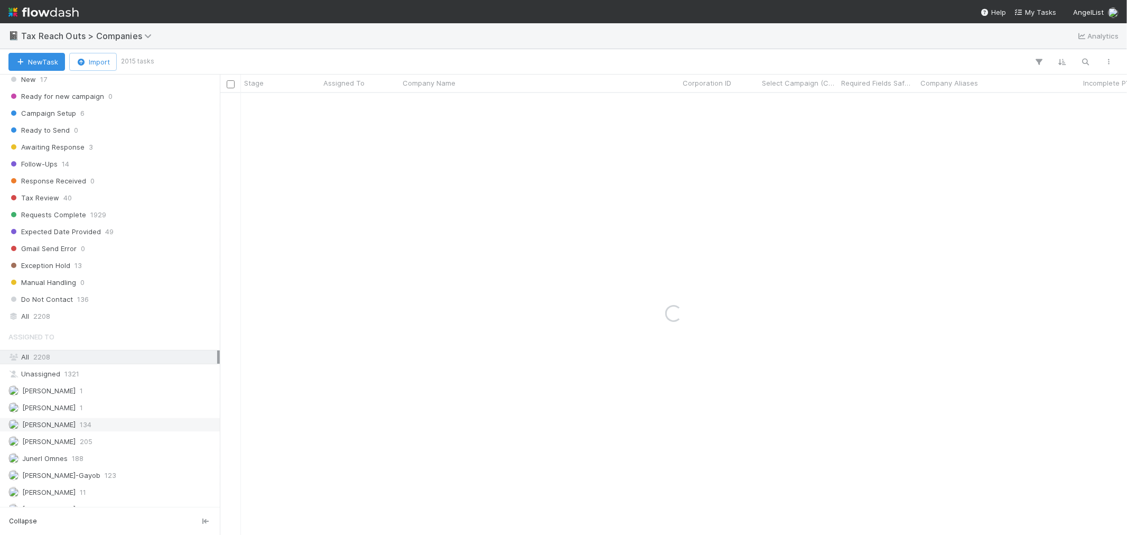
scroll to position [293, 0]
drag, startPoint x: 72, startPoint y: 315, endPoint x: 182, endPoint y: 297, distance: 110.9
click at [72, 315] on div "All 2208" at bounding box center [112, 311] width 209 height 13
click at [1086, 60] on icon "button" at bounding box center [1085, 62] width 11 height 10
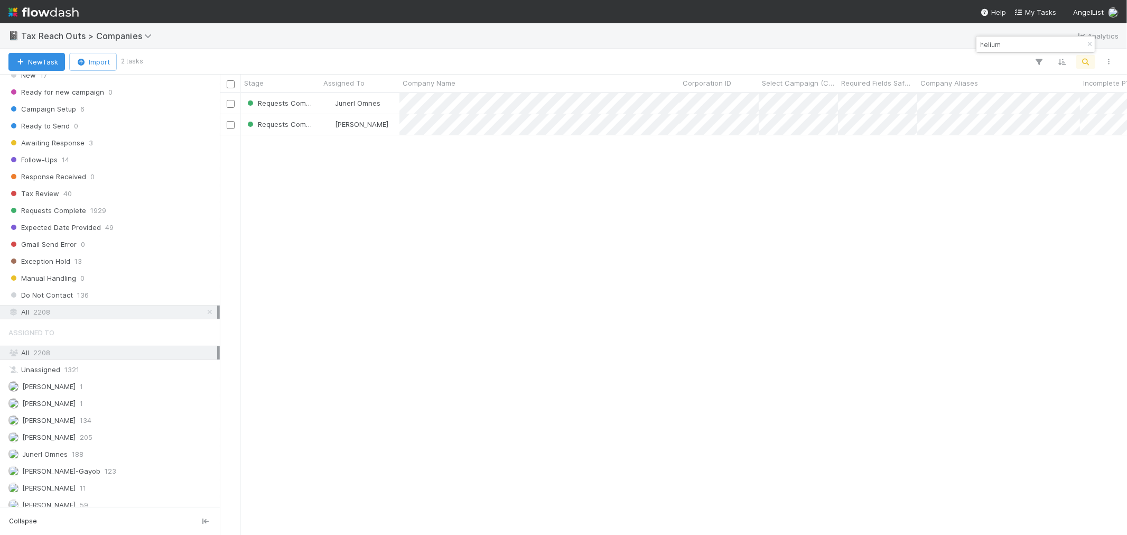
scroll to position [432, 898]
type input "helium"
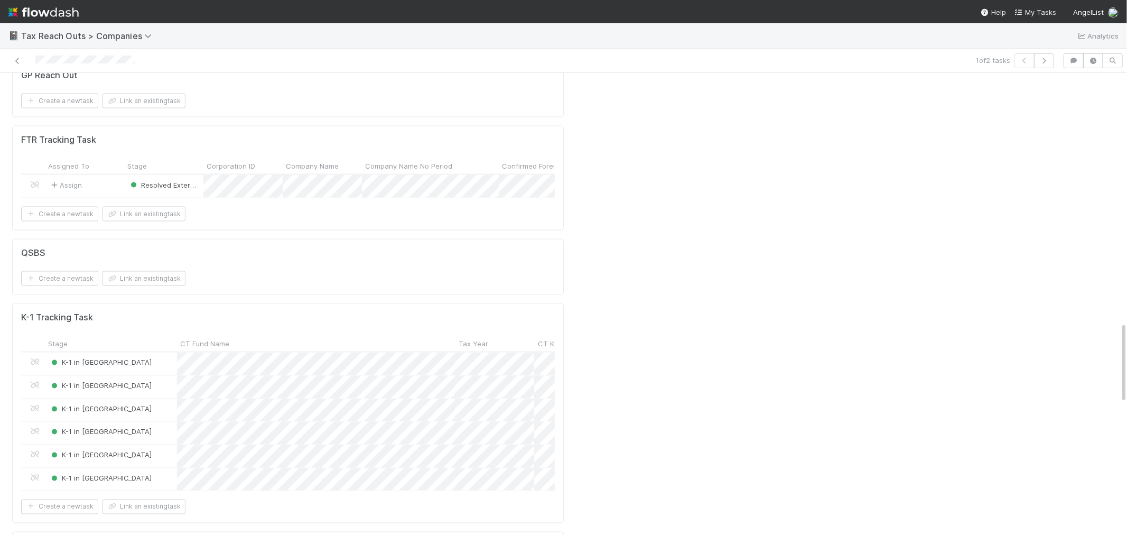
scroll to position [1408, 0]
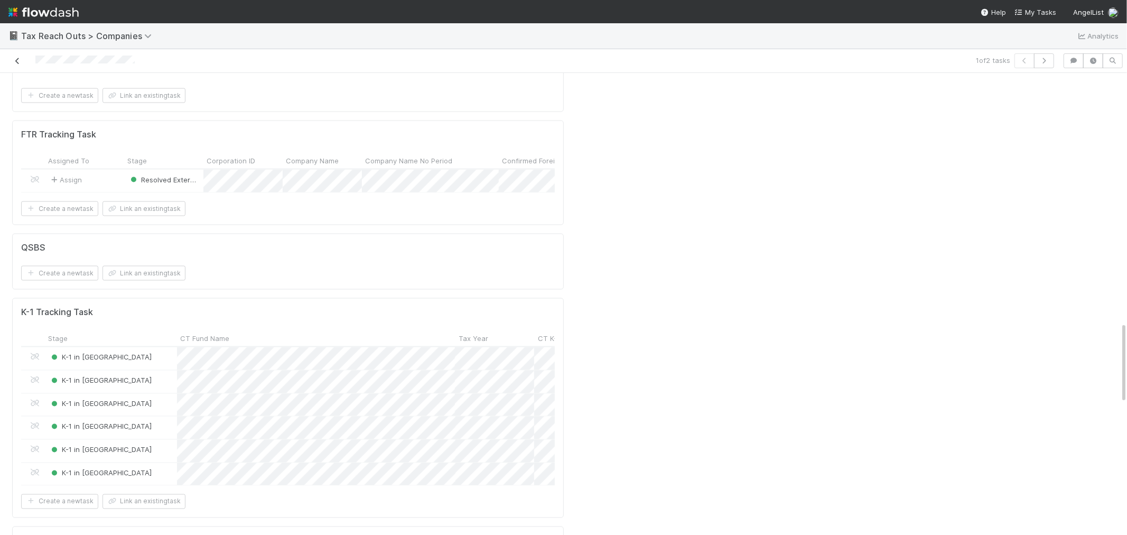
click at [17, 62] on icon at bounding box center [17, 61] width 11 height 7
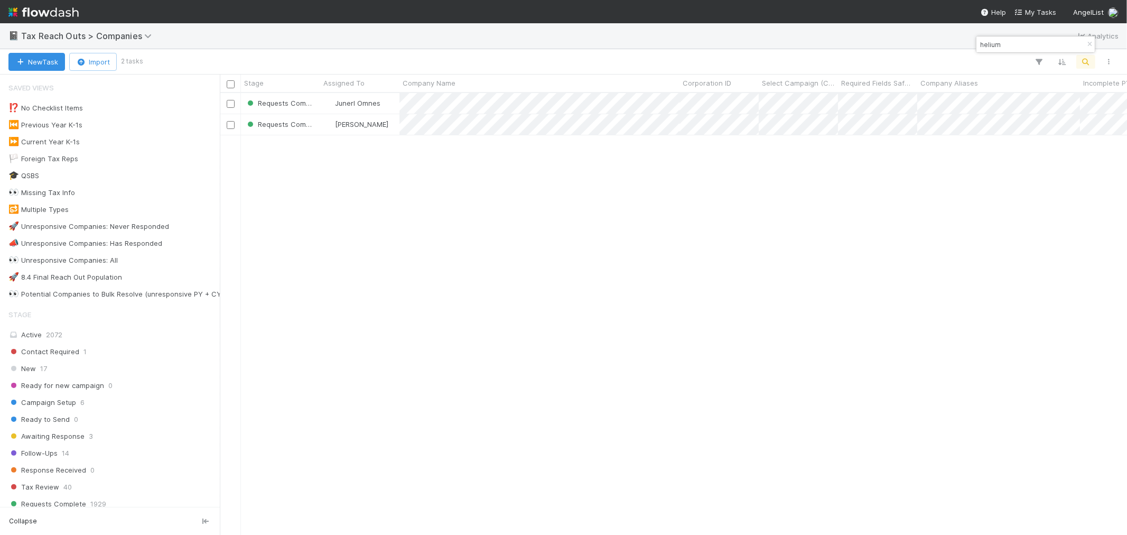
scroll to position [432, 898]
click at [1090, 45] on icon "button" at bounding box center [1089, 44] width 11 height 6
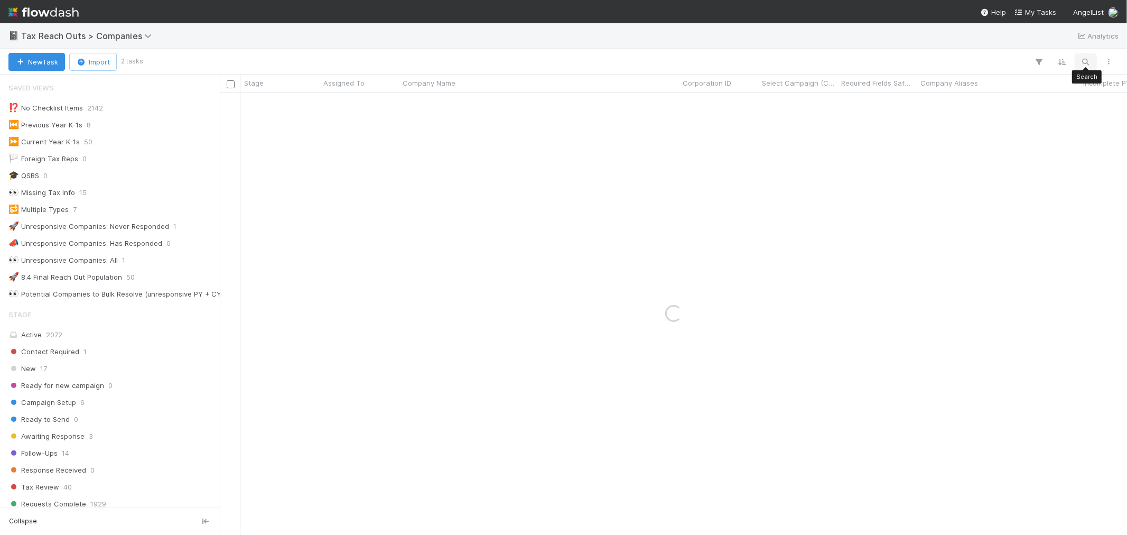
click at [1086, 61] on icon "button" at bounding box center [1085, 62] width 11 height 10
click at [1044, 45] on input at bounding box center [1031, 44] width 106 height 13
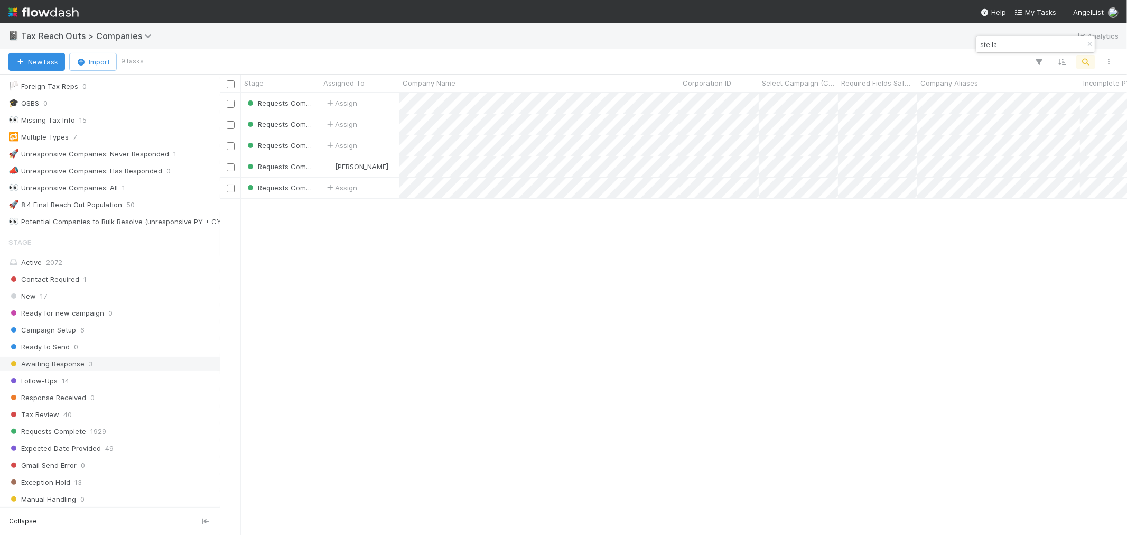
scroll to position [117, 0]
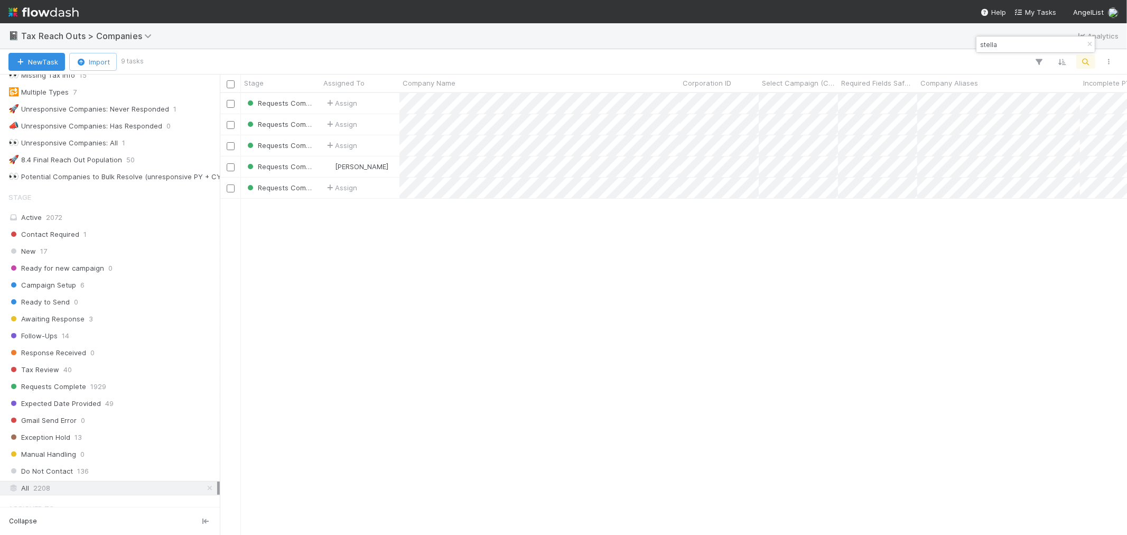
type input "stella"
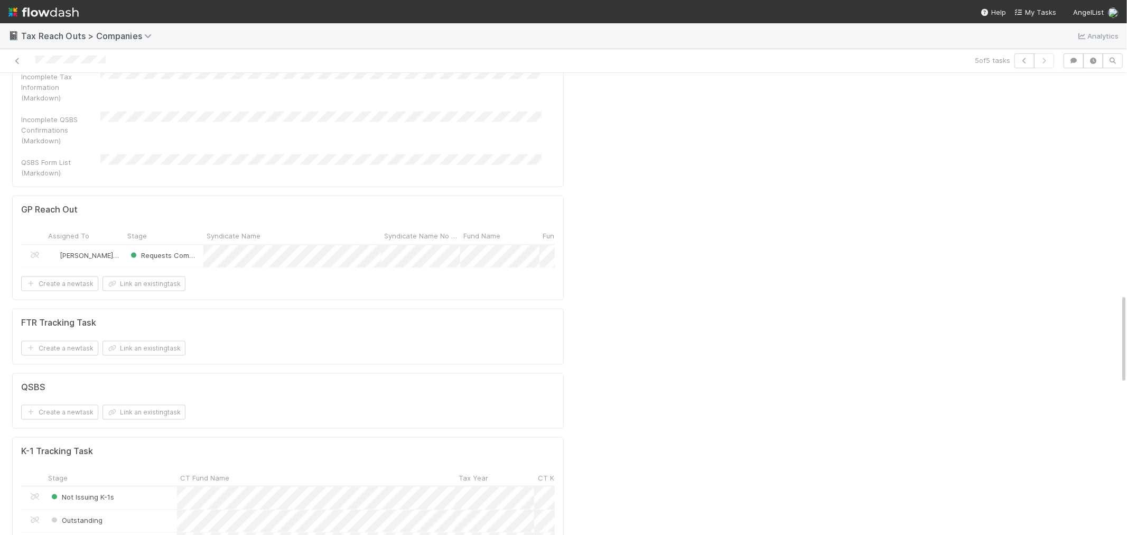
scroll to position [1232, 0]
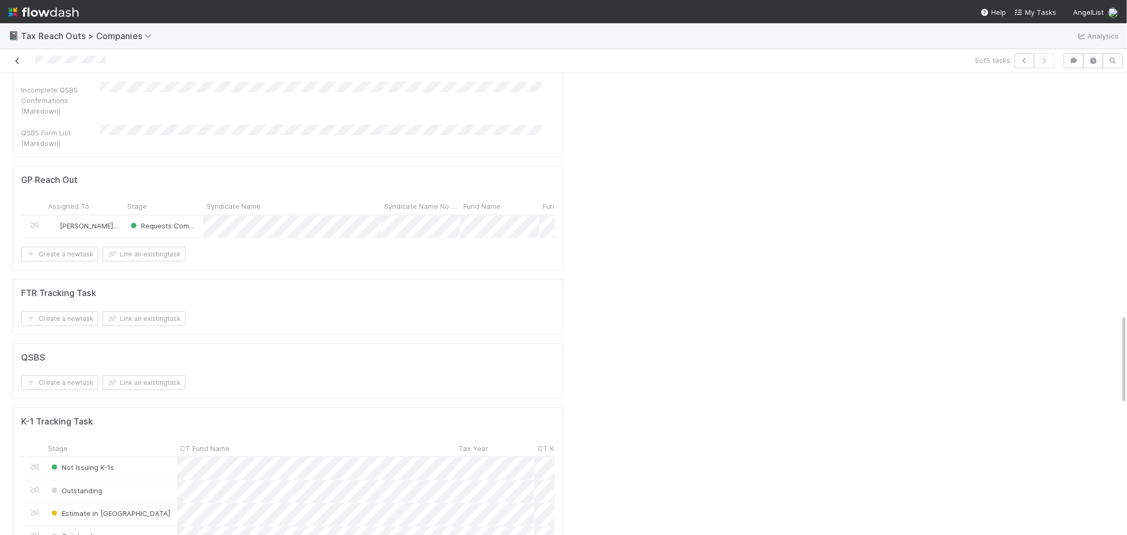
click at [14, 62] on icon at bounding box center [17, 61] width 11 height 7
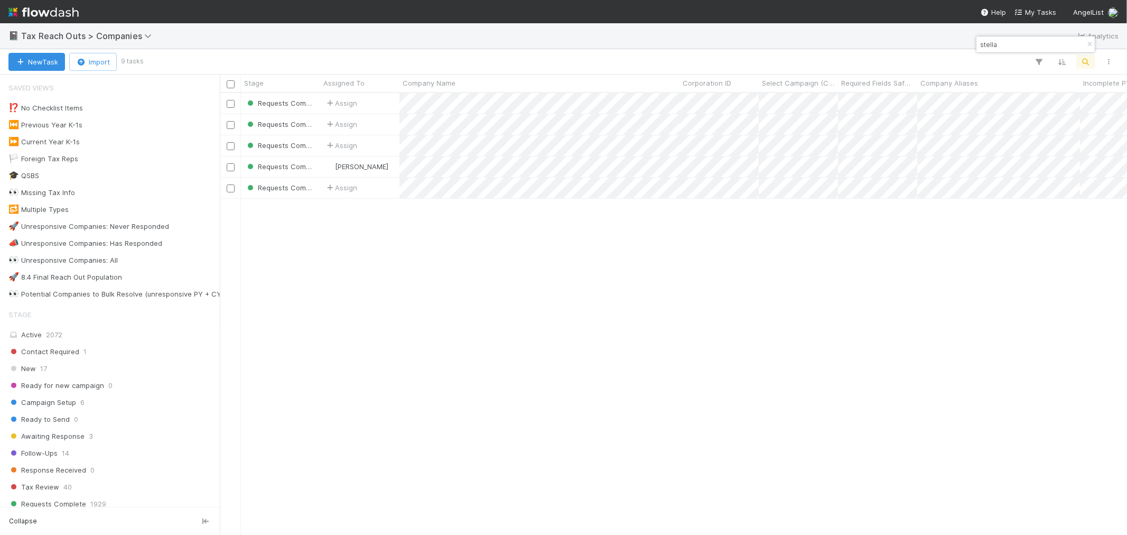
scroll to position [432, 898]
click at [1090, 42] on icon "button" at bounding box center [1089, 44] width 11 height 6
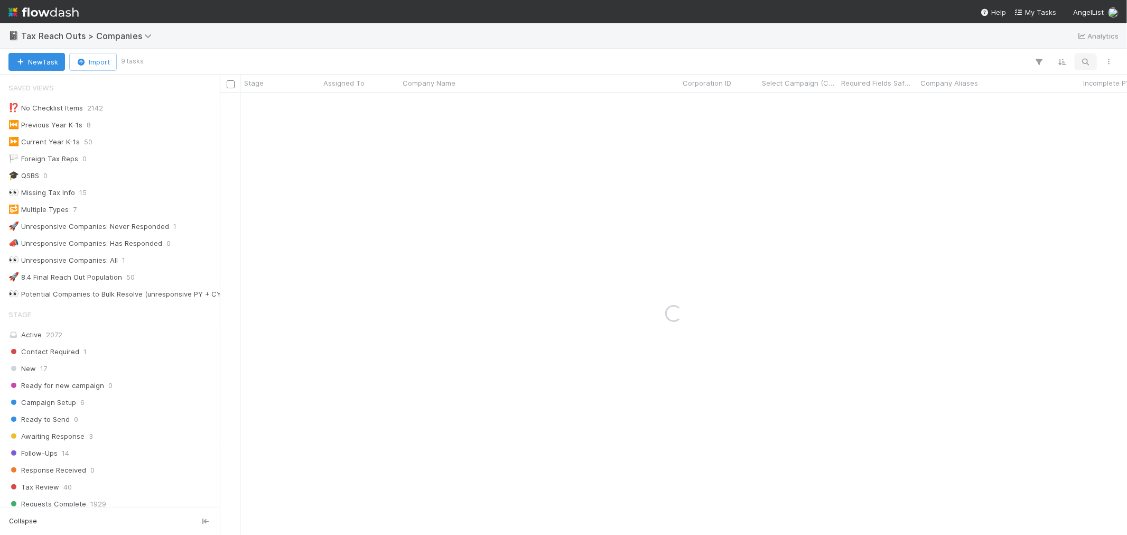
click at [1085, 58] on icon "button" at bounding box center [1085, 62] width 11 height 10
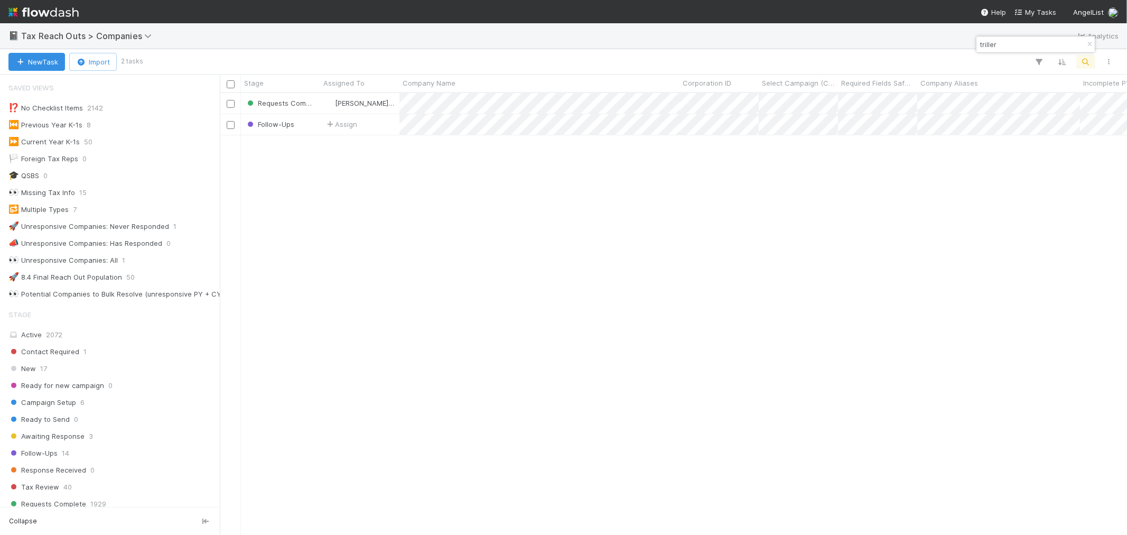
type input "triller"
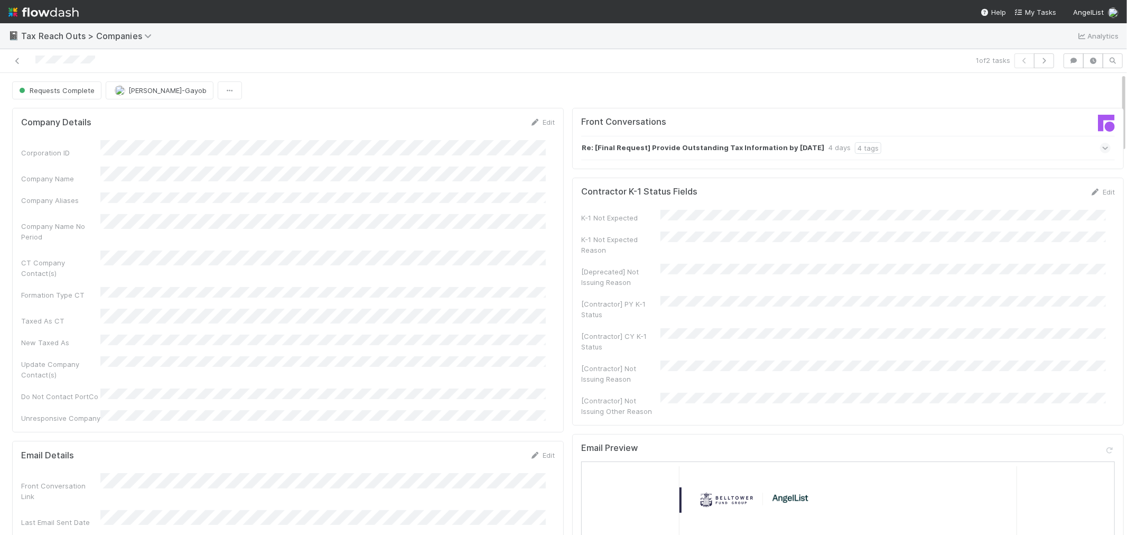
drag, startPoint x: 16, startPoint y: 62, endPoint x: 596, endPoint y: 41, distance: 579.9
click at [16, 62] on icon at bounding box center [17, 61] width 11 height 7
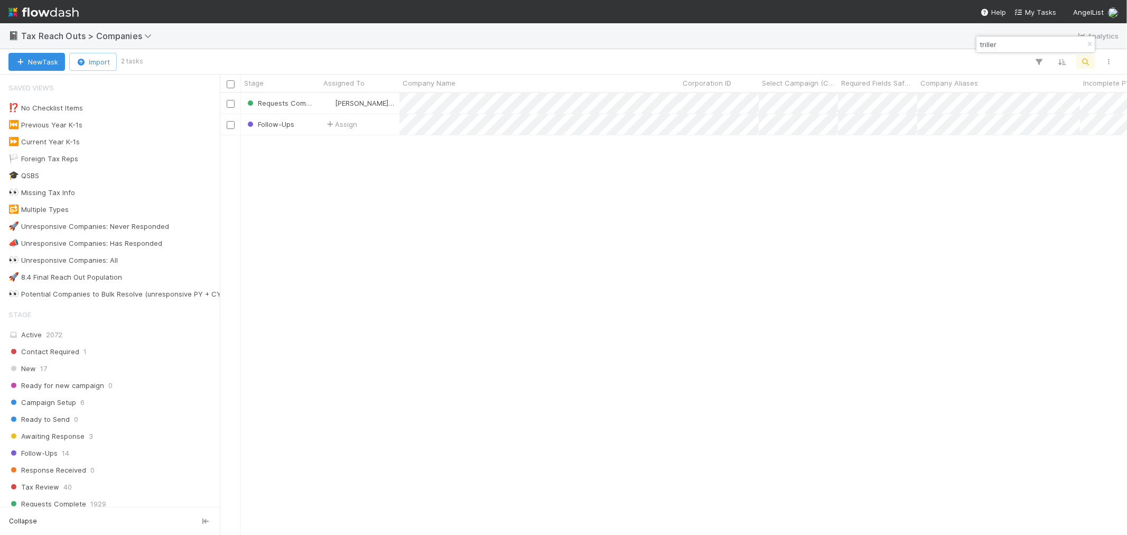
scroll to position [432, 898]
drag, startPoint x: 1089, startPoint y: 44, endPoint x: 1082, endPoint y: 55, distance: 12.6
click at [1088, 44] on icon "button" at bounding box center [1089, 44] width 11 height 6
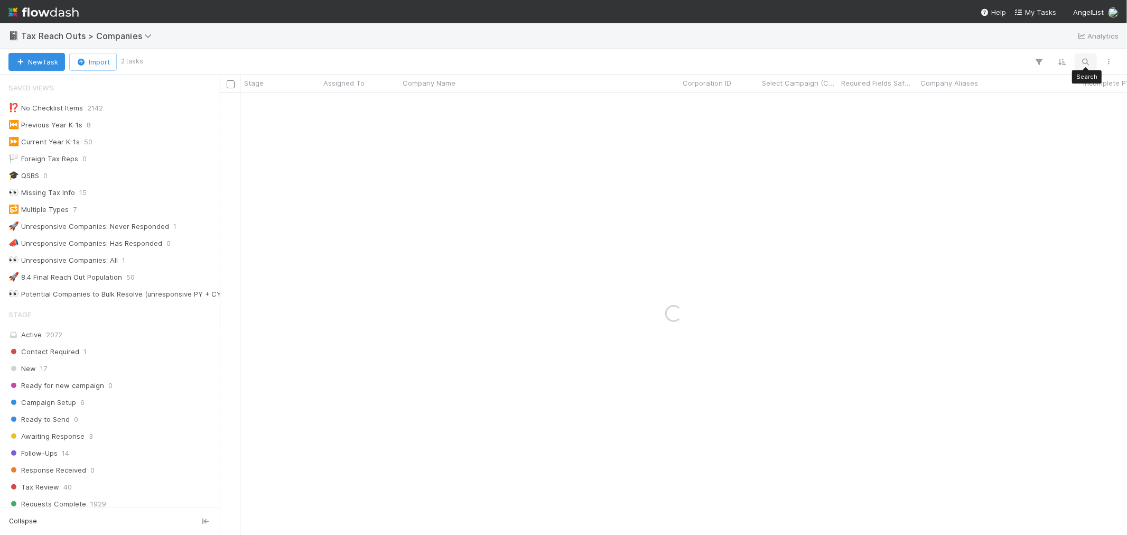
click at [1081, 60] on icon "button" at bounding box center [1085, 62] width 11 height 10
drag, startPoint x: 999, startPoint y: 46, endPoint x: 964, endPoint y: 44, distance: 35.5
click at [964, 44] on body "📓 Tax Reach Outs > Companies Analytics New Task Import 2 tasks Stage Assigned T…" at bounding box center [563, 267] width 1127 height 535
click at [979, 44] on input "yndicate Series LLC, Syndicate Series A Fund" at bounding box center [1031, 44] width 106 height 13
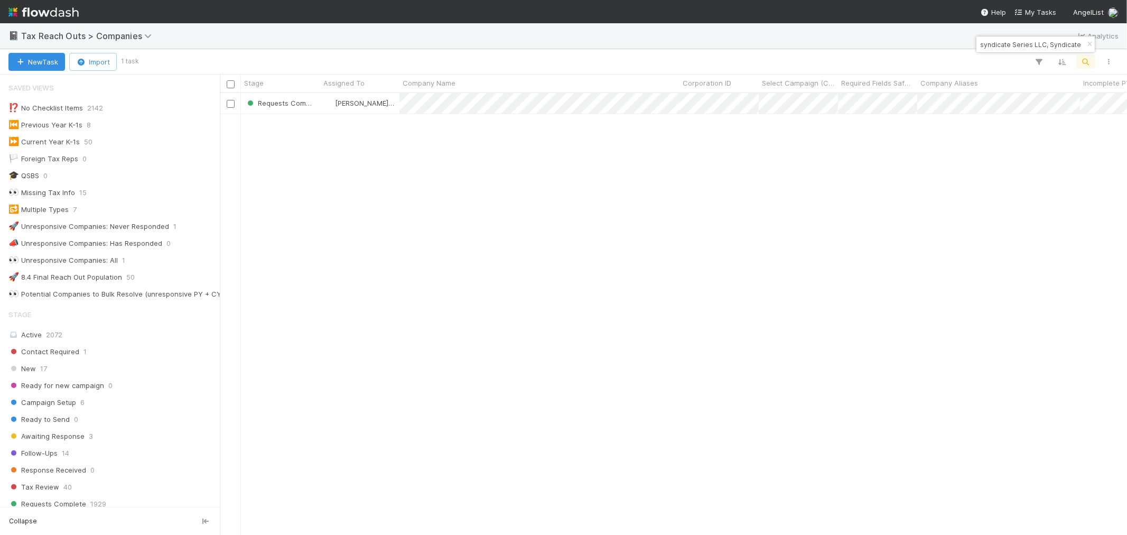
scroll to position [432, 898]
type input "syndicate Series LLC, Syndicate Series A Fund"
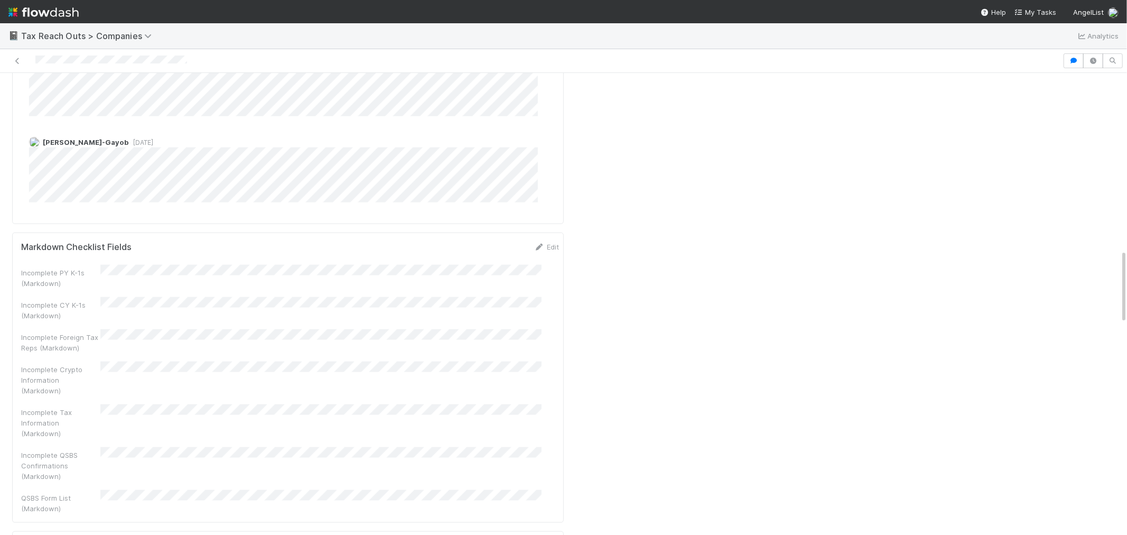
scroll to position [1232, 0]
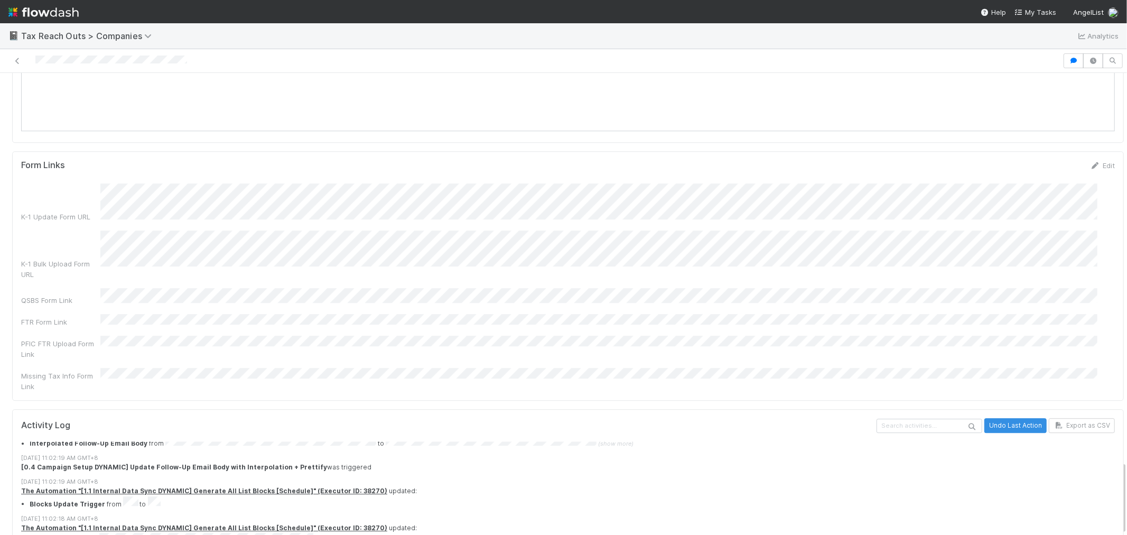
scroll to position [3170, 0]
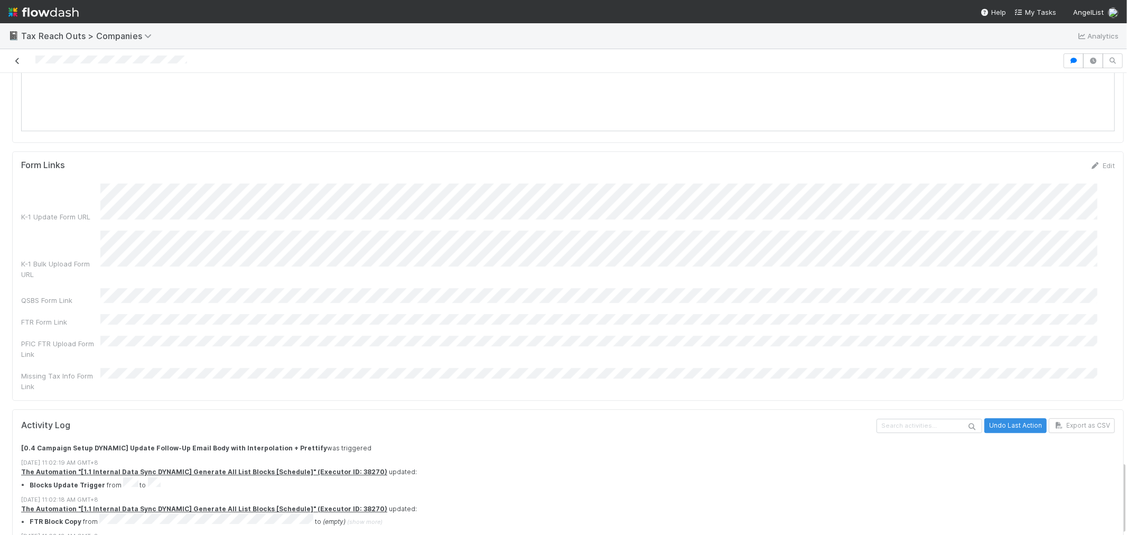
click at [18, 61] on icon at bounding box center [17, 61] width 11 height 7
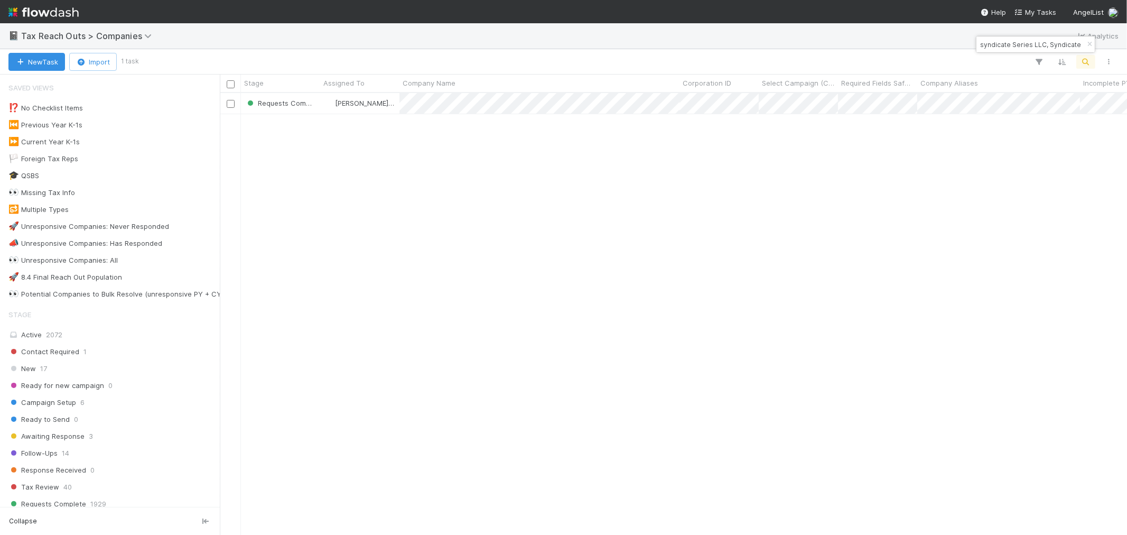
scroll to position [432, 898]
drag, startPoint x: 1087, startPoint y: 44, endPoint x: 1084, endPoint y: 64, distance: 20.3
click at [1087, 44] on icon "button" at bounding box center [1089, 44] width 11 height 6
click at [1084, 64] on icon "button" at bounding box center [1085, 62] width 11 height 10
click at [1050, 45] on input at bounding box center [1031, 44] width 106 height 13
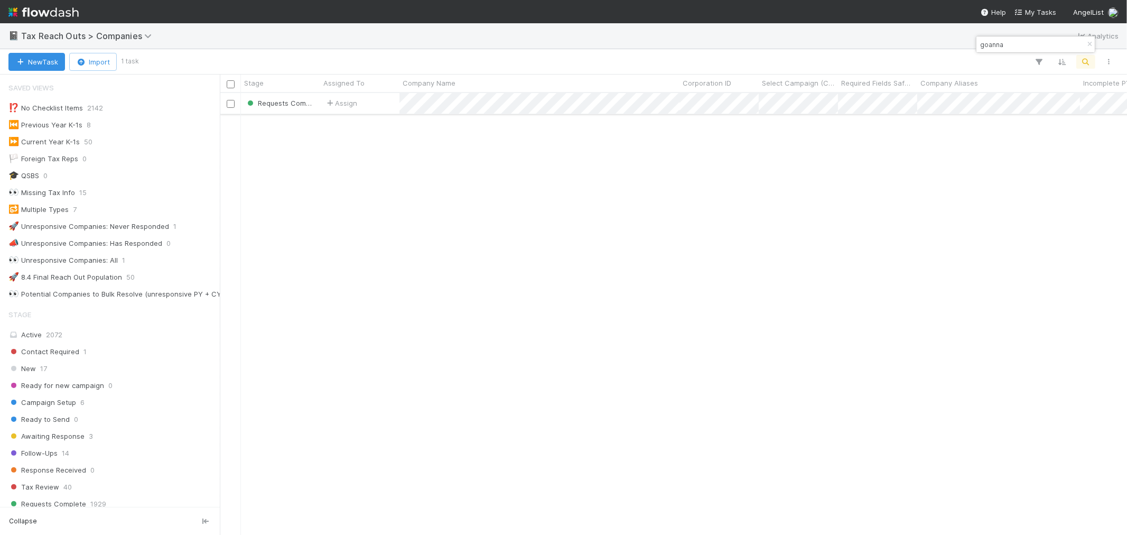
type input "goanna"
click at [386, 110] on div "Assign" at bounding box center [359, 103] width 79 height 21
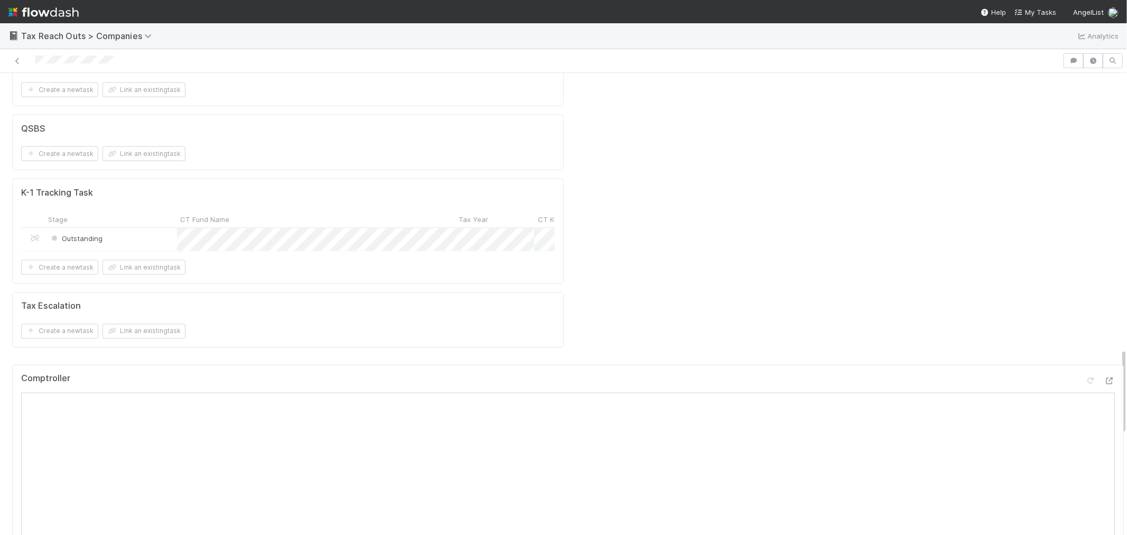
scroll to position [1467, 0]
click at [39, 12] on img at bounding box center [43, 12] width 70 height 18
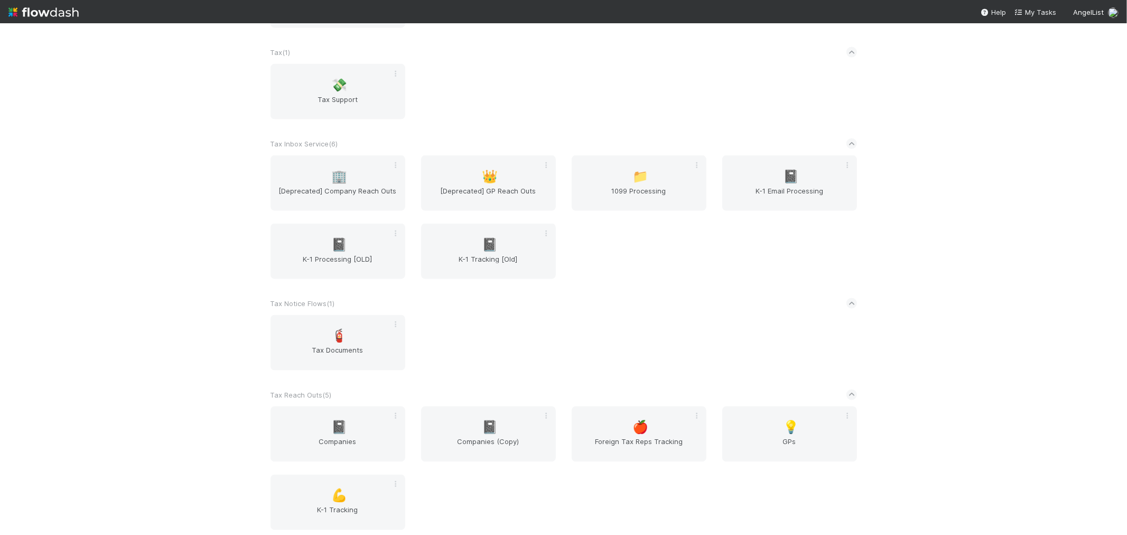
scroll to position [1427, 0]
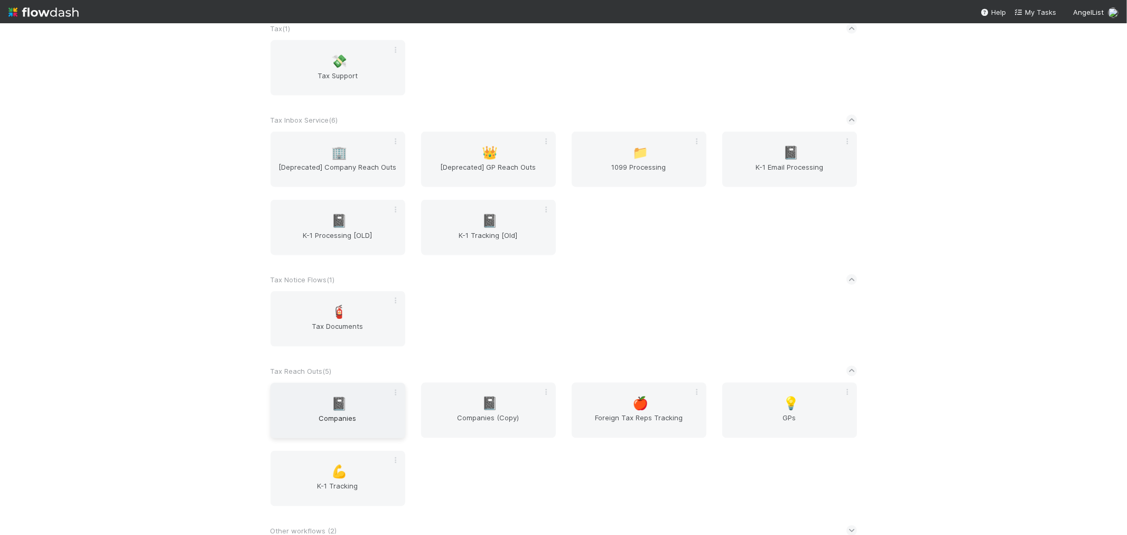
click at [359, 413] on span "Companies" at bounding box center [338, 423] width 126 height 21
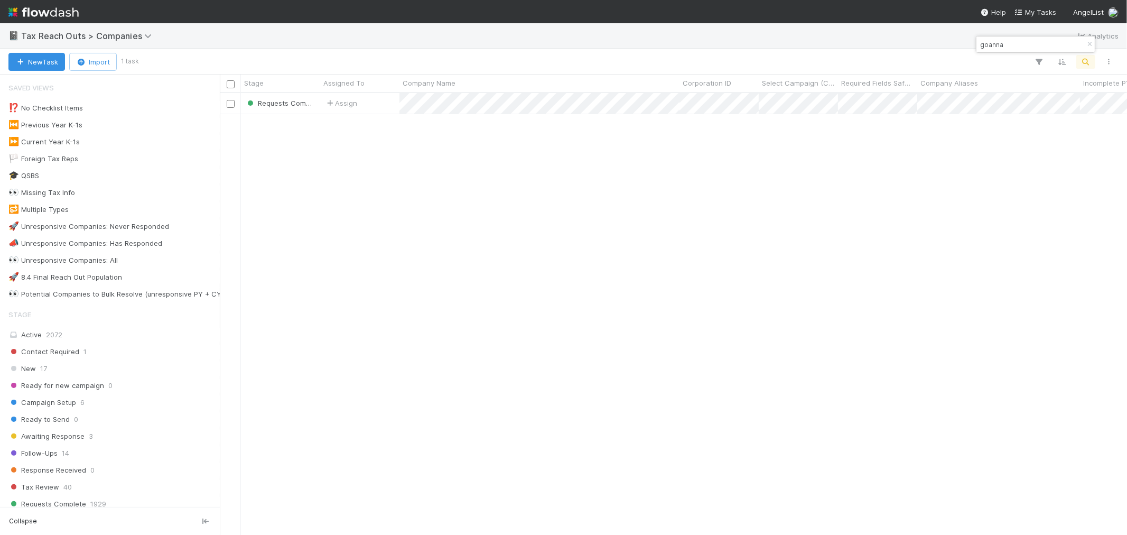
scroll to position [432, 898]
click at [1089, 39] on button "button" at bounding box center [1089, 44] width 12 height 13
click at [1085, 59] on icon "button" at bounding box center [1085, 62] width 11 height 10
type input "Nu Holdings Ltd"
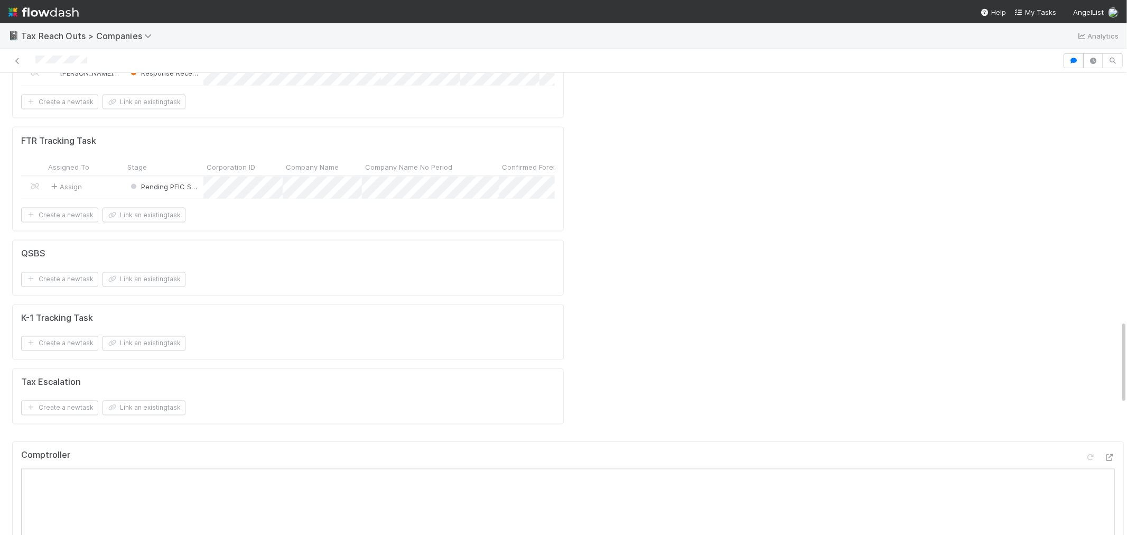
scroll to position [1350, 0]
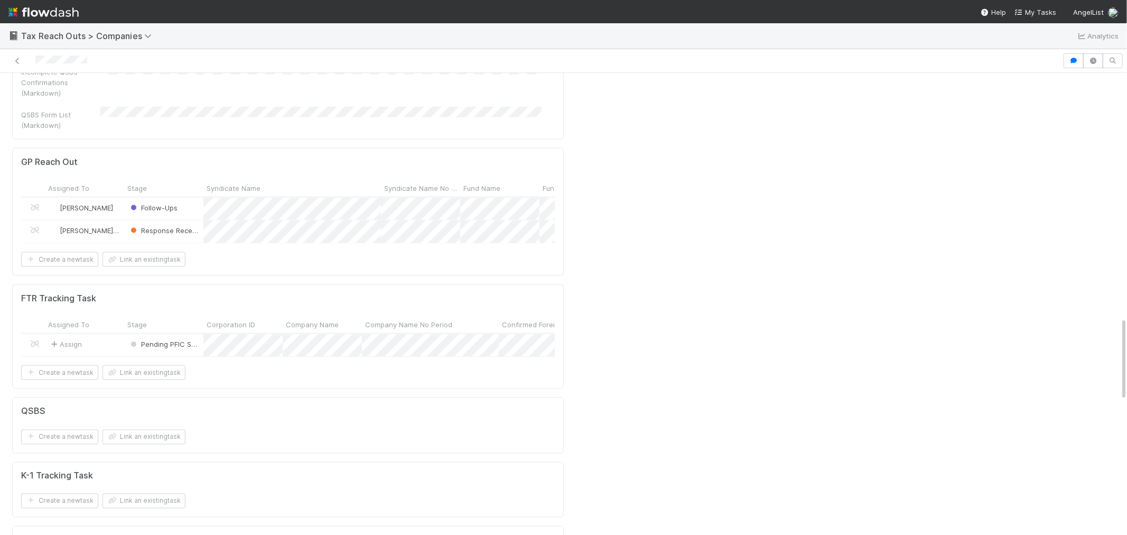
click at [99, 334] on div "Assign" at bounding box center [84, 345] width 79 height 23
click at [17, 59] on icon at bounding box center [17, 61] width 11 height 7
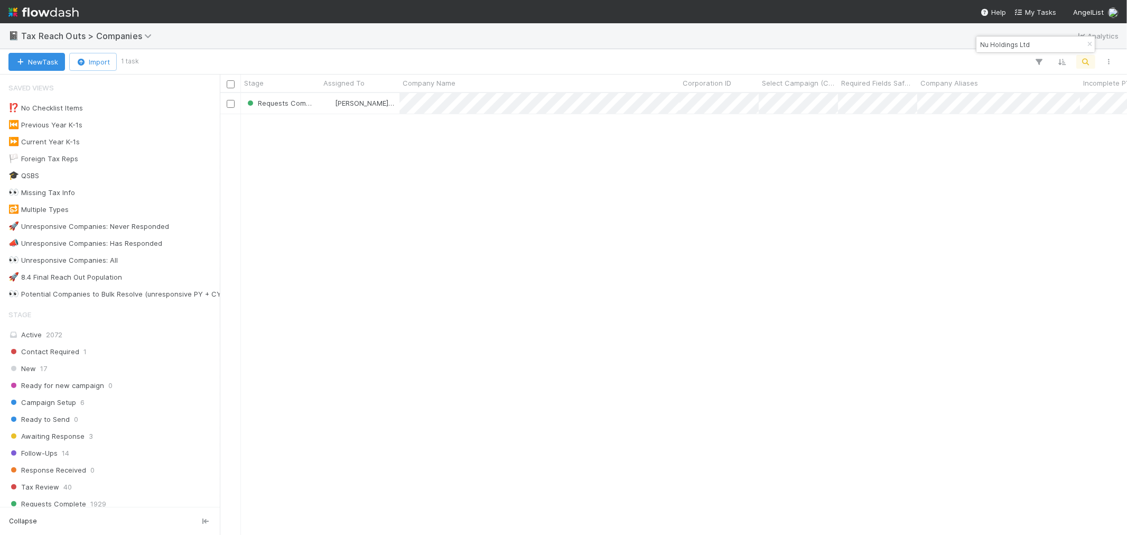
scroll to position [432, 898]
click at [1090, 41] on icon "button" at bounding box center [1089, 44] width 11 height 6
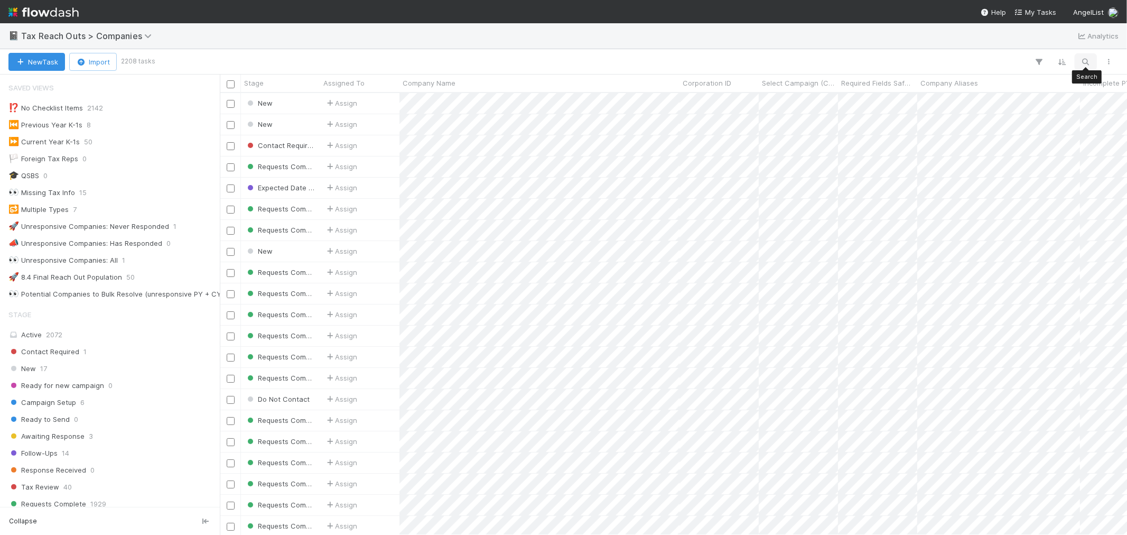
click at [1085, 59] on icon "button" at bounding box center [1085, 62] width 11 height 10
click at [1039, 49] on input at bounding box center [1031, 44] width 106 height 13
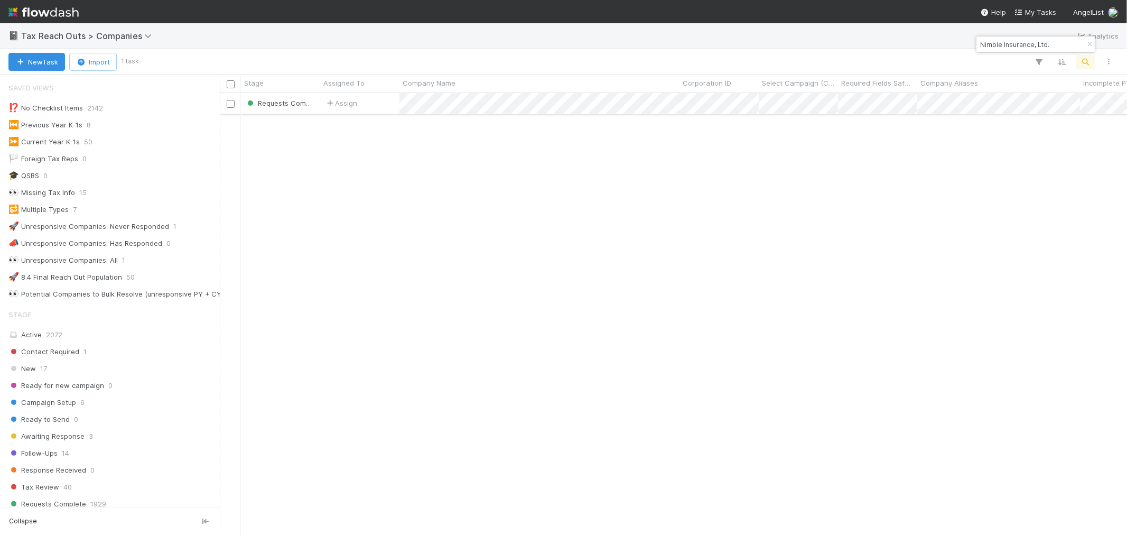
type input "Nimble Insurance, Ltd."
click at [384, 107] on div "Assign" at bounding box center [359, 103] width 79 height 21
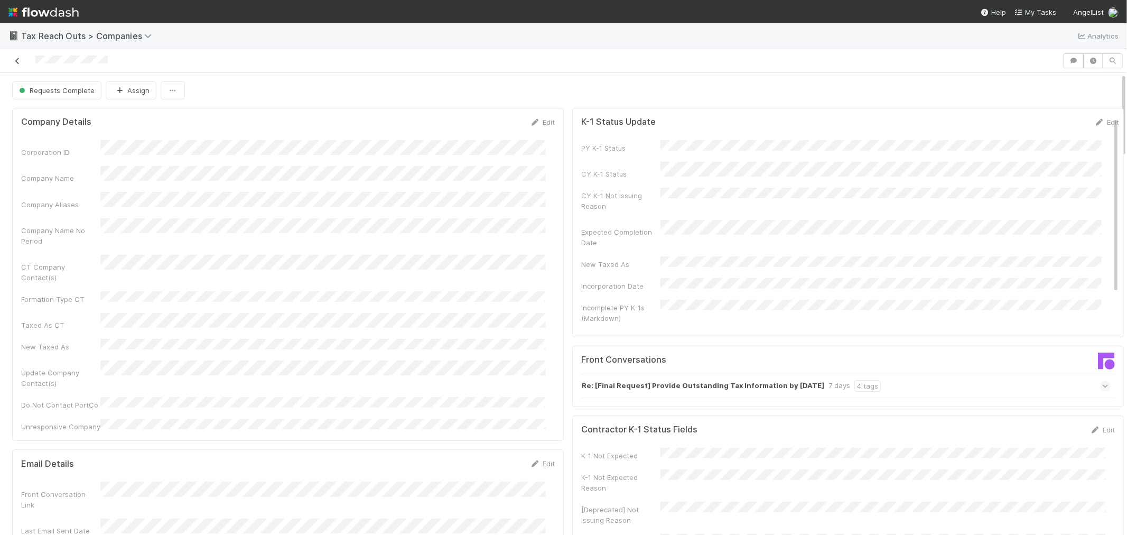
click at [17, 61] on icon at bounding box center [17, 61] width 11 height 7
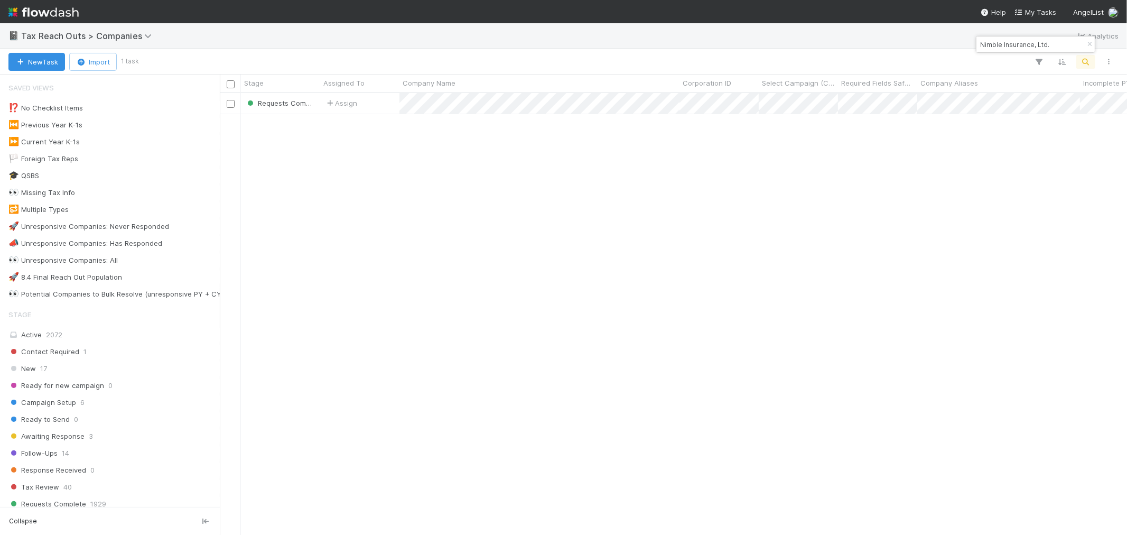
scroll to position [432, 898]
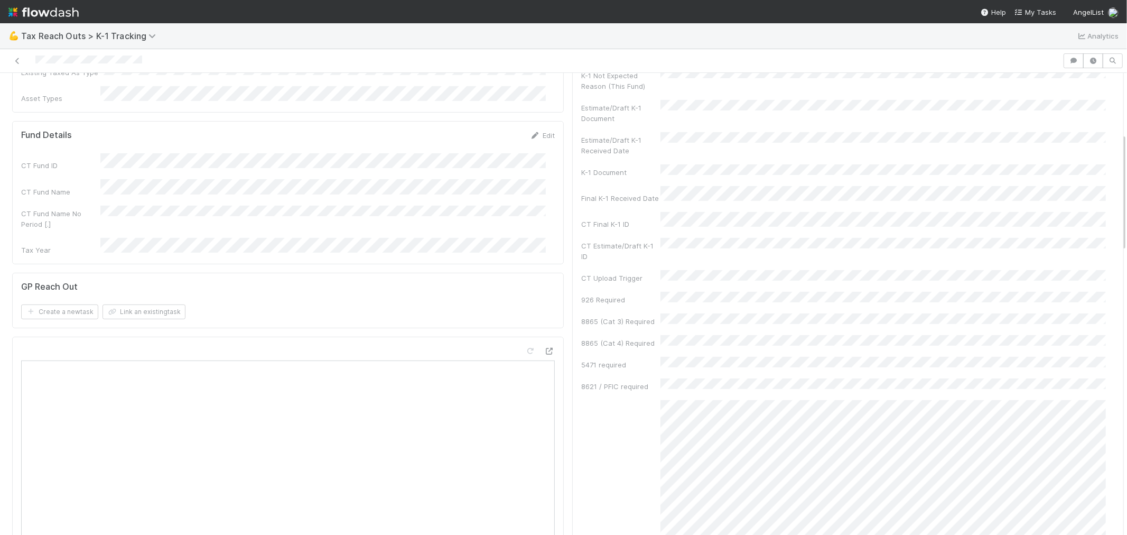
scroll to position [235, 0]
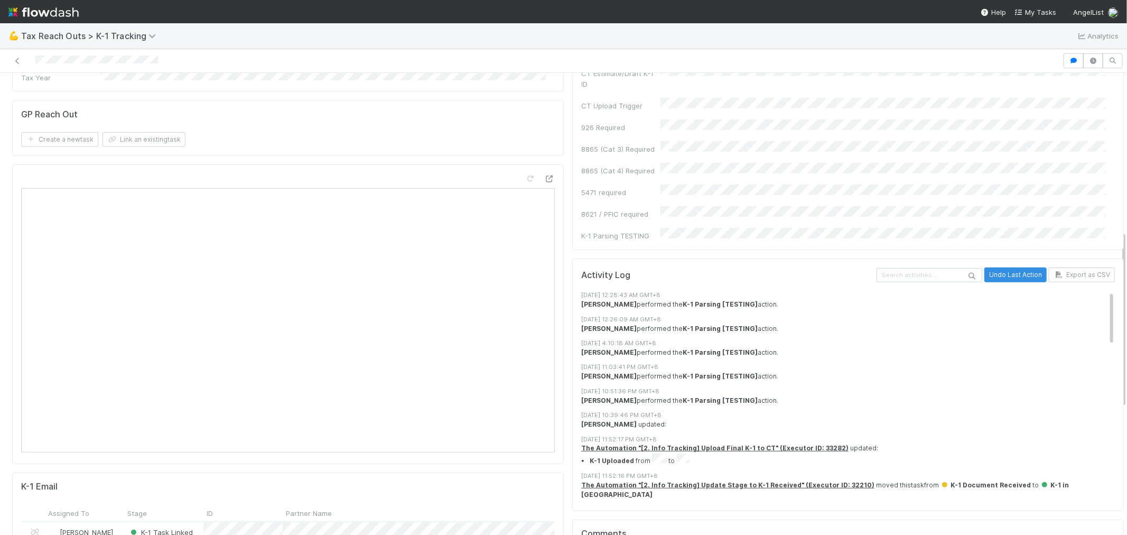
scroll to position [410, 0]
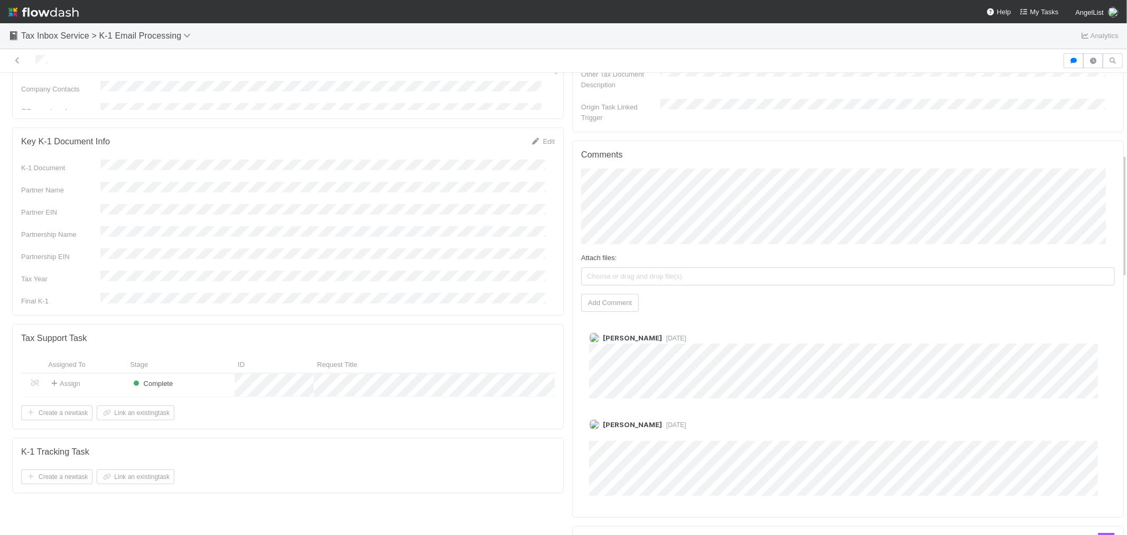
scroll to position [410, 0]
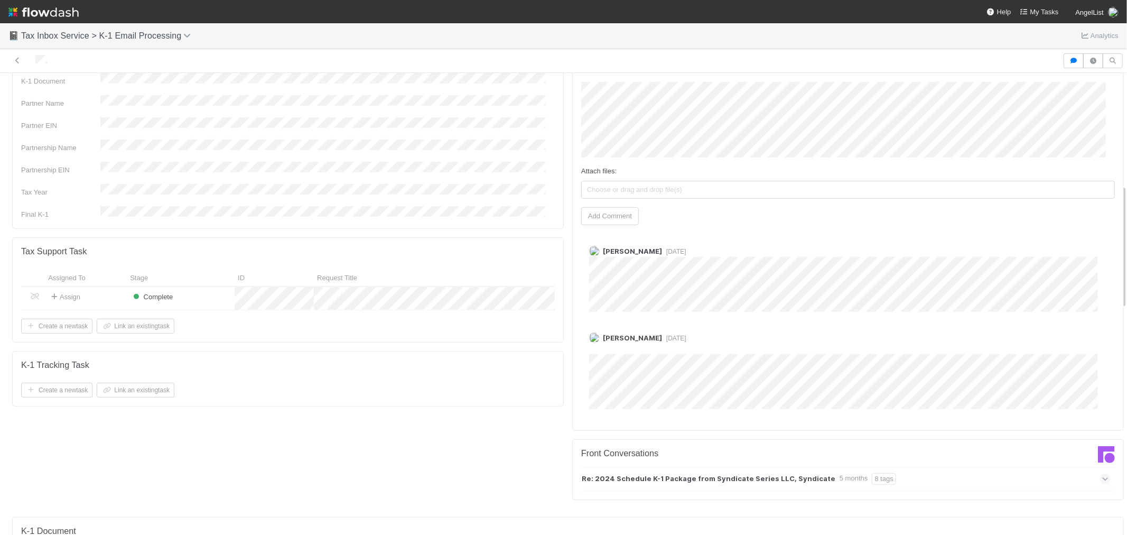
click at [787, 473] on strong "Re: 2024 Schedule K-1 Package from Syndicate Series LLC, Syndicate" at bounding box center [709, 479] width 254 height 12
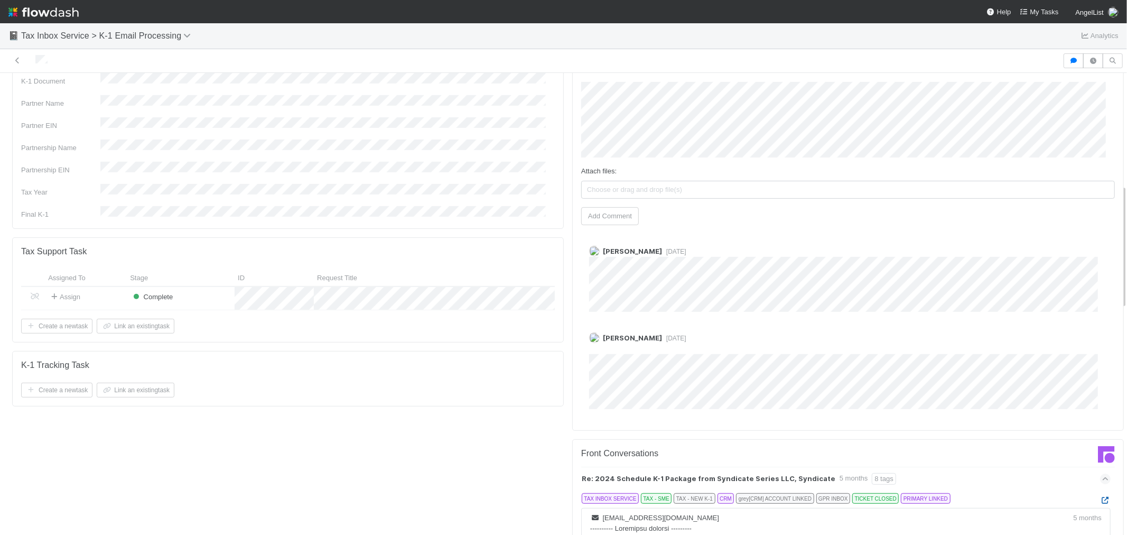
click at [1100, 497] on icon at bounding box center [1105, 500] width 11 height 7
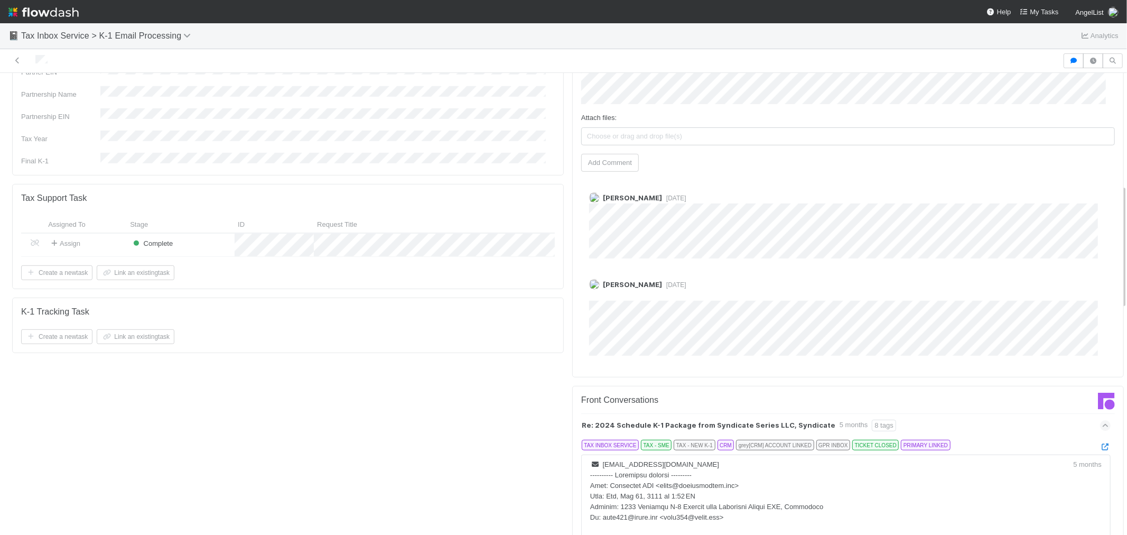
scroll to position [528, 0]
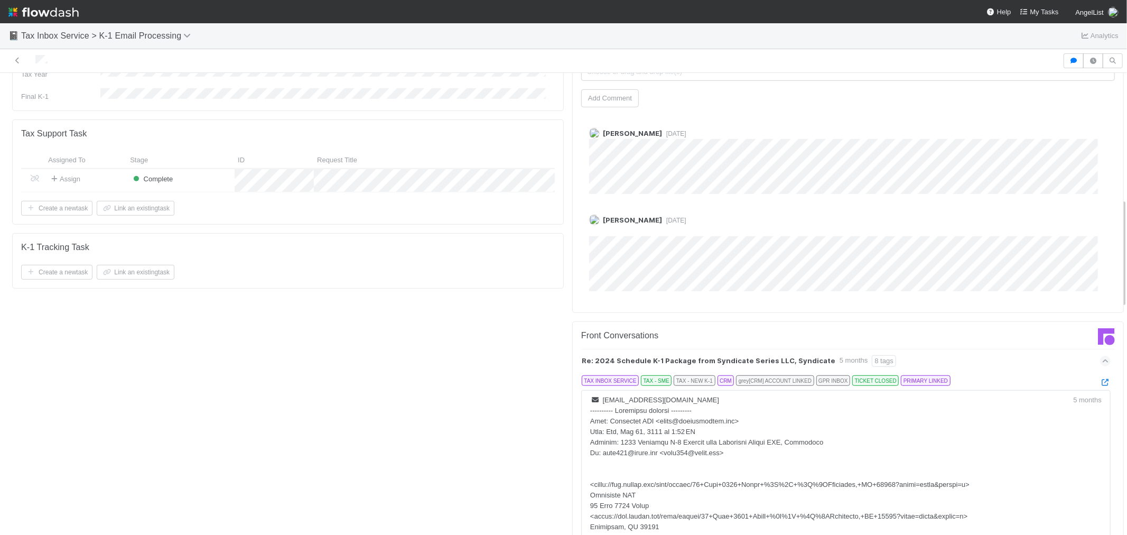
click at [934, 349] on div "Re: 2024 Schedule K-1 Package from Syndicate Series LLC, Syndicate 5 months 8 t…" at bounding box center [845, 361] width 529 height 24
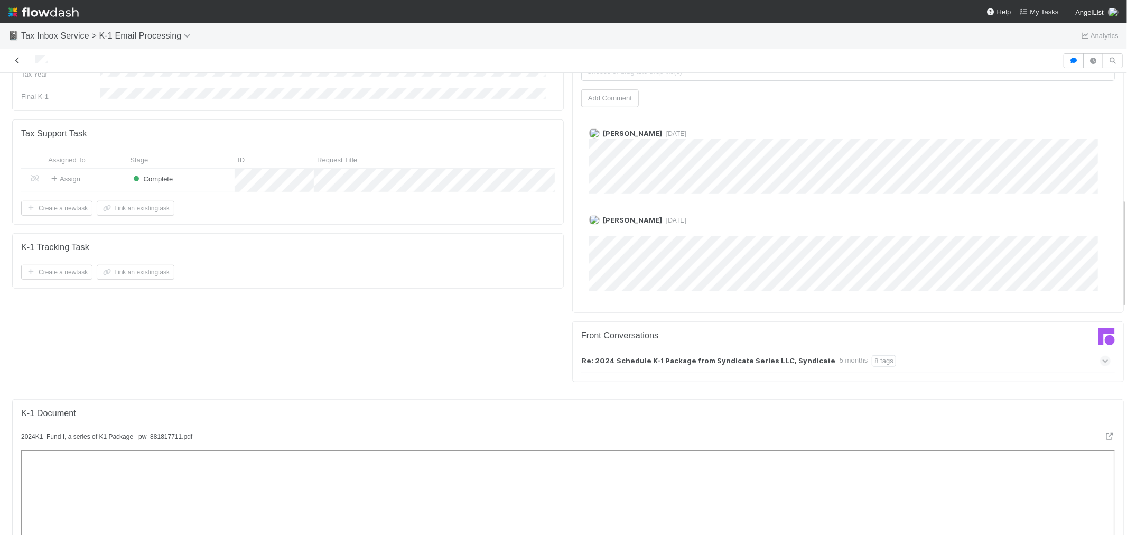
click at [12, 58] on icon at bounding box center [17, 60] width 11 height 7
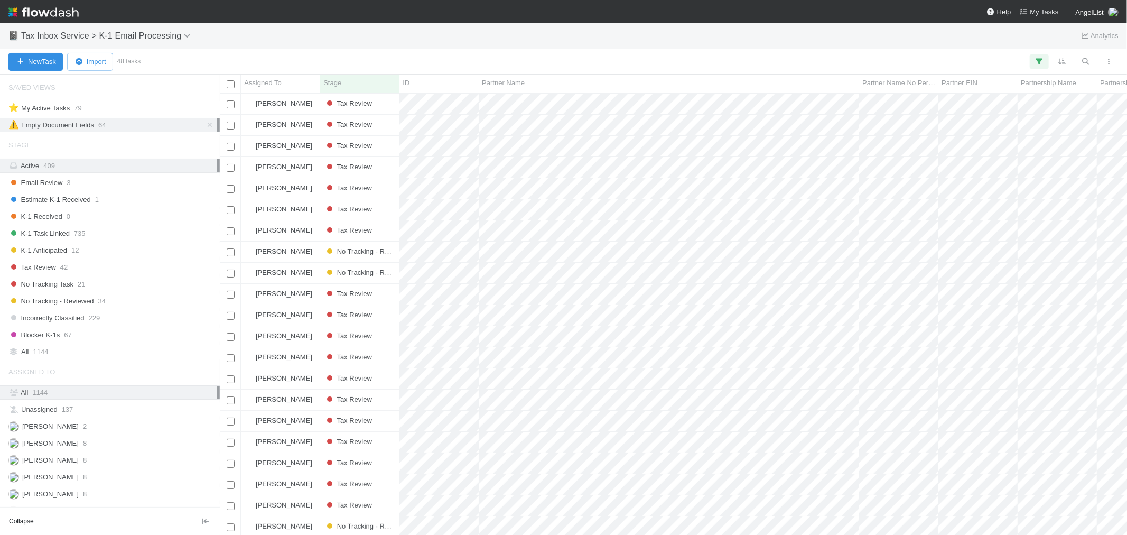
scroll to position [432, 898]
click at [204, 124] on icon at bounding box center [209, 124] width 11 height 7
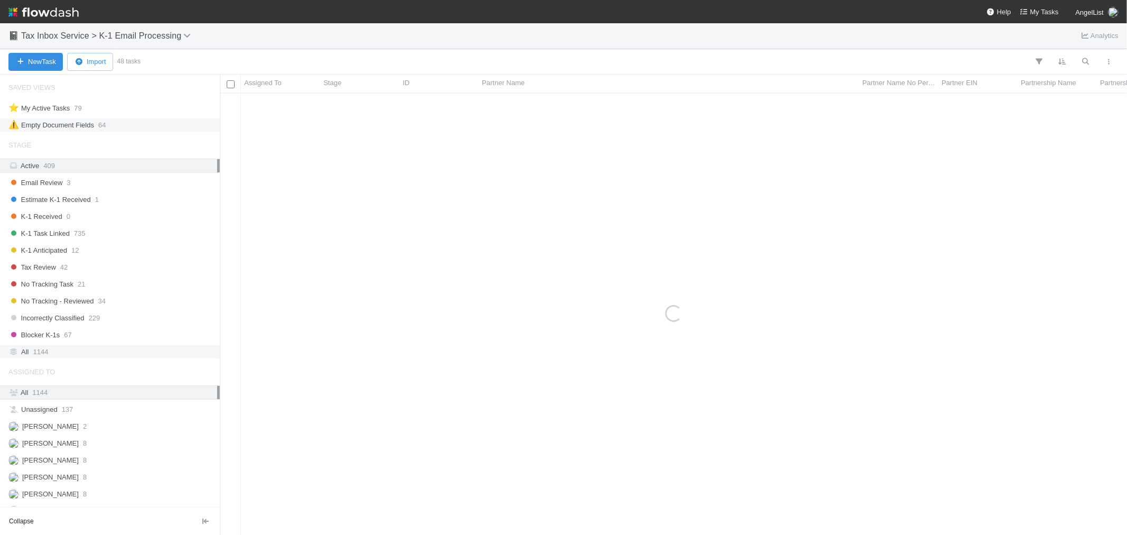
click at [134, 359] on div "All 1144" at bounding box center [110, 351] width 220 height 14
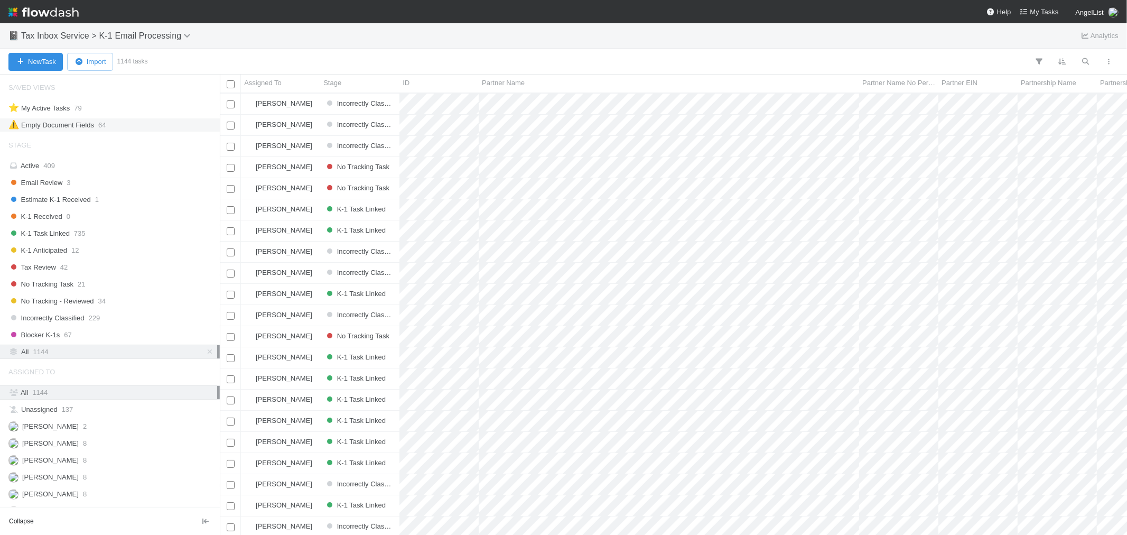
scroll to position [432, 898]
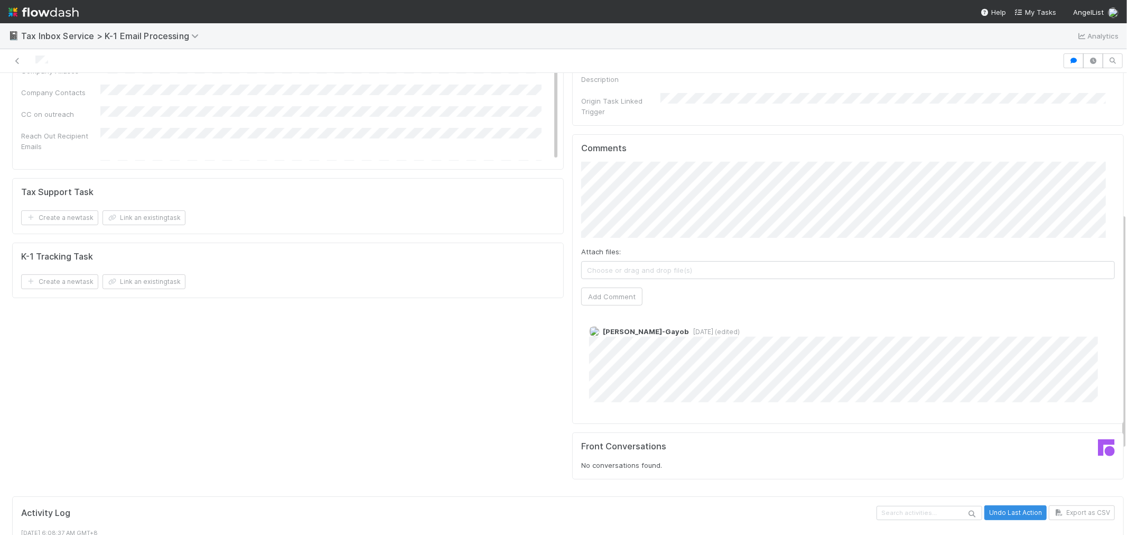
scroll to position [293, 0]
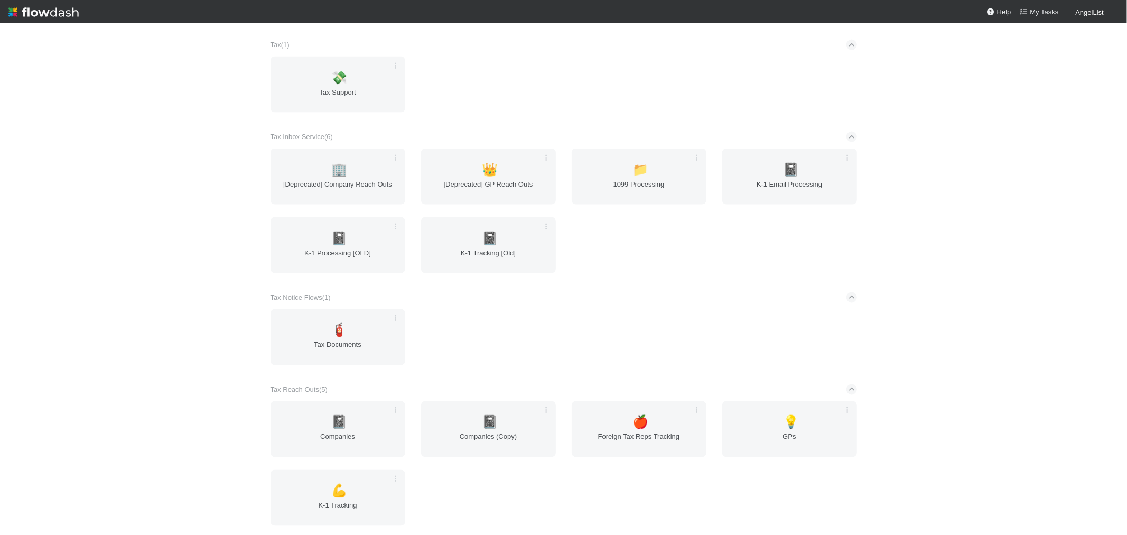
scroll to position [1427, 0]
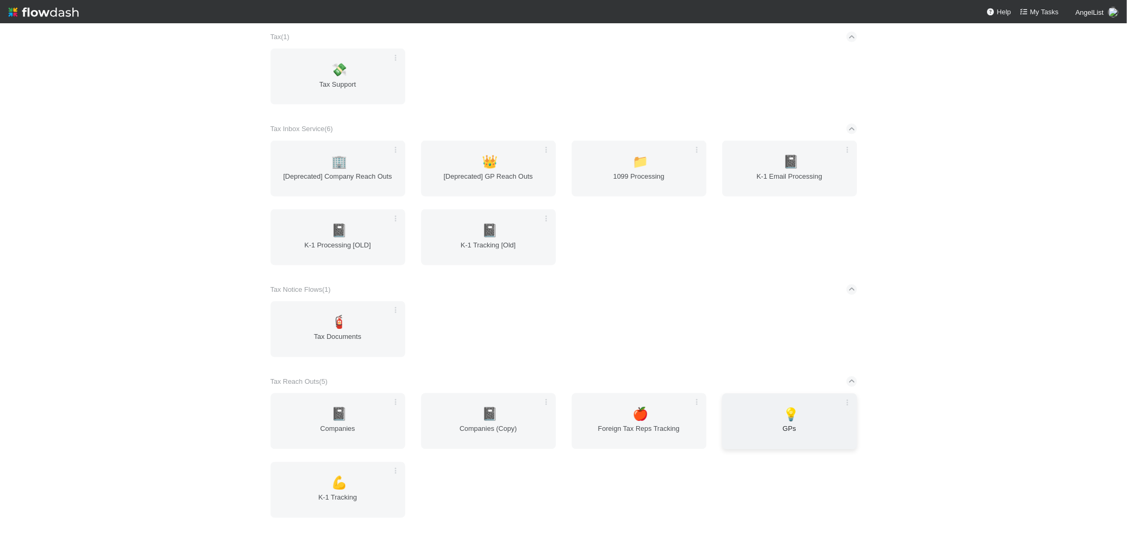
click at [773, 424] on span "GPs" at bounding box center [789, 434] width 126 height 21
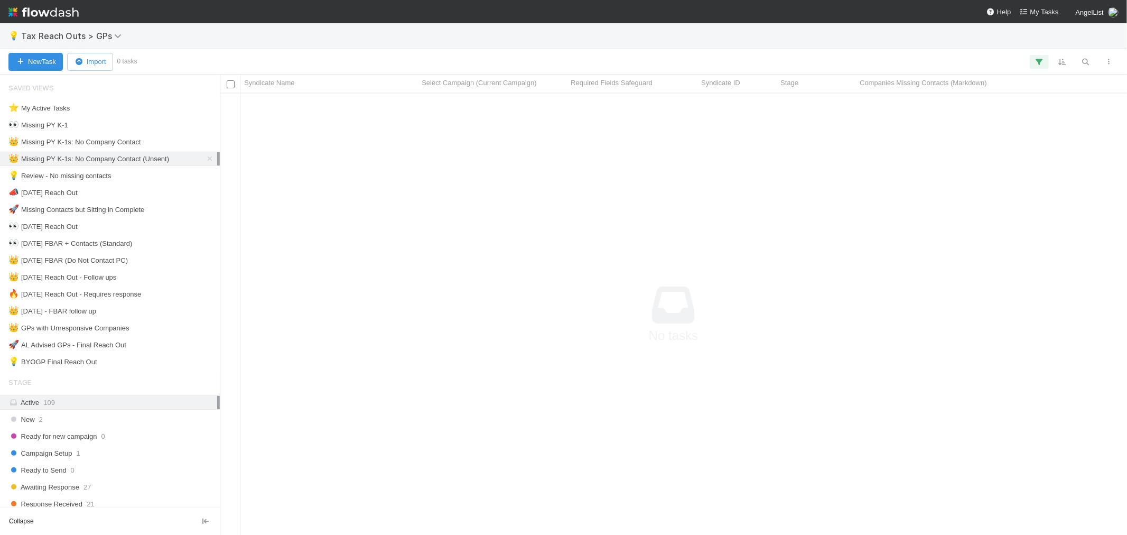
scroll to position [424, 889]
click at [204, 157] on icon at bounding box center [209, 158] width 11 height 7
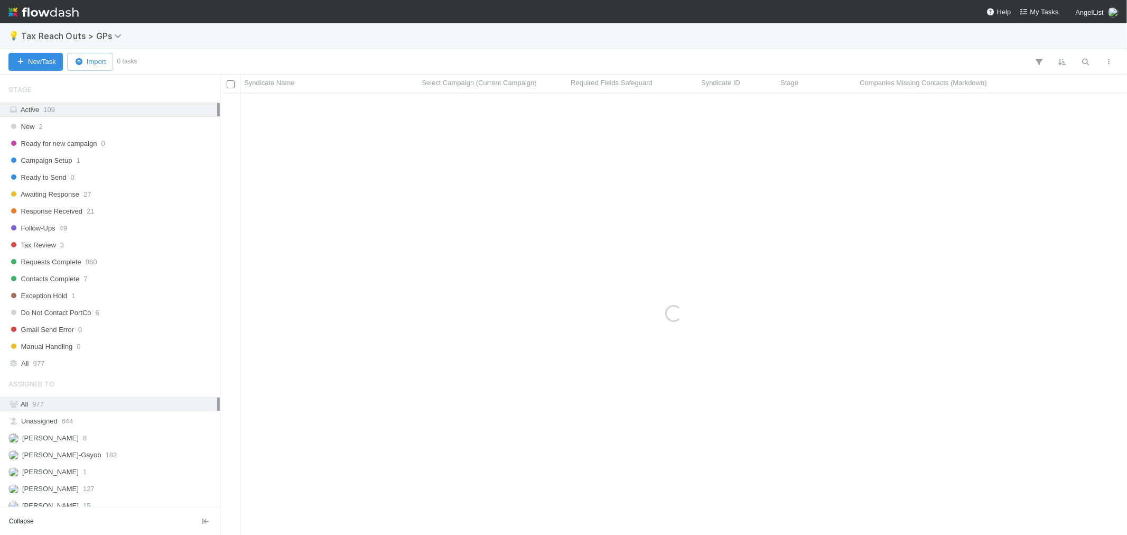
scroll to position [293, 0]
click at [76, 363] on div "All 977" at bounding box center [112, 362] width 209 height 13
click at [1090, 59] on icon "button" at bounding box center [1085, 62] width 11 height 10
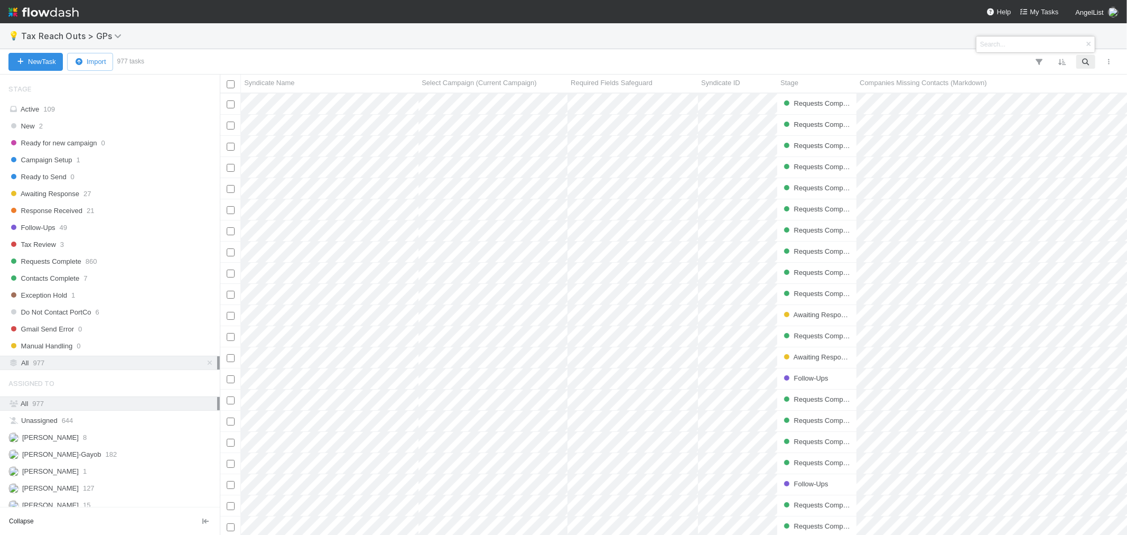
scroll to position [432, 898]
paste input "https://app.frontapp.com/open/cnv_qlmgrwn"
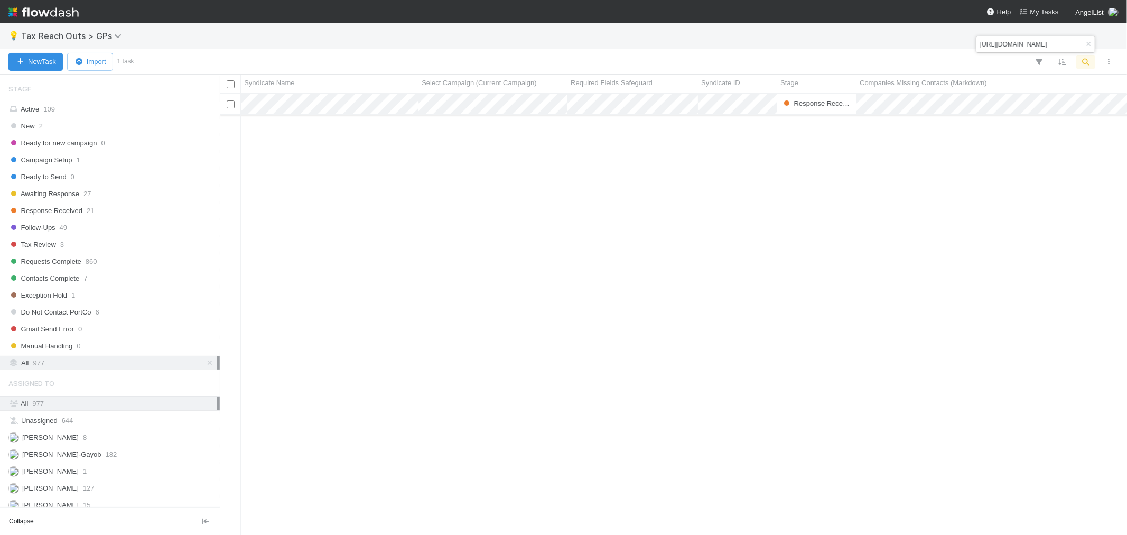
type input "https://app.frontapp.com/open/cnv_qlmgrwn"
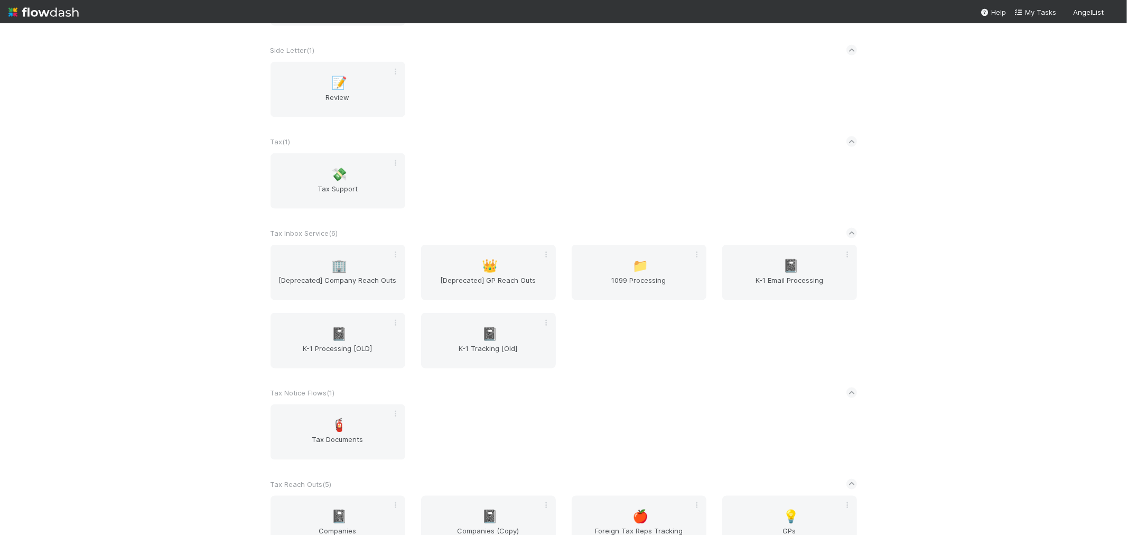
scroll to position [1310, 0]
click at [489, 349] on span "K-1 Tracking [Old]" at bounding box center [488, 357] width 126 height 21
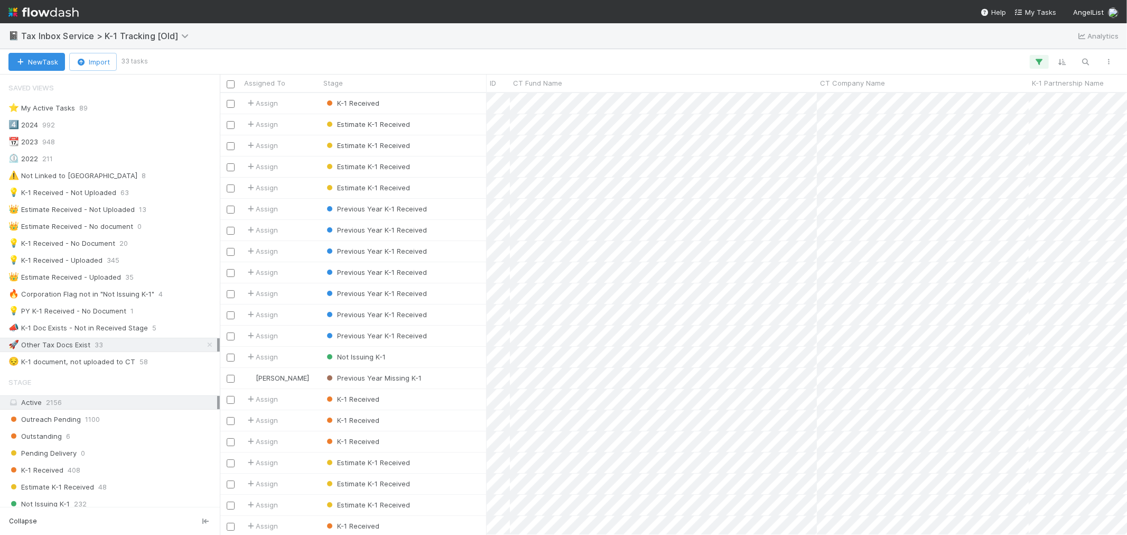
scroll to position [432, 898]
click at [1081, 62] on icon "button" at bounding box center [1085, 62] width 11 height 10
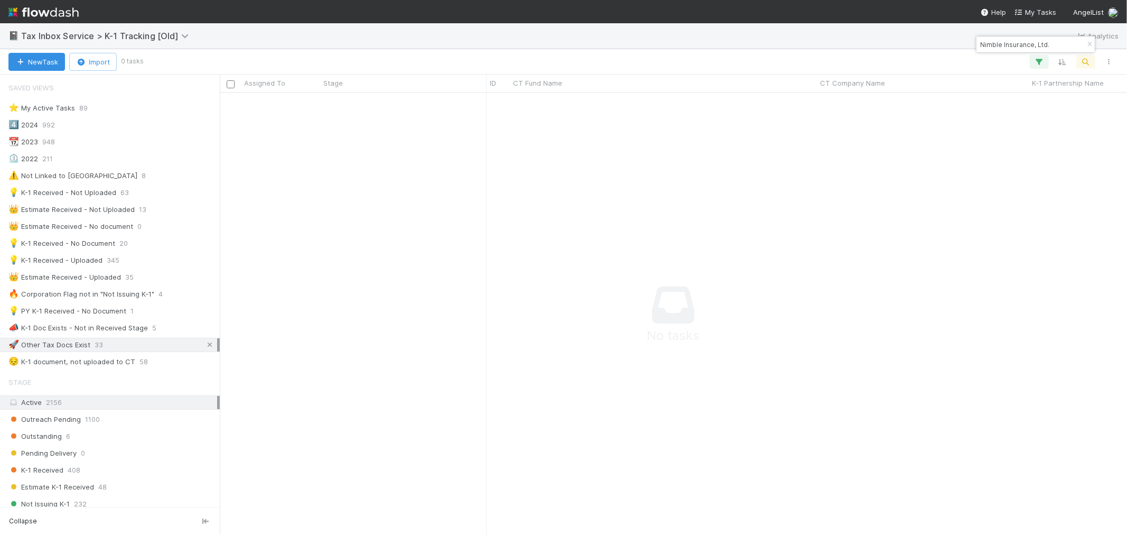
scroll to position [424, 889]
type input "Nimble Insurance, Ltd."
click at [204, 343] on icon at bounding box center [209, 344] width 11 height 7
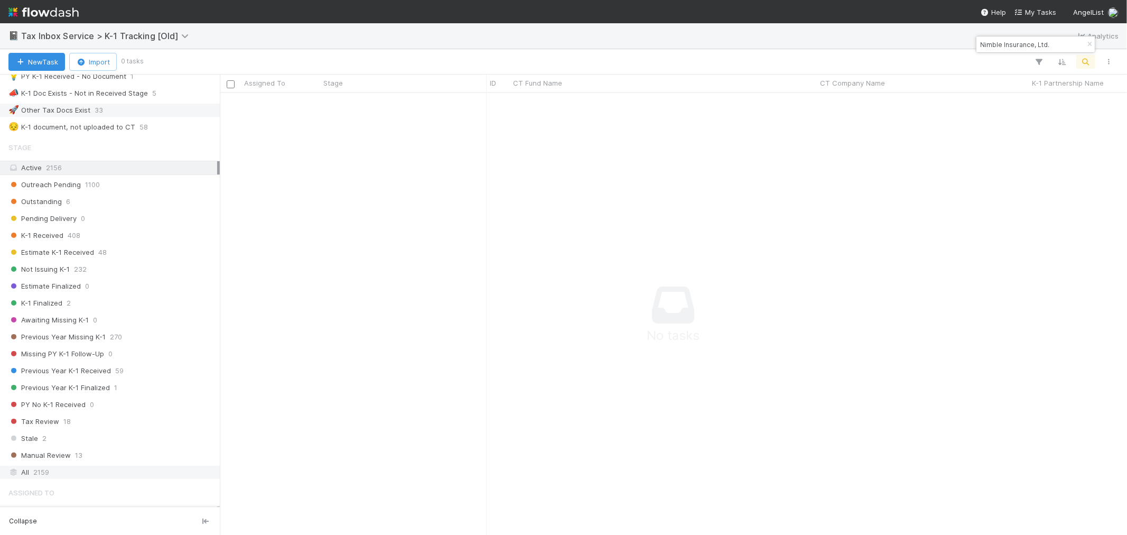
scroll to position [424, 889]
click at [60, 472] on div "All 2159" at bounding box center [112, 471] width 209 height 13
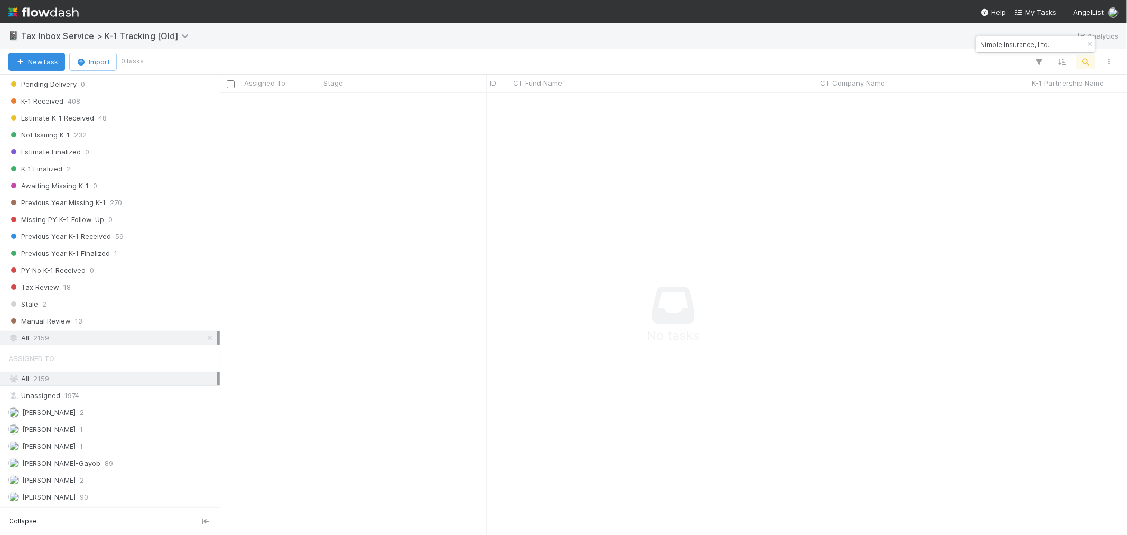
scroll to position [424, 889]
click at [1087, 44] on icon "button" at bounding box center [1089, 44] width 11 height 6
click at [46, 13] on img at bounding box center [43, 12] width 70 height 18
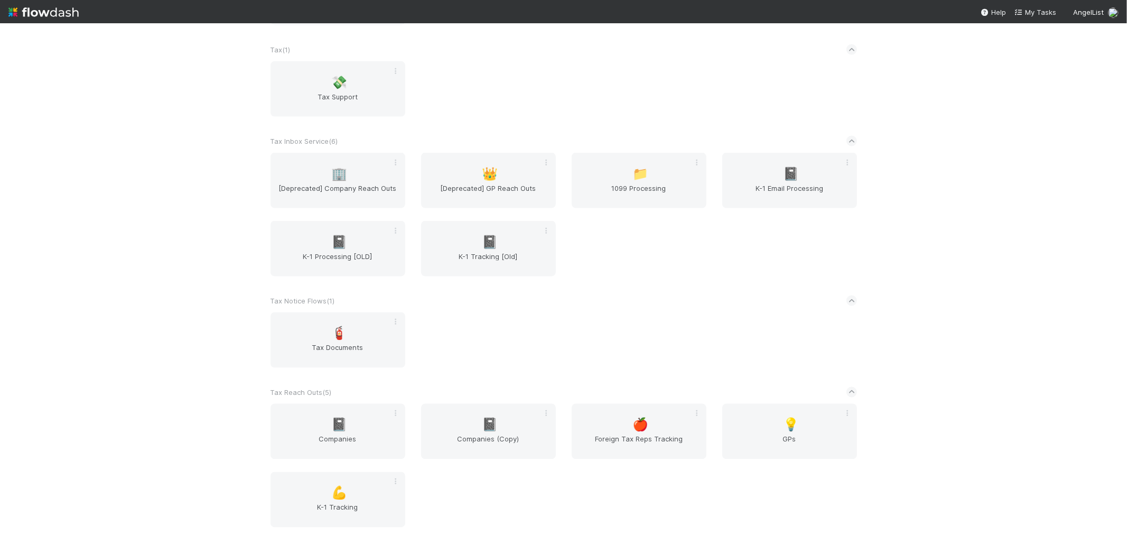
scroll to position [1408, 0]
click at [360, 183] on span "[Deprecated] Company Reach Outs" at bounding box center [338, 191] width 126 height 21
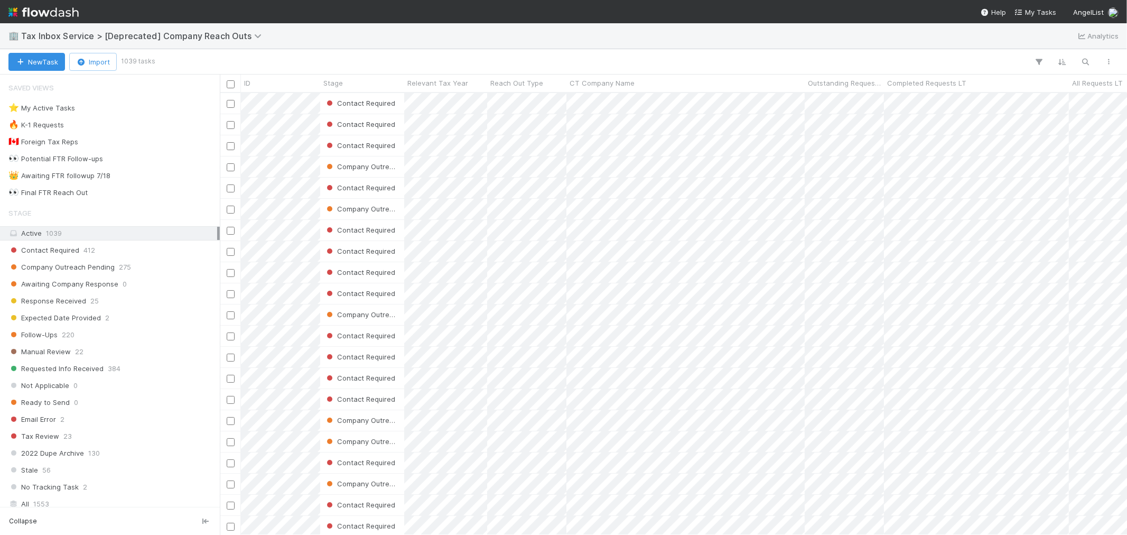
scroll to position [432, 898]
click at [1083, 59] on icon "button" at bounding box center [1085, 62] width 11 height 10
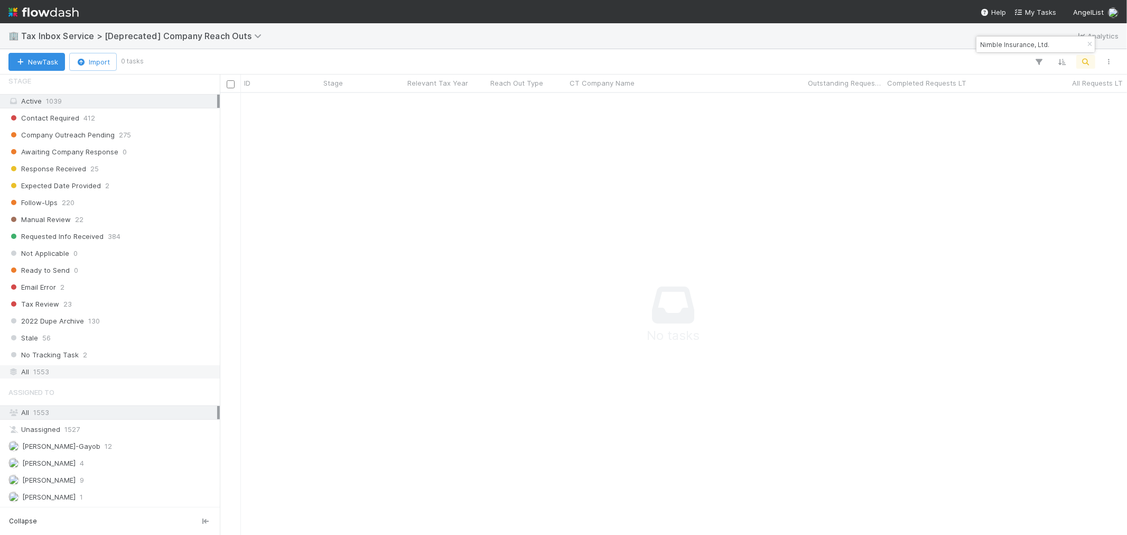
scroll to position [424, 889]
type input "Nimble Insurance, Ltd."
click at [79, 372] on div "All 1553" at bounding box center [112, 371] width 209 height 13
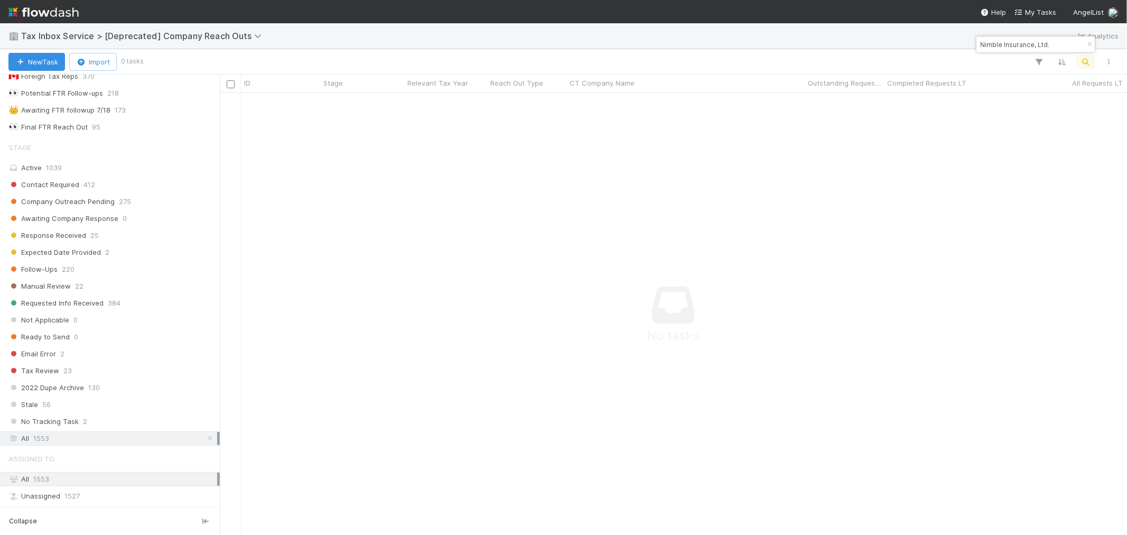
scroll to position [135, 0]
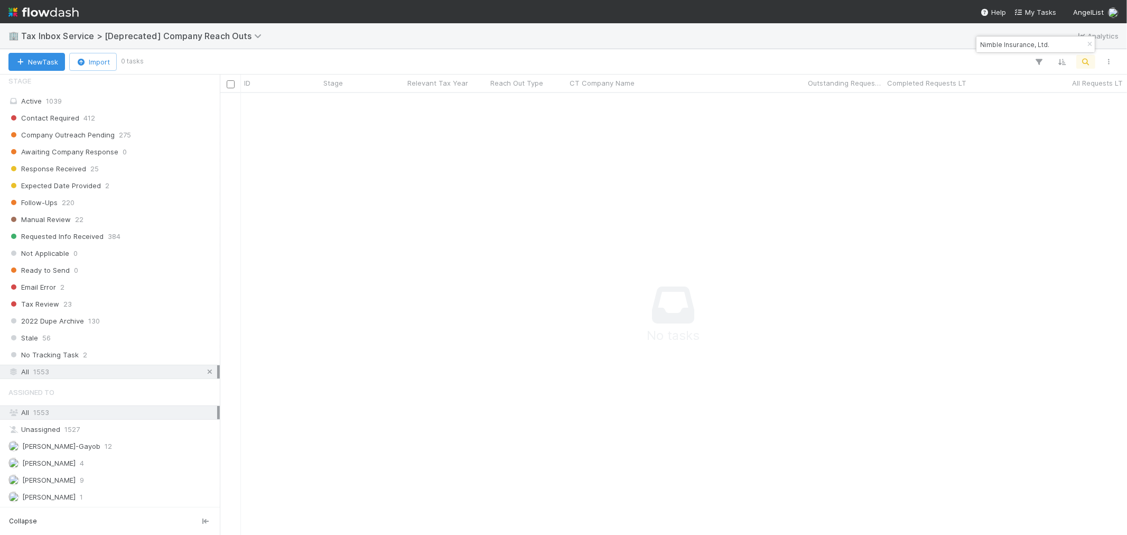
click at [204, 369] on icon at bounding box center [209, 371] width 11 height 7
click at [107, 373] on div "All 1553" at bounding box center [112, 371] width 209 height 13
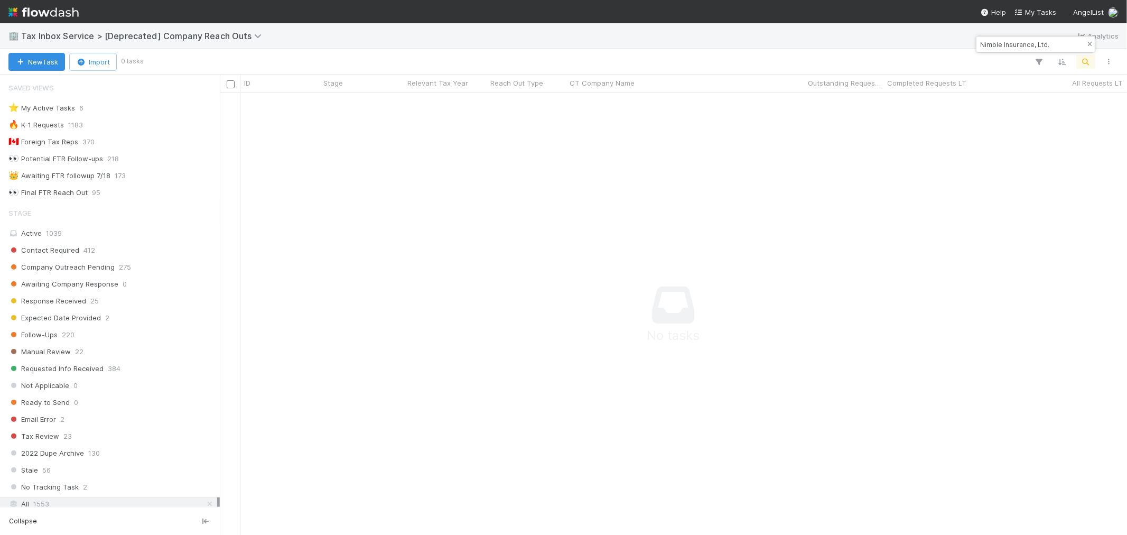
click at [1089, 46] on icon "button" at bounding box center [1089, 44] width 11 height 6
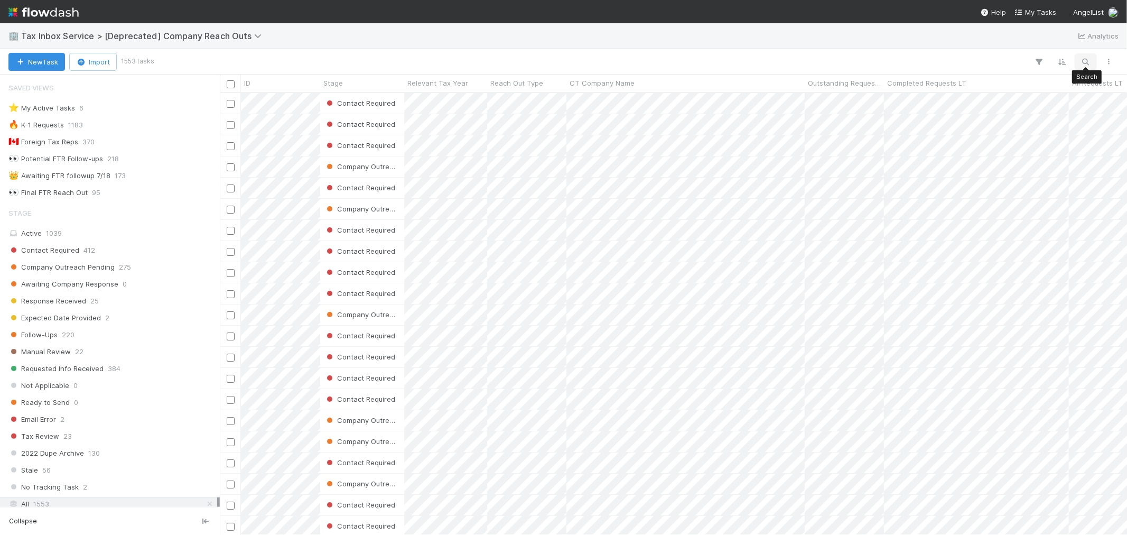
click at [1080, 60] on icon "button" at bounding box center [1085, 62] width 11 height 10
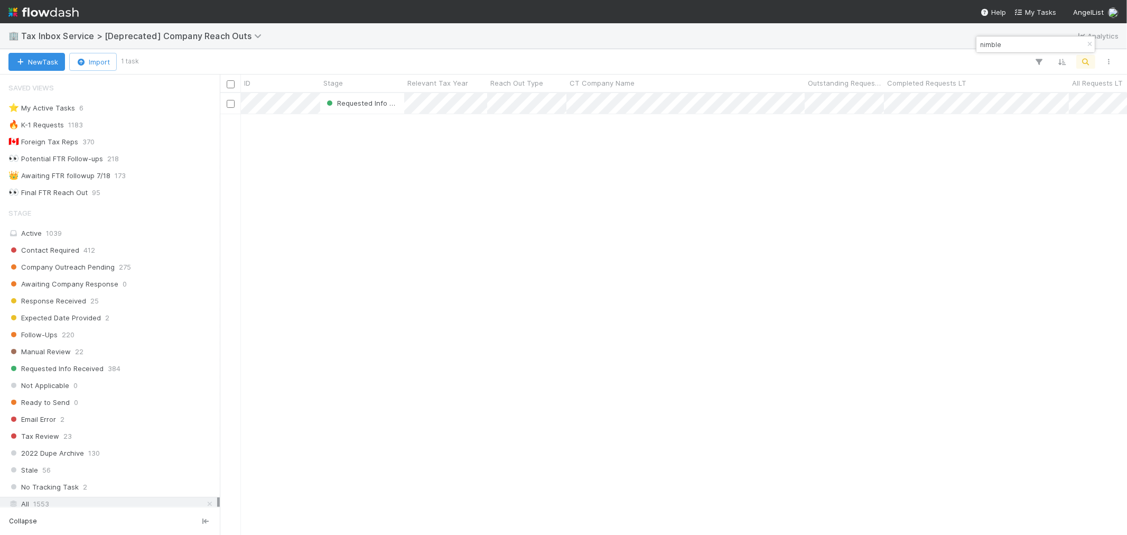
type input "nimble"
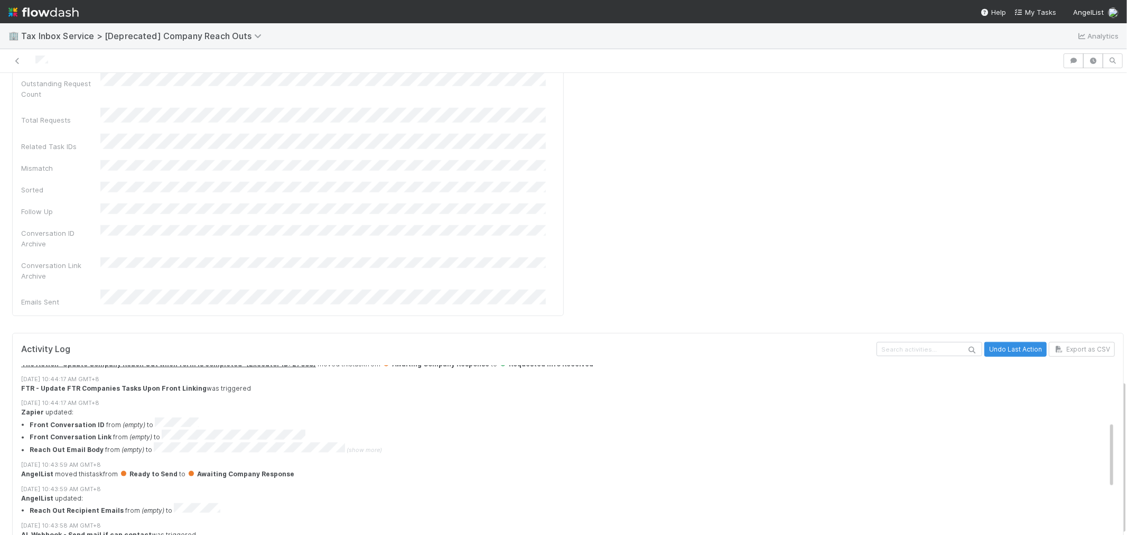
scroll to position [176, 0]
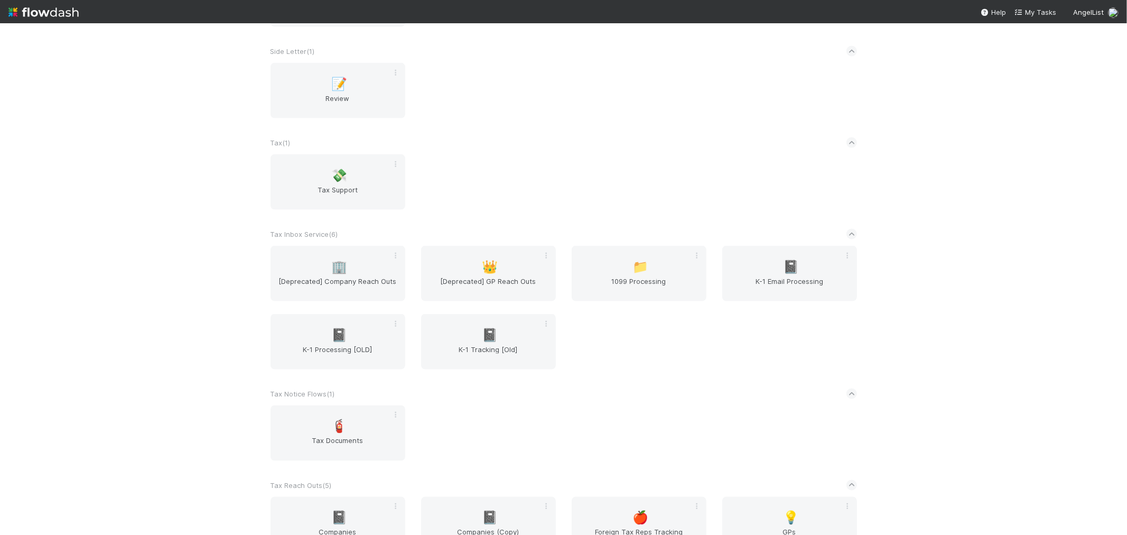
scroll to position [1427, 0]
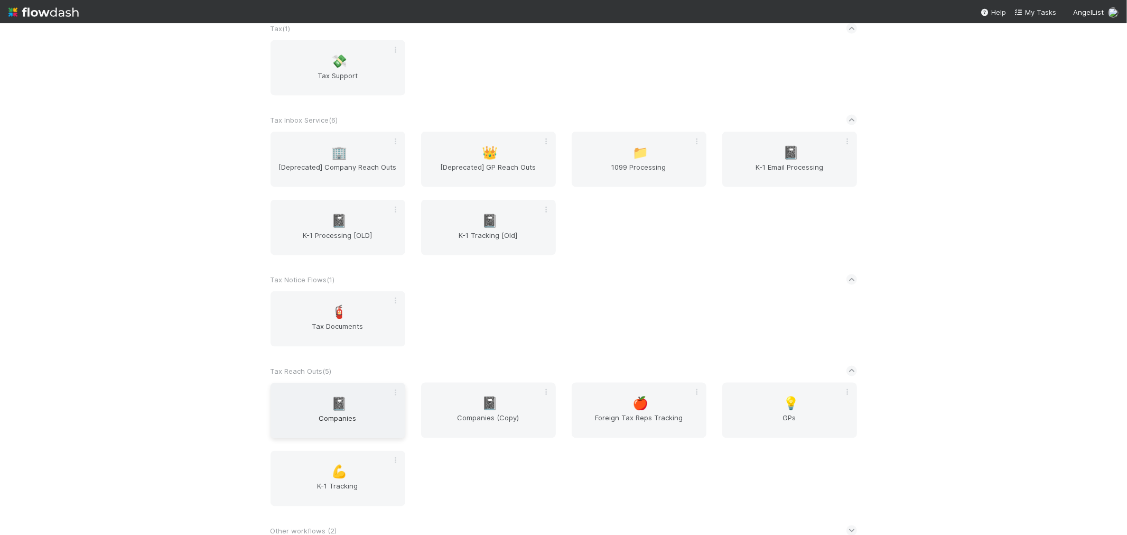
click at [315, 413] on span "Companies" at bounding box center [338, 423] width 126 height 21
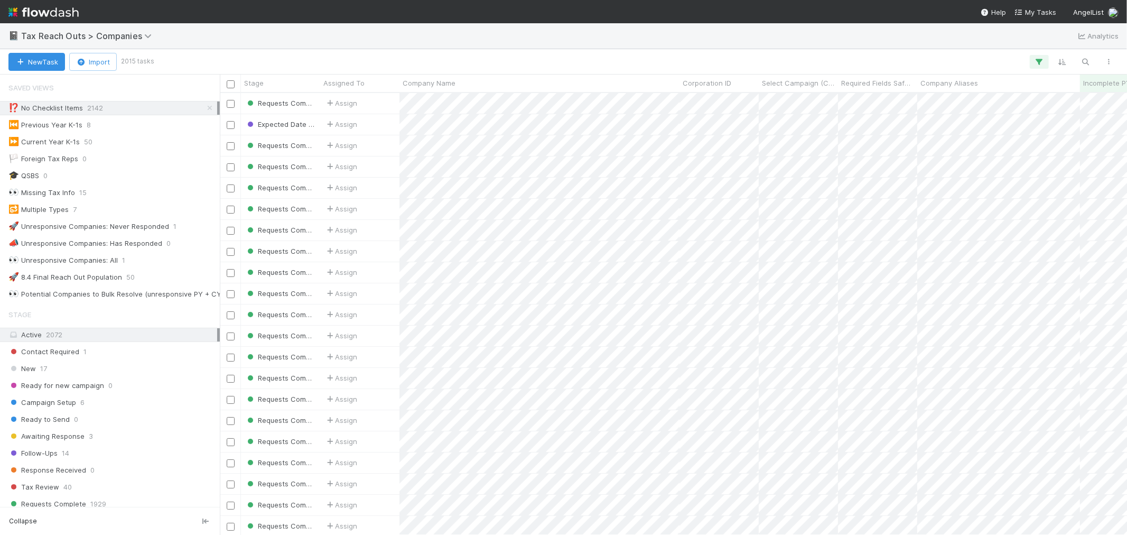
scroll to position [432, 898]
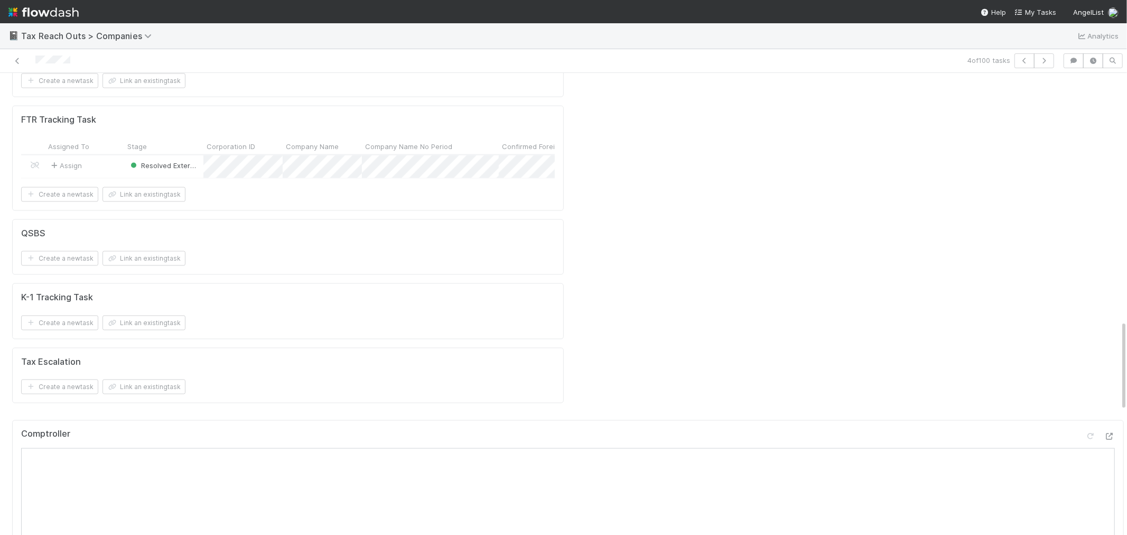
scroll to position [1350, 0]
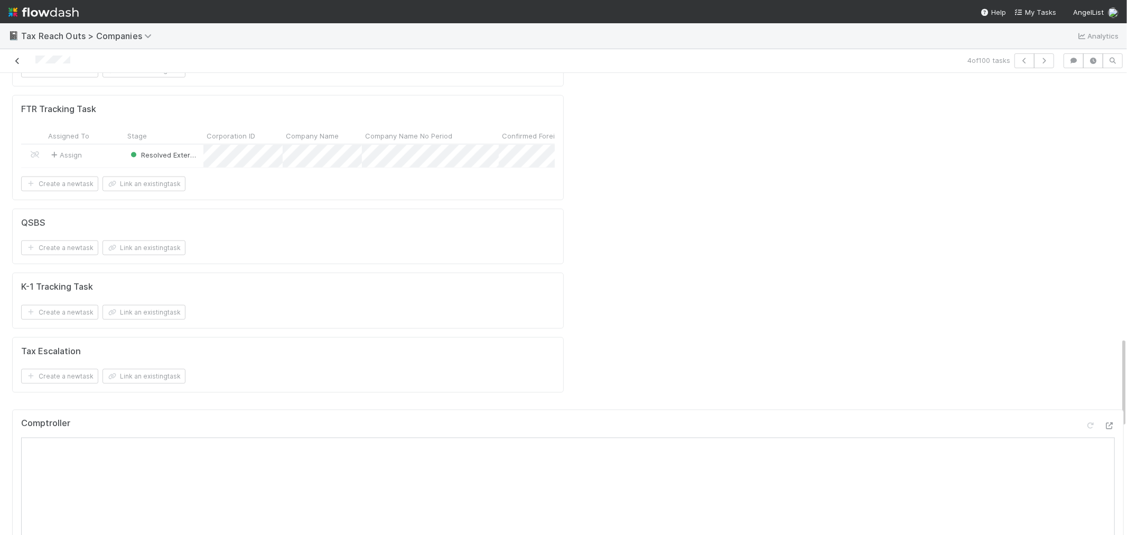
click at [15, 62] on icon at bounding box center [17, 61] width 11 height 7
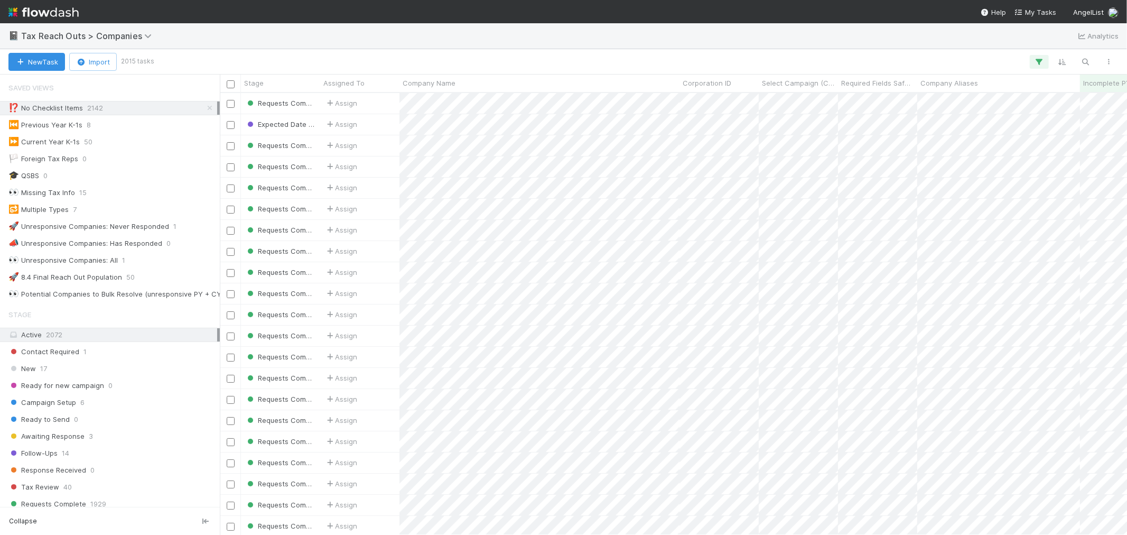
scroll to position [432, 898]
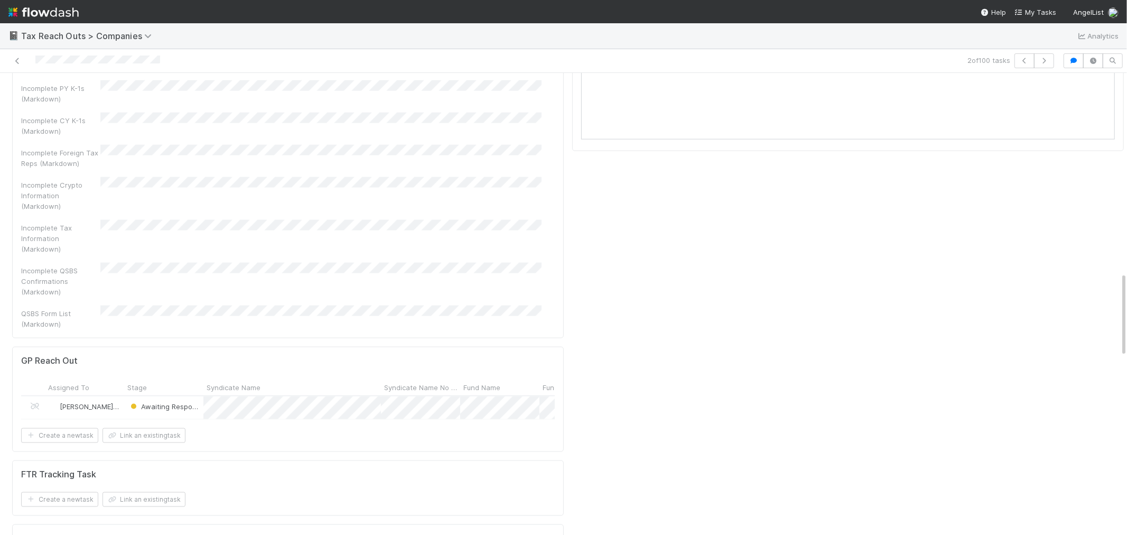
scroll to position [1232, 0]
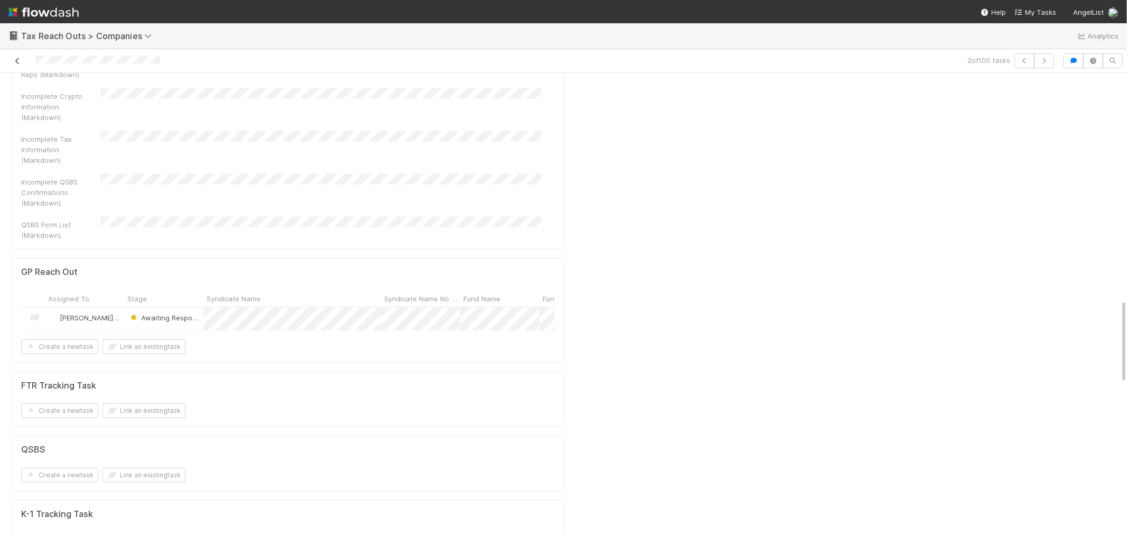
click at [18, 60] on icon at bounding box center [17, 61] width 11 height 7
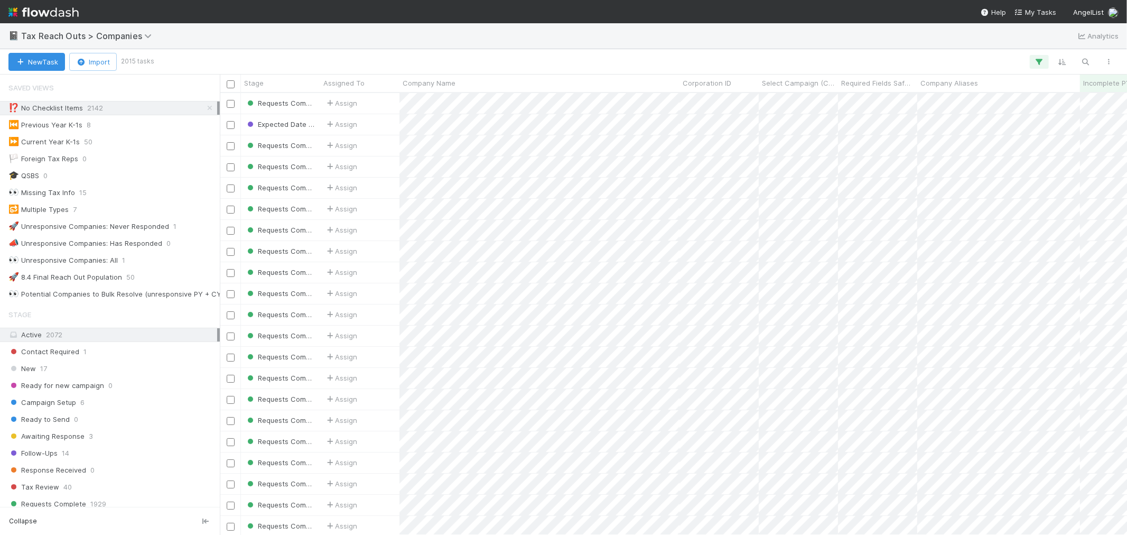
scroll to position [432, 898]
